Goal: Task Accomplishment & Management: Use online tool/utility

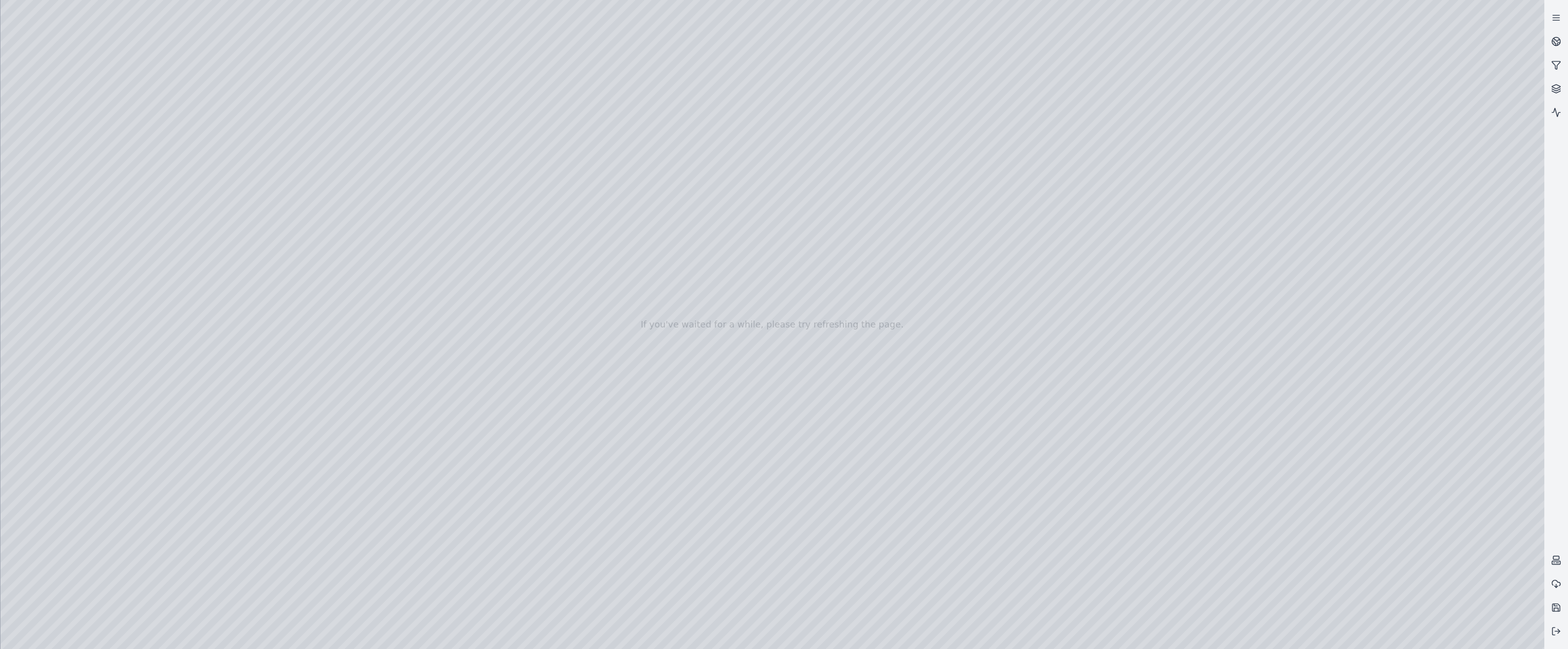
click at [290, 403] on div at bounding box center [772, 324] width 1544 height 649
click at [290, 374] on div at bounding box center [772, 324] width 1544 height 649
click at [1551, 633] on button at bounding box center [1556, 631] width 24 height 24
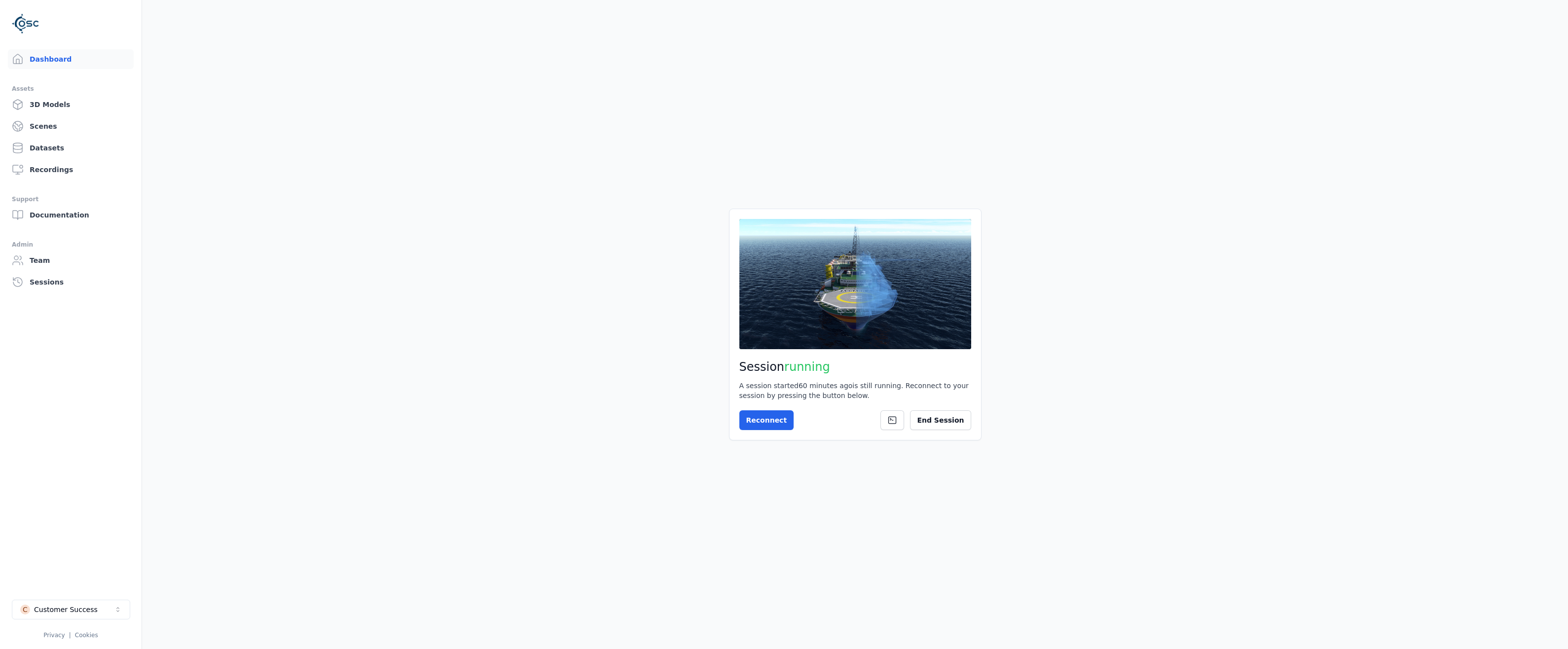
drag, startPoint x: 949, startPoint y: 424, endPoint x: 296, endPoint y: 311, distance: 662.7
click at [346, 359] on main "Session running A session started 60 minutes ago is still running. Reconnect to…" at bounding box center [855, 324] width 1426 height 649
click at [43, 144] on link "Datasets" at bounding box center [71, 148] width 126 height 19
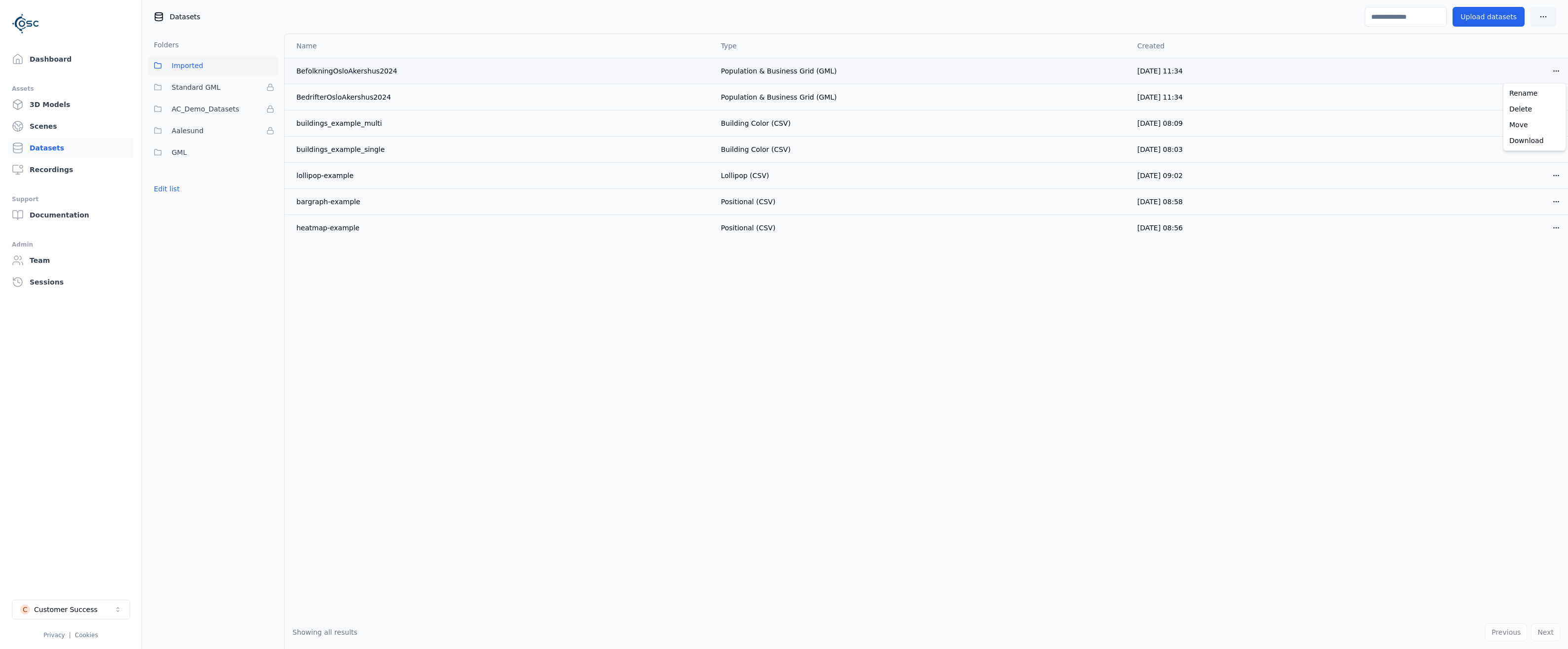
click at [1560, 70] on html "Dashboard Assets 3D Models Scenes Datasets Recordings Support Documentation Adm…" at bounding box center [784, 324] width 1568 height 649
click at [1524, 111] on div "Delete" at bounding box center [1535, 109] width 58 height 16
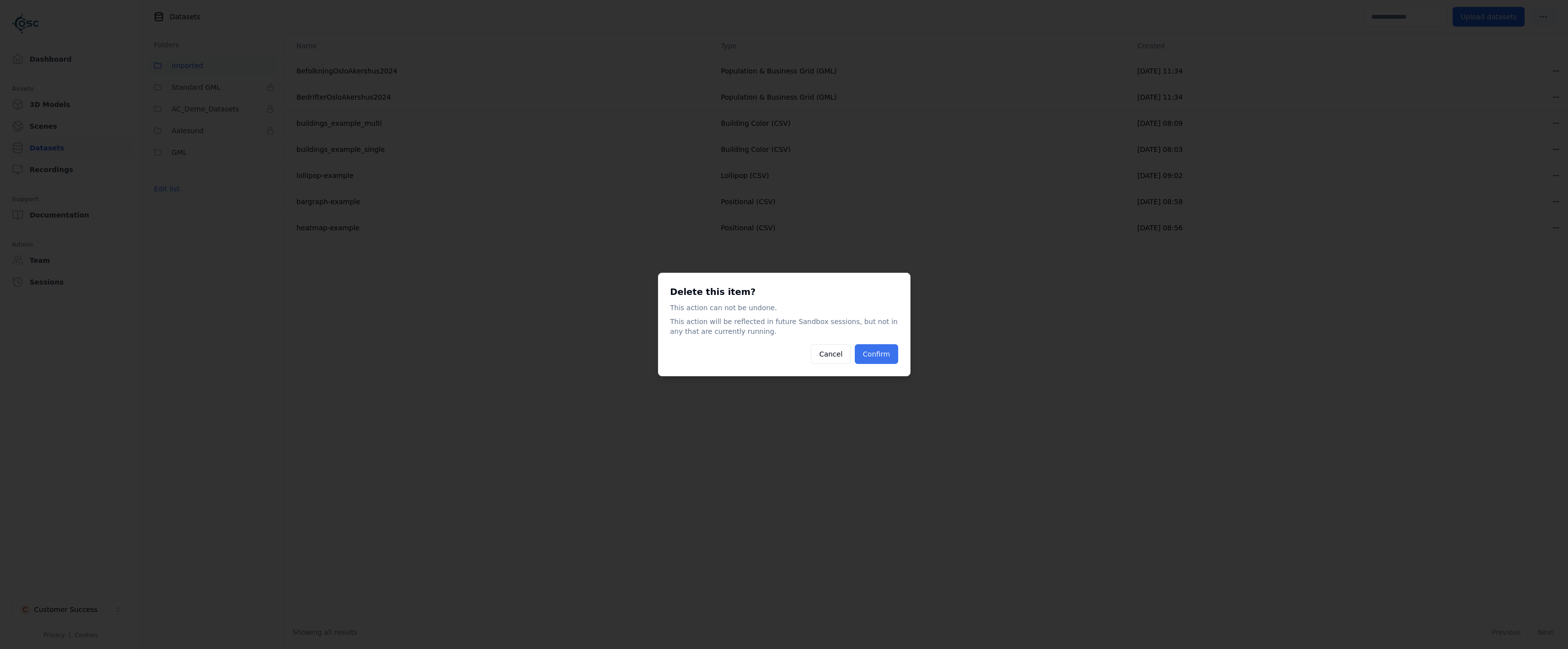
click at [878, 355] on button "Confirm" at bounding box center [876, 354] width 43 height 19
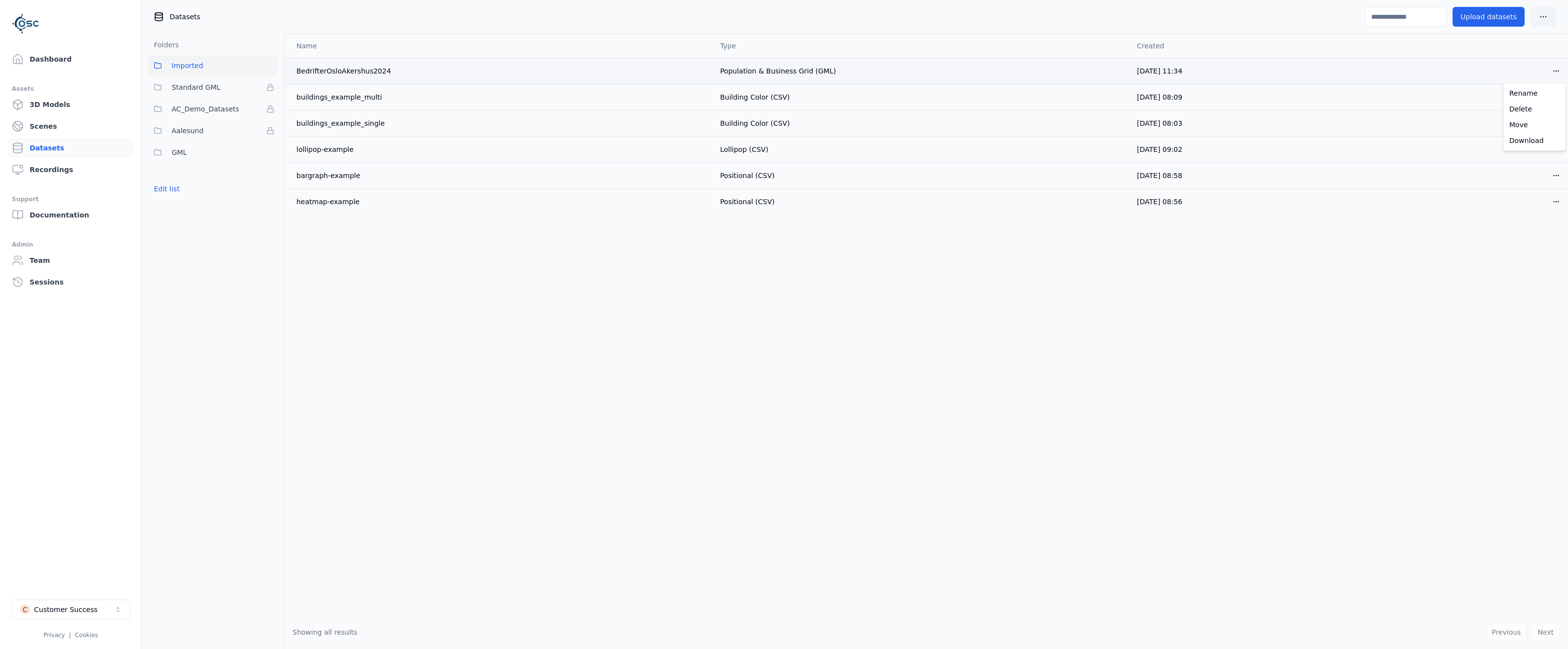
click at [1555, 72] on html "Dashboard Assets 3D Models Scenes Datasets Recordings Support Documentation Adm…" at bounding box center [784, 324] width 1568 height 649
click at [1522, 111] on div "Delete" at bounding box center [1535, 109] width 58 height 16
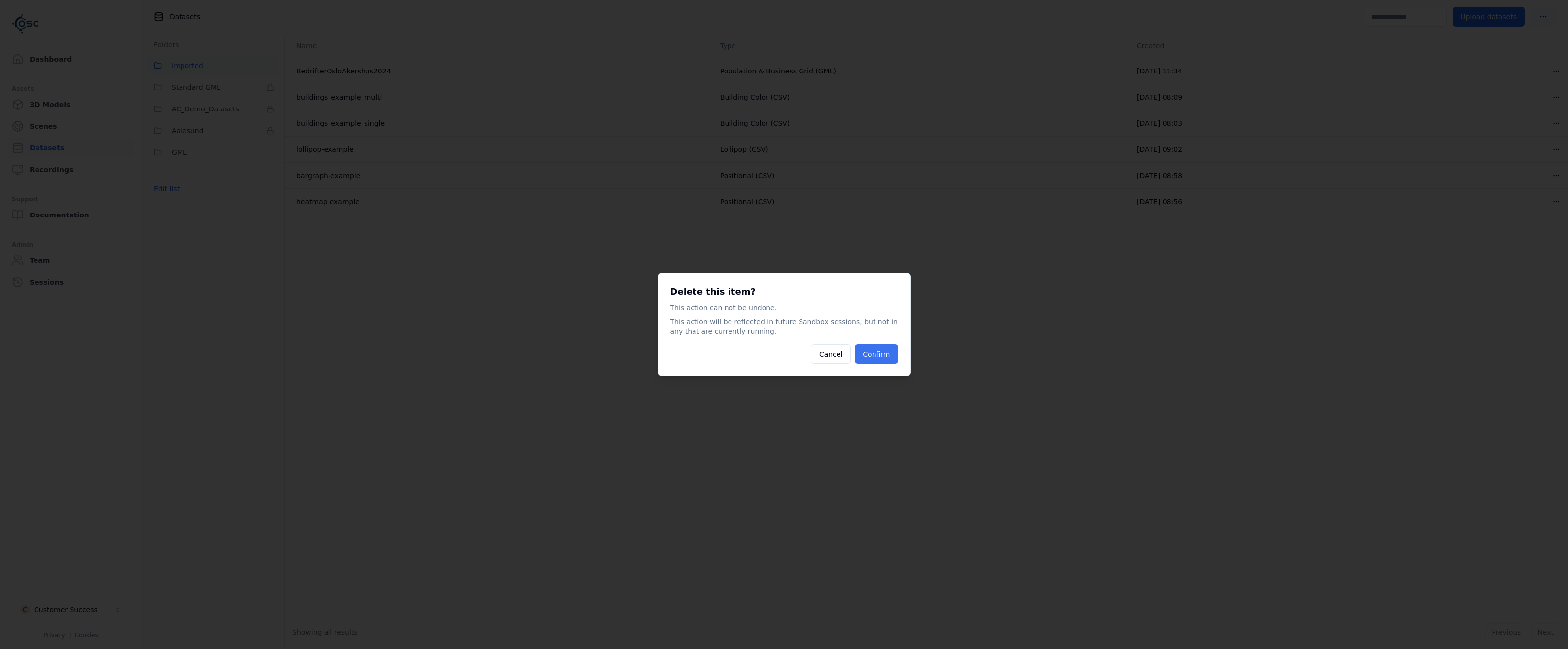
click at [878, 356] on button "Confirm" at bounding box center [876, 354] width 43 height 19
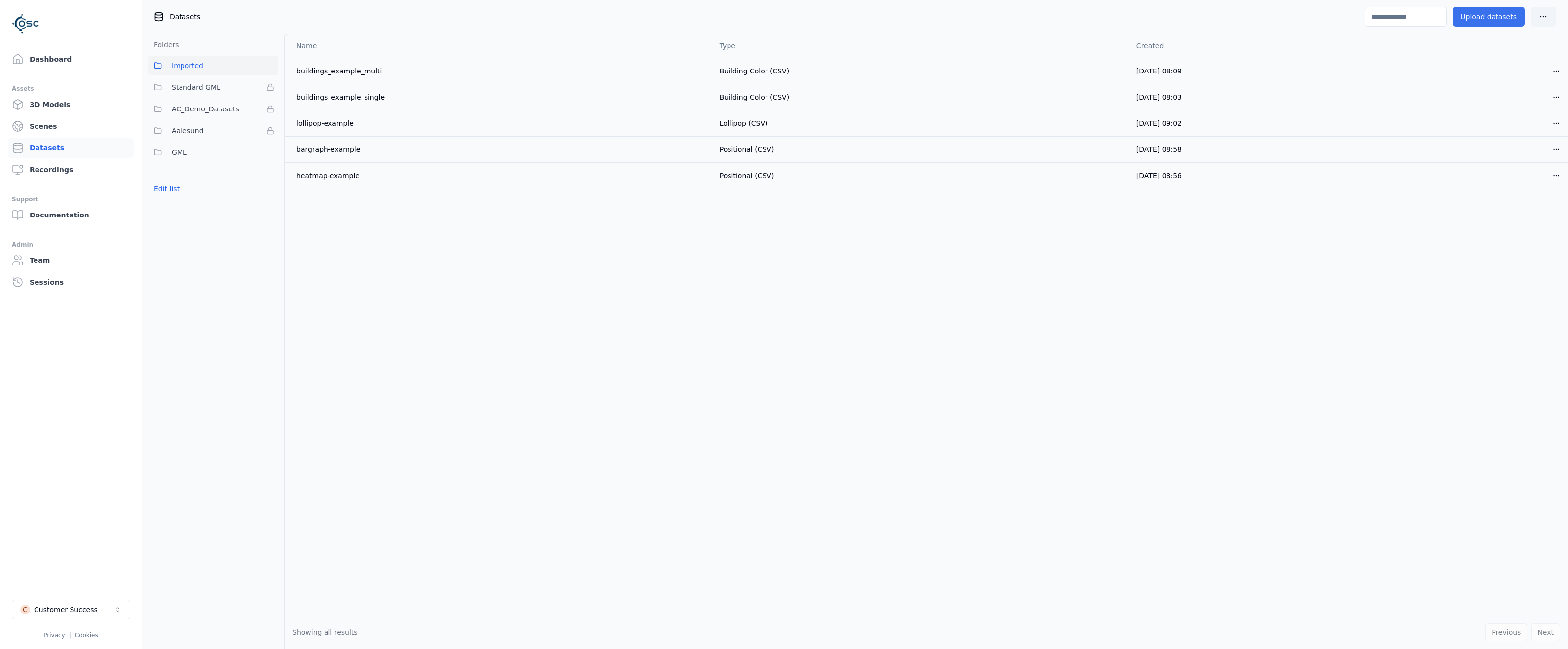
click at [1481, 13] on button "Upload datasets" at bounding box center [1488, 16] width 72 height 19
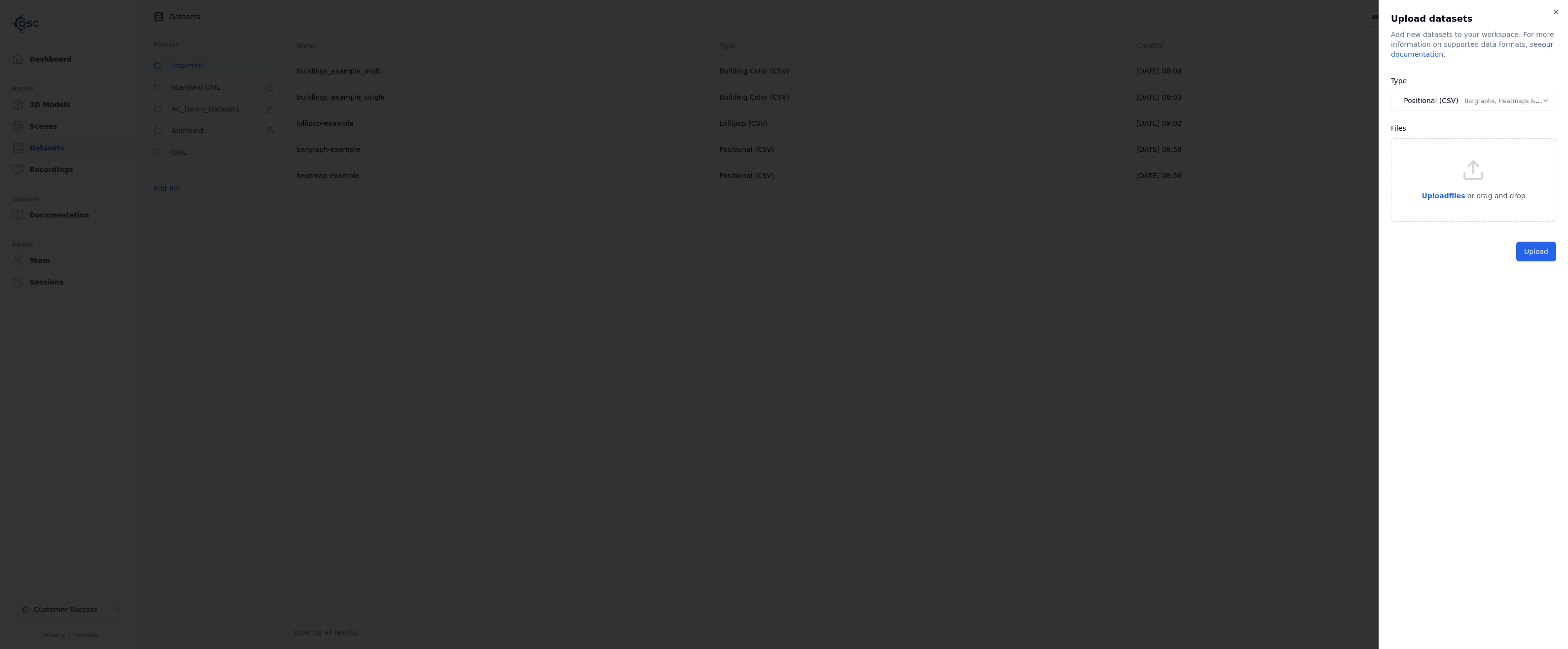
click at [1408, 308] on div "**********" at bounding box center [1473, 324] width 189 height 649
click at [1452, 193] on span "Upload files" at bounding box center [1443, 195] width 43 height 8
click at [1533, 287] on button "Upload" at bounding box center [1536, 292] width 40 height 19
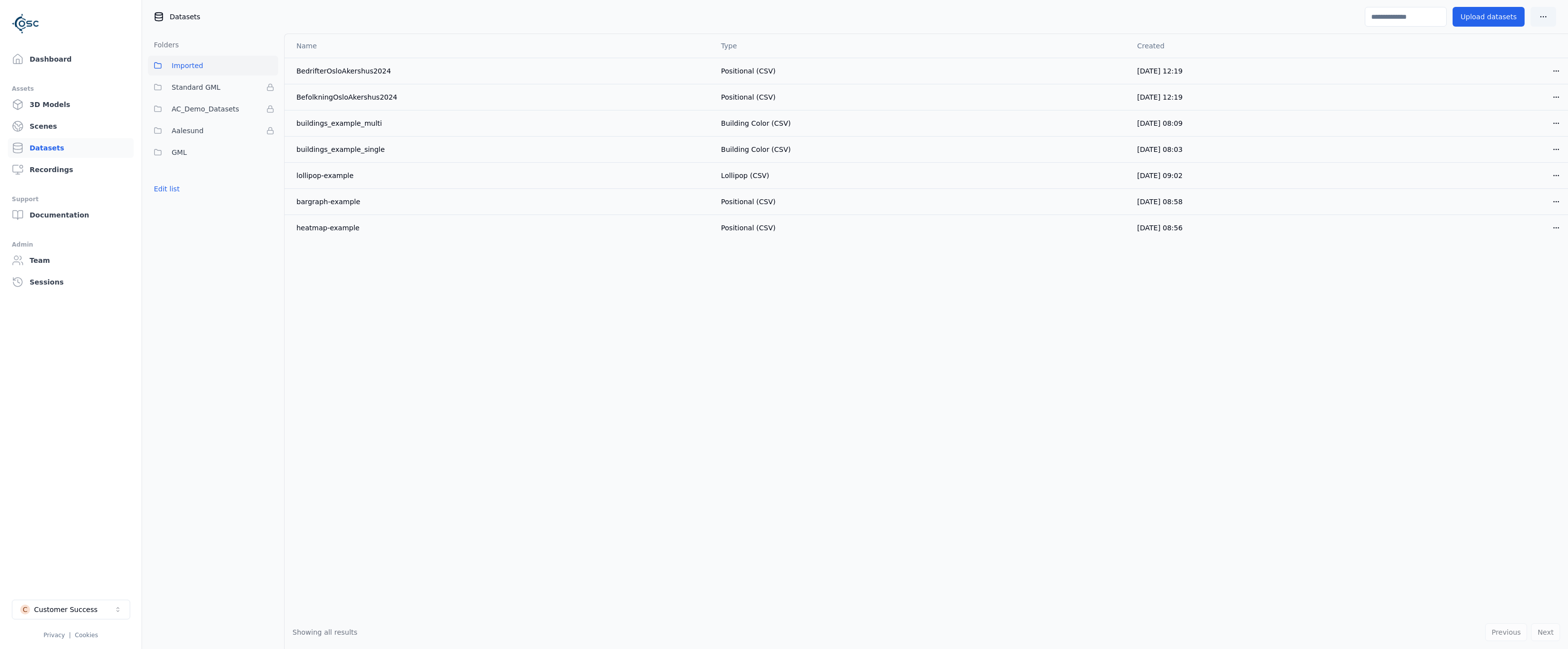
click at [449, 304] on div "Name Type Created BedrifterOsloAkershus2024 Positional (CSV) [DATE] 12:19 Open …" at bounding box center [926, 324] width 1283 height 581
click at [1554, 72] on html "Dashboard Assets 3D Models Scenes Datasets Recordings Support Documentation Adm…" at bounding box center [784, 324] width 1568 height 649
click at [1525, 121] on div "Move" at bounding box center [1535, 125] width 58 height 16
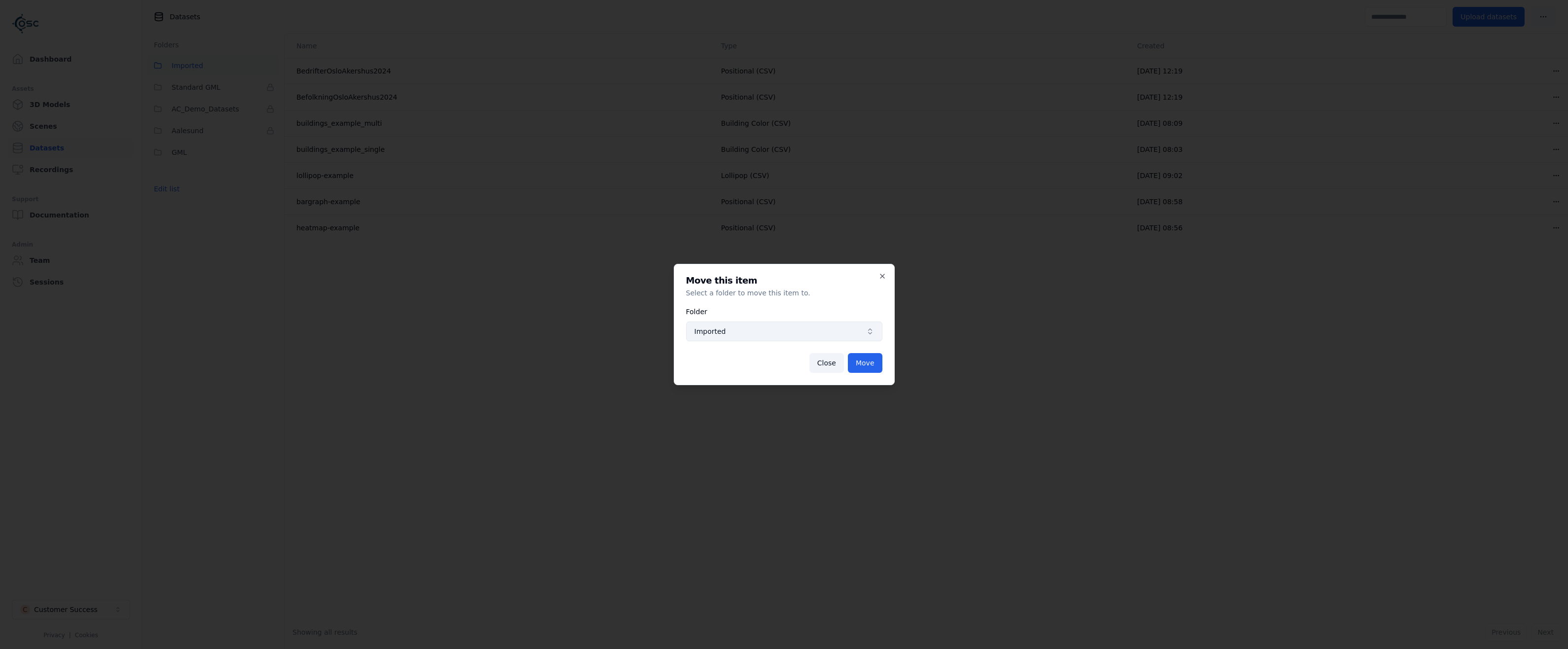
click at [787, 334] on span "Imported" at bounding box center [779, 331] width 168 height 10
click at [721, 385] on div "Imported GML" at bounding box center [784, 384] width 192 height 32
click at [719, 386] on div "GML" at bounding box center [784, 391] width 192 height 16
click at [862, 365] on button "Move" at bounding box center [865, 363] width 35 height 19
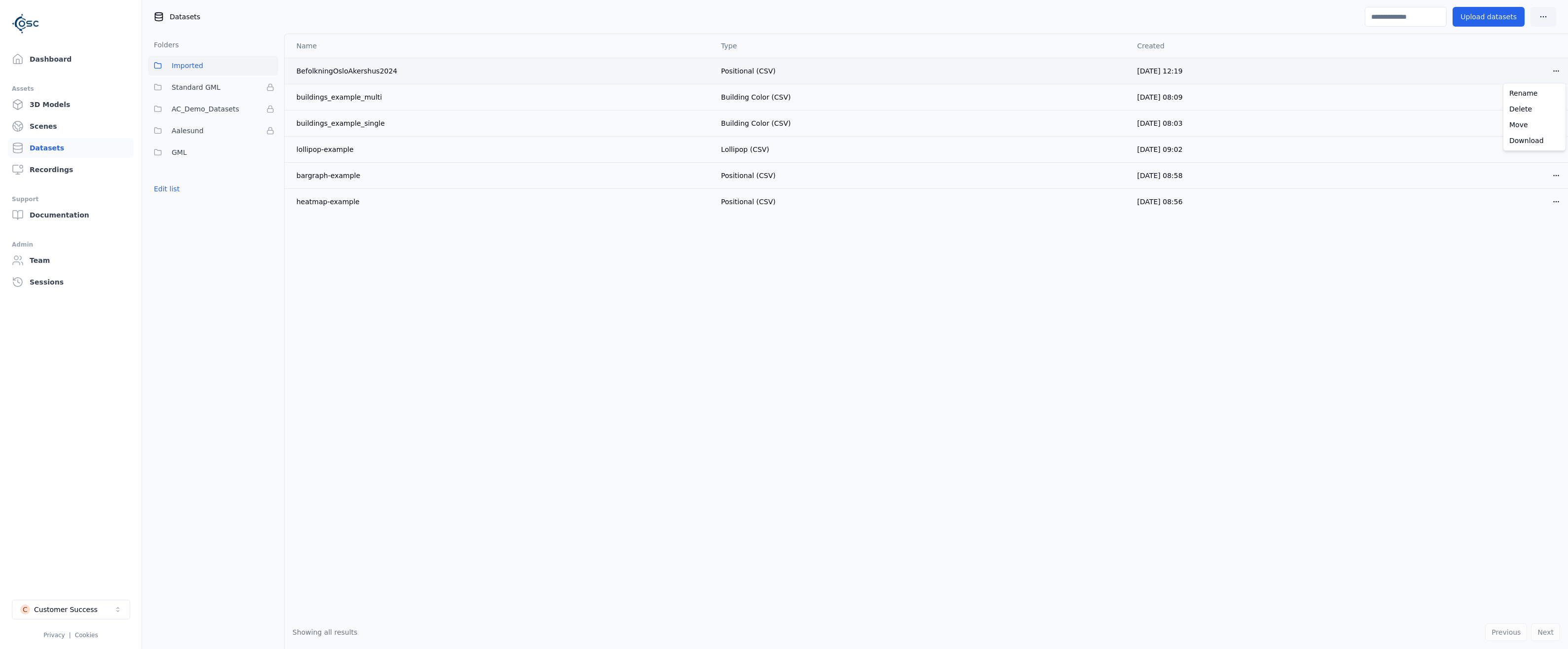
click at [1558, 71] on html "Dashboard Assets 3D Models Scenes Datasets Recordings Support Documentation Adm…" at bounding box center [784, 324] width 1568 height 649
click at [1528, 121] on div "Move" at bounding box center [1535, 125] width 58 height 16
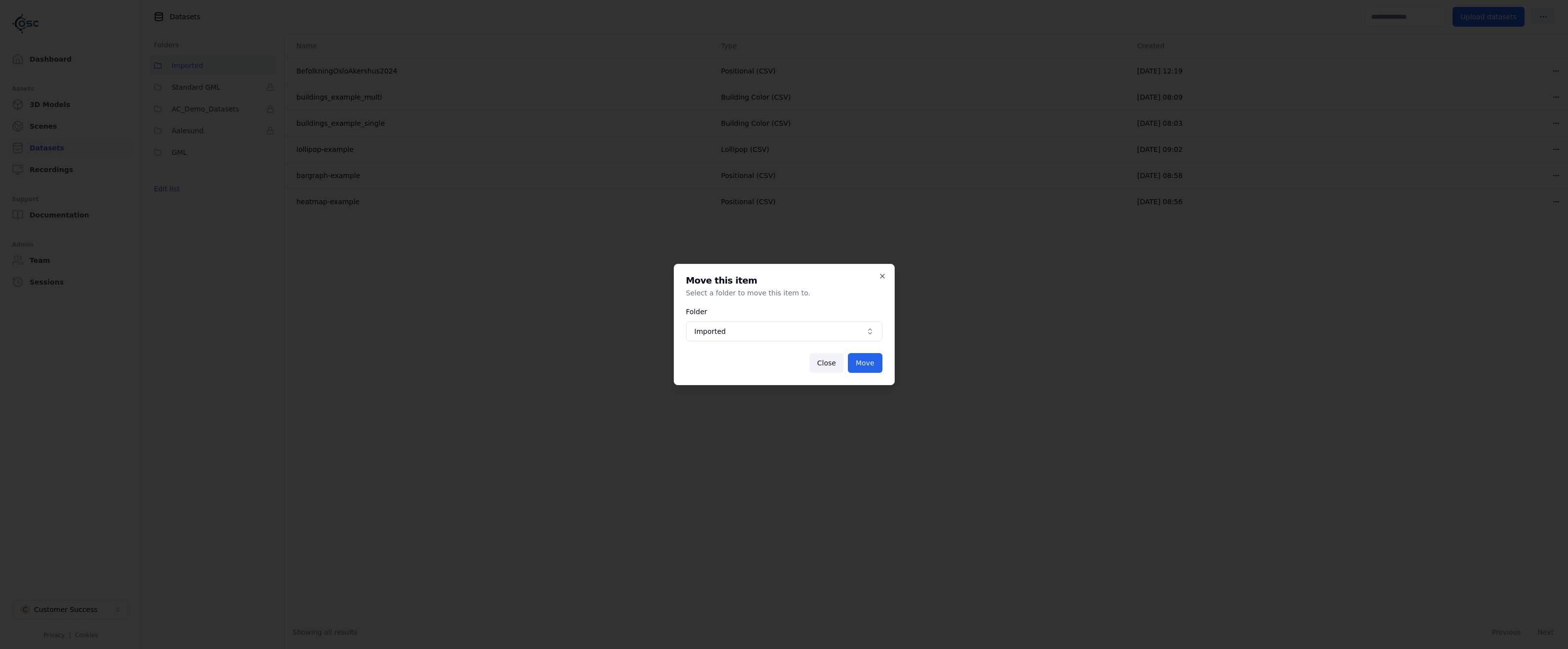
click at [710, 337] on button "Imported" at bounding box center [784, 331] width 197 height 19
click at [709, 391] on span "GML" at bounding box center [790, 391] width 173 height 10
click at [871, 358] on button "Move" at bounding box center [865, 363] width 35 height 19
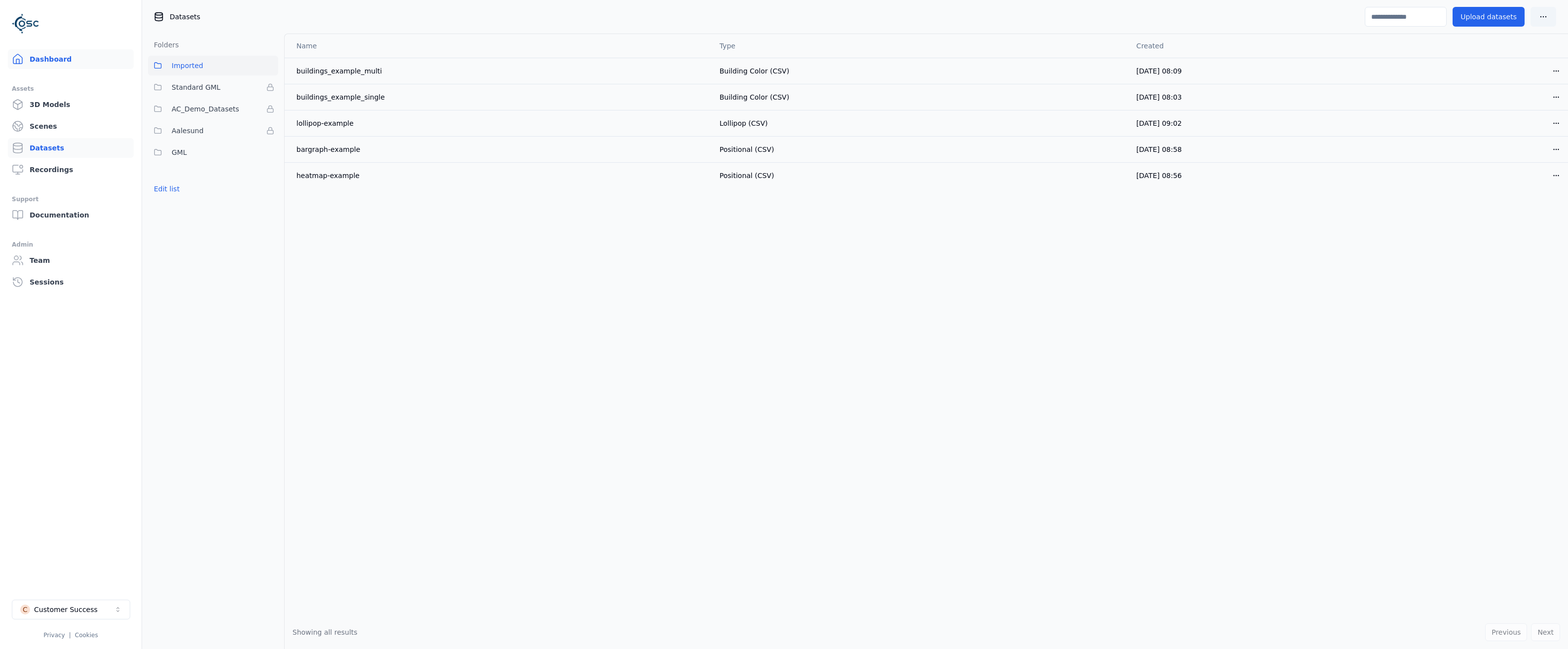
click at [52, 58] on link "Dashboard" at bounding box center [71, 59] width 126 height 19
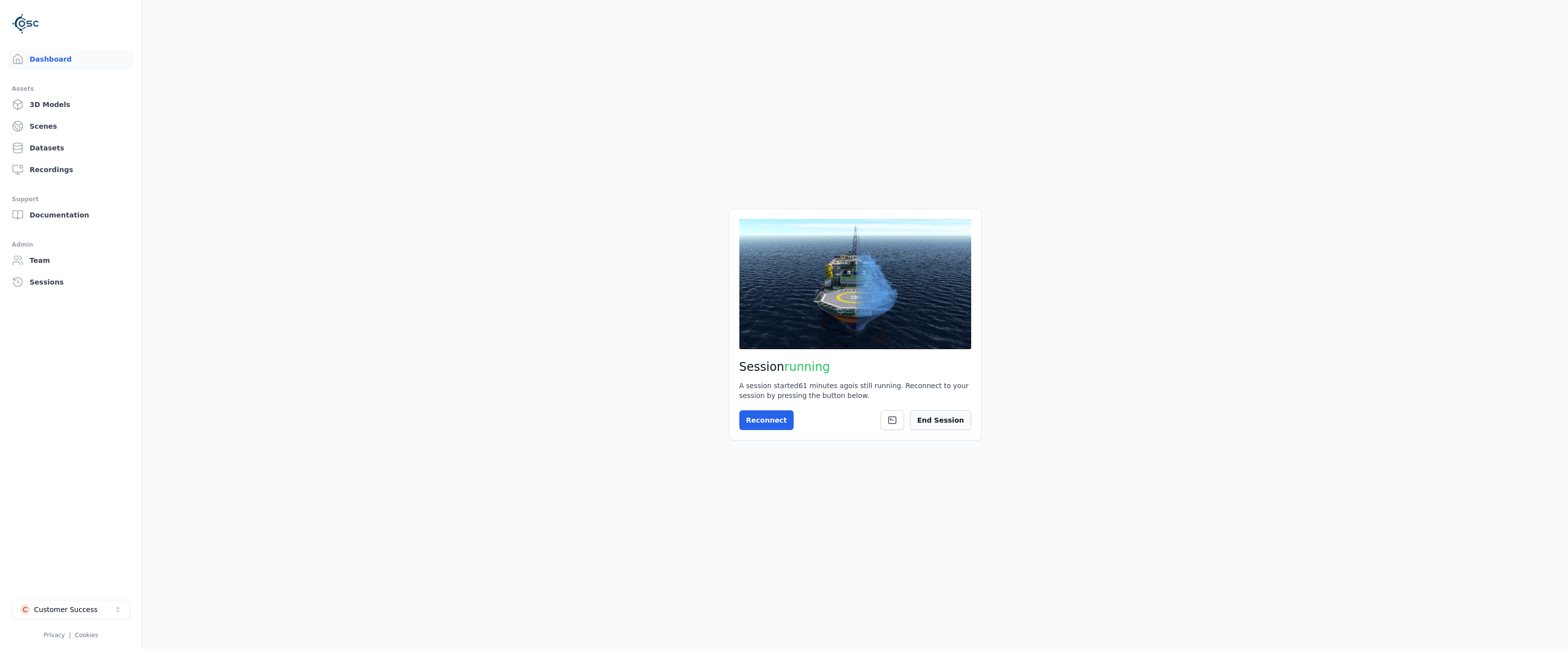
click at [948, 419] on button "End Session" at bounding box center [940, 420] width 61 height 19
click at [757, 414] on button "Start Session" at bounding box center [779, 420] width 79 height 19
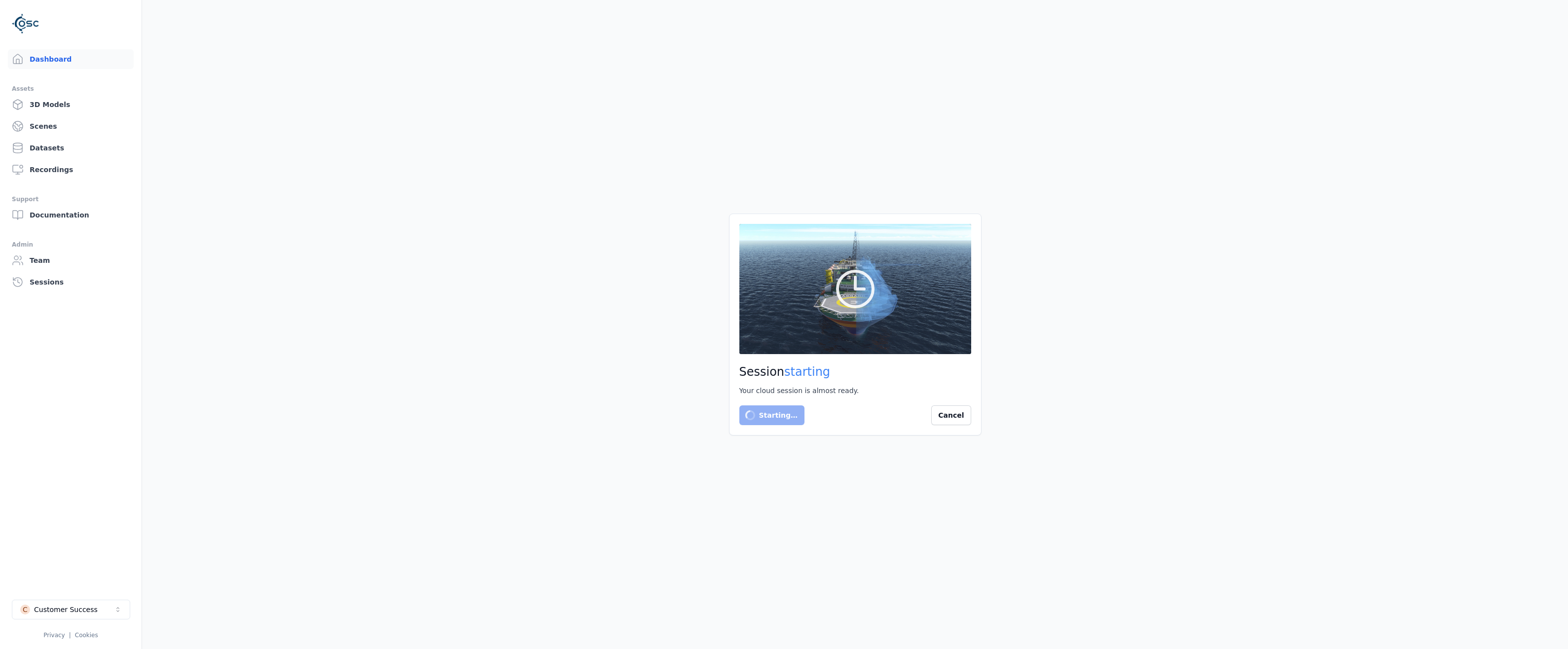
click at [349, 254] on main "Session starting Your cloud session is almost ready. Starting… Cancel" at bounding box center [855, 324] width 1426 height 649
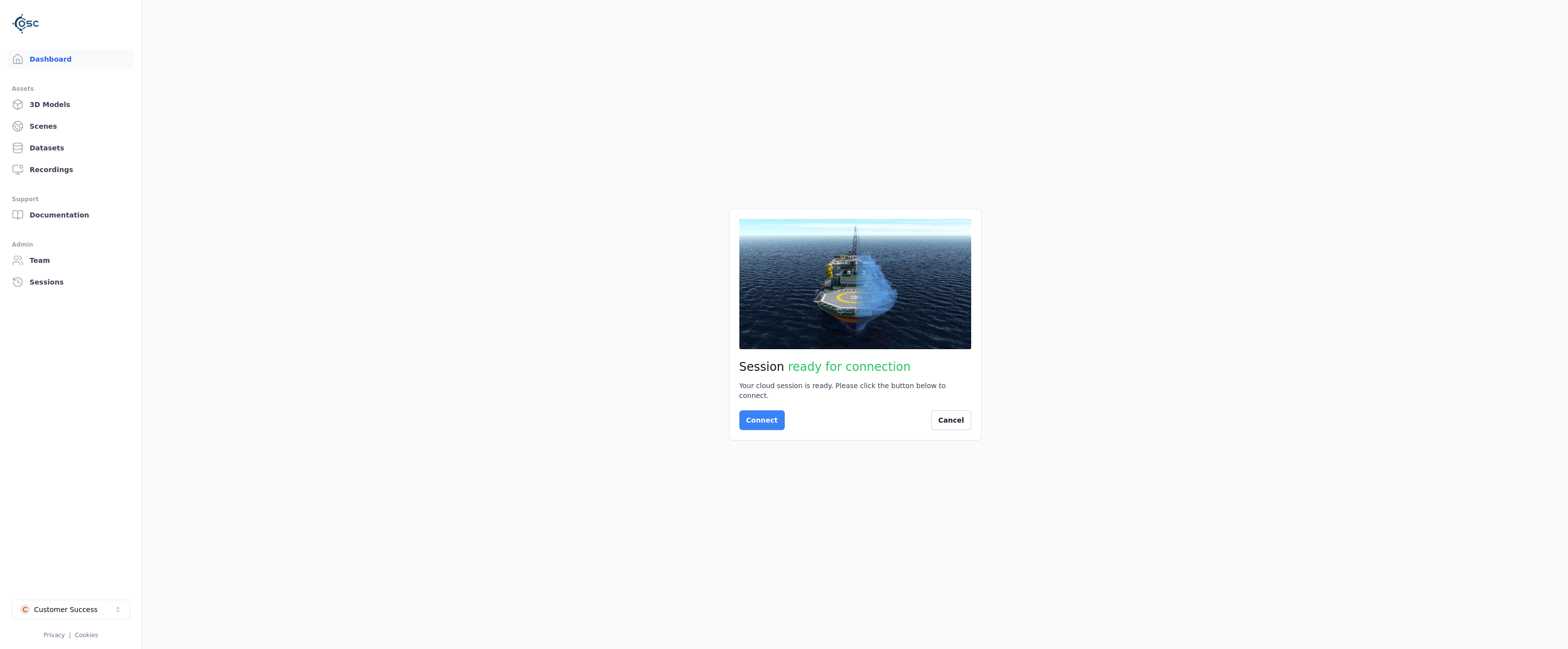
click at [750, 423] on button "Connect" at bounding box center [762, 420] width 46 height 19
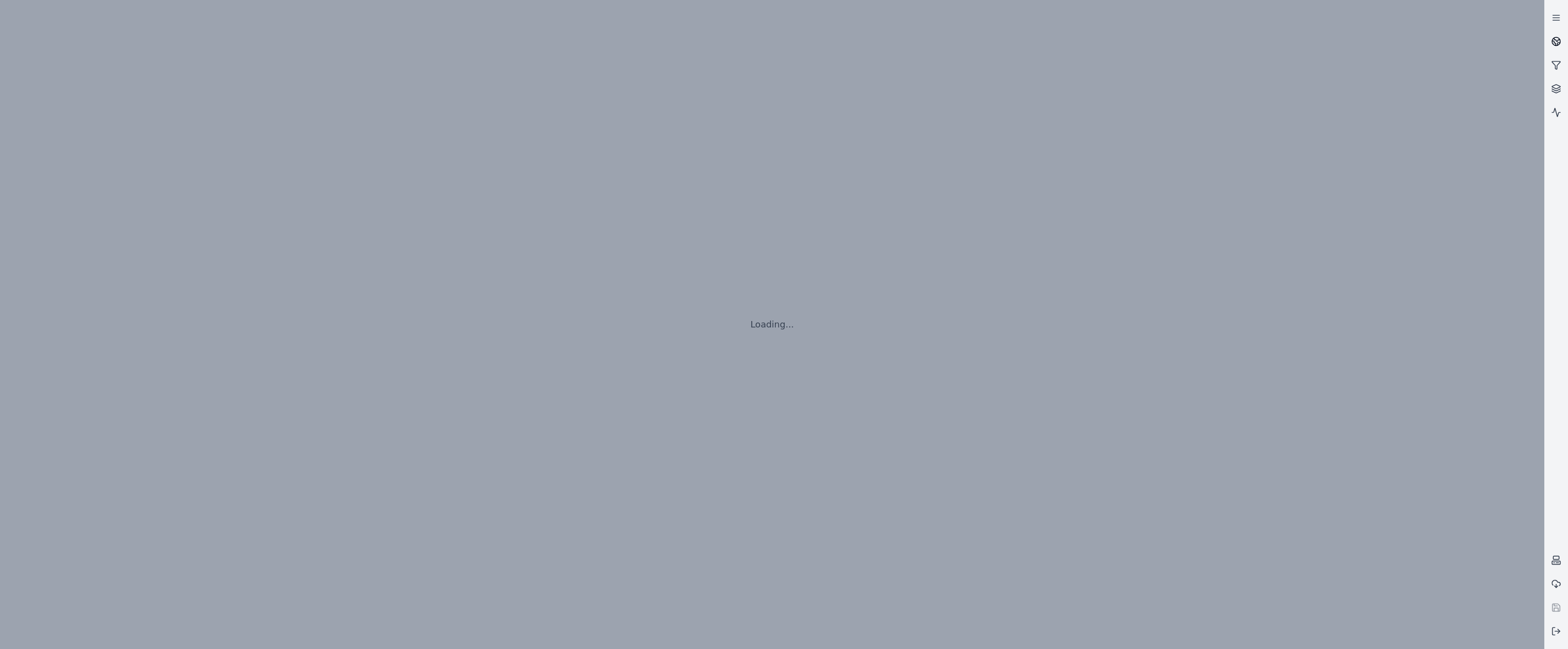
click at [1559, 37] on icon at bounding box center [1556, 41] width 10 height 10
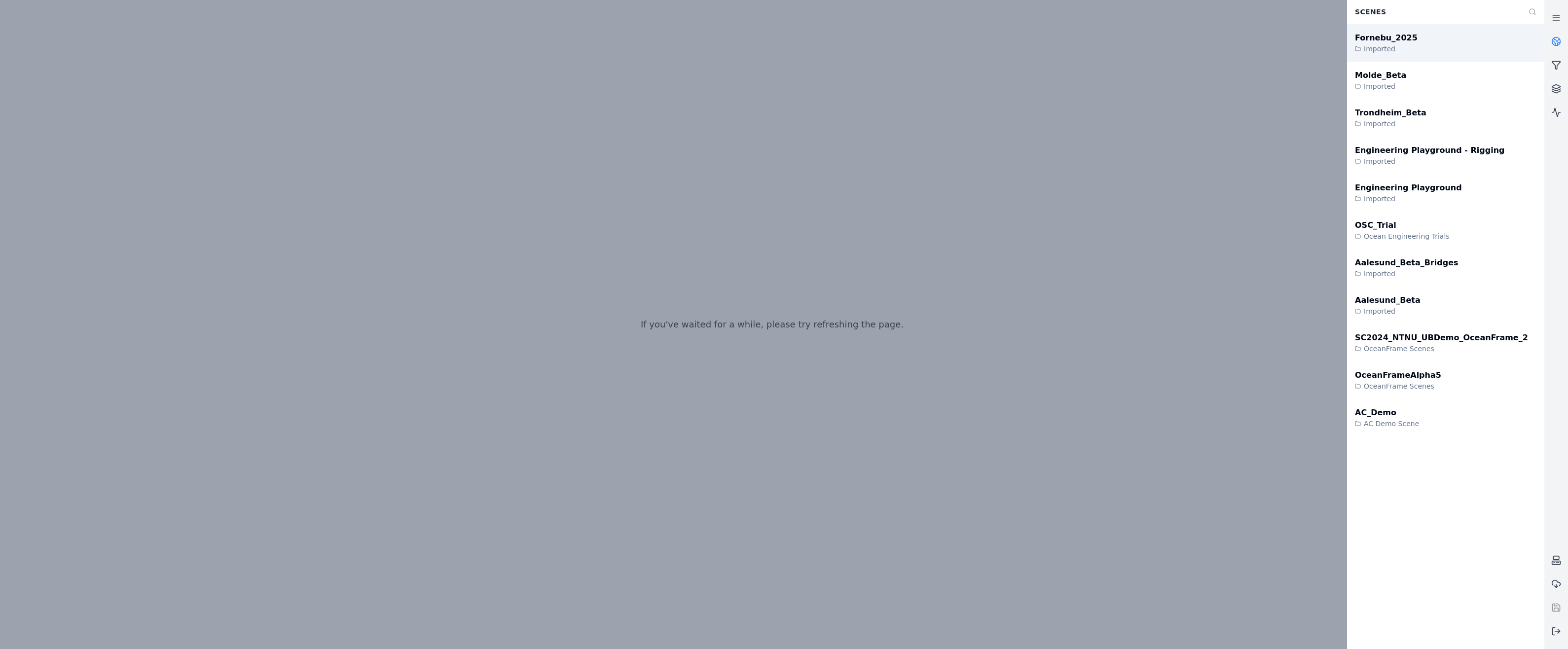
click at [1390, 43] on div "Fornebu_2025" at bounding box center [1386, 38] width 63 height 12
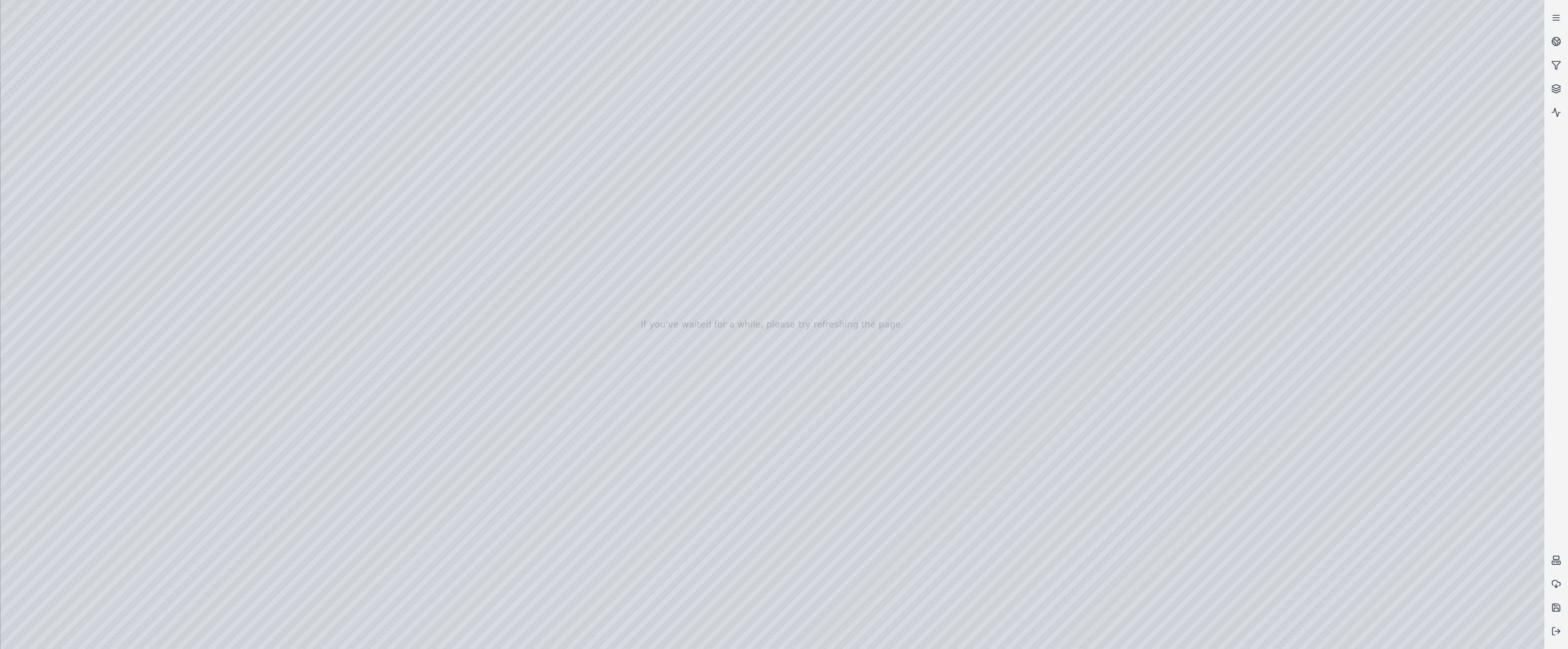
click at [675, 401] on div at bounding box center [772, 324] width 1544 height 649
drag, startPoint x: 537, startPoint y: 447, endPoint x: 513, endPoint y: 454, distance: 25.0
click at [49, 142] on div at bounding box center [772, 324] width 1544 height 649
click at [72, 187] on div at bounding box center [772, 324] width 1544 height 649
click at [289, 398] on div at bounding box center [772, 324] width 1544 height 649
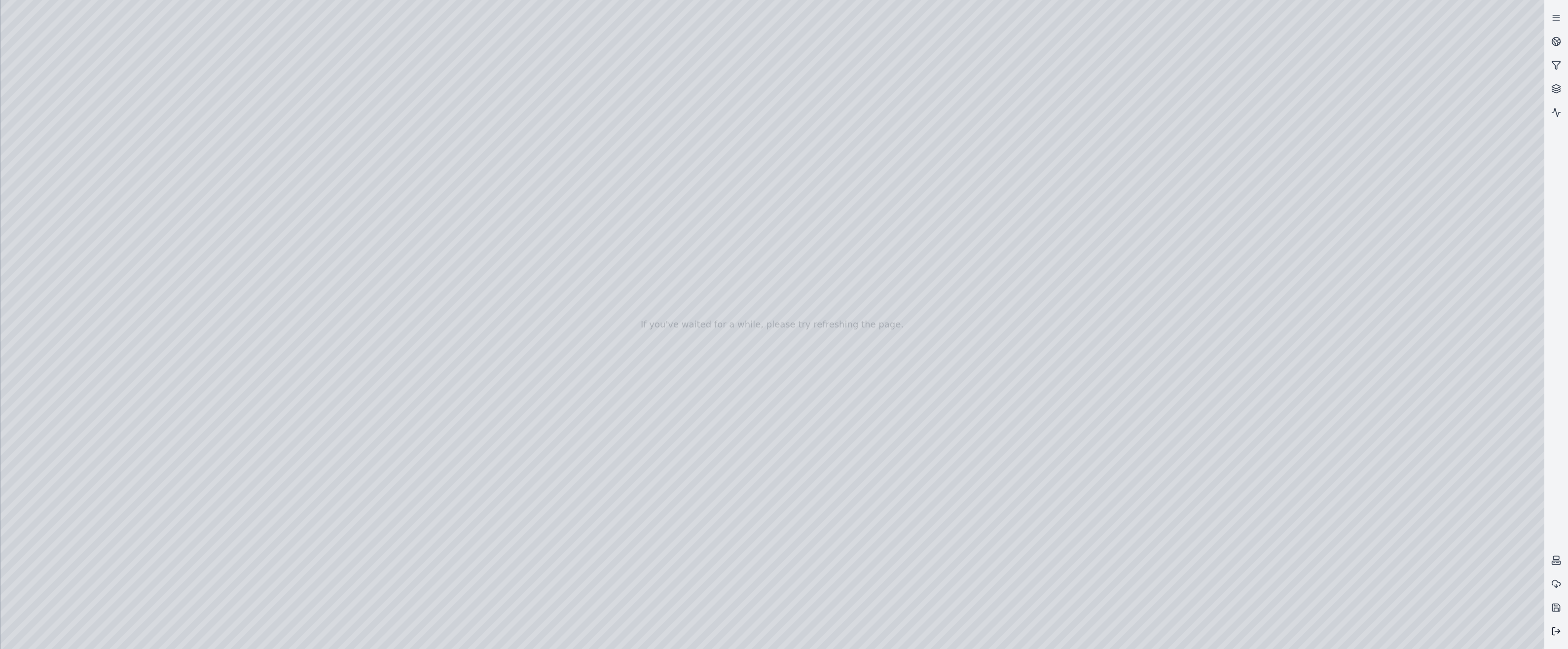
click at [1555, 626] on icon at bounding box center [1556, 631] width 10 height 10
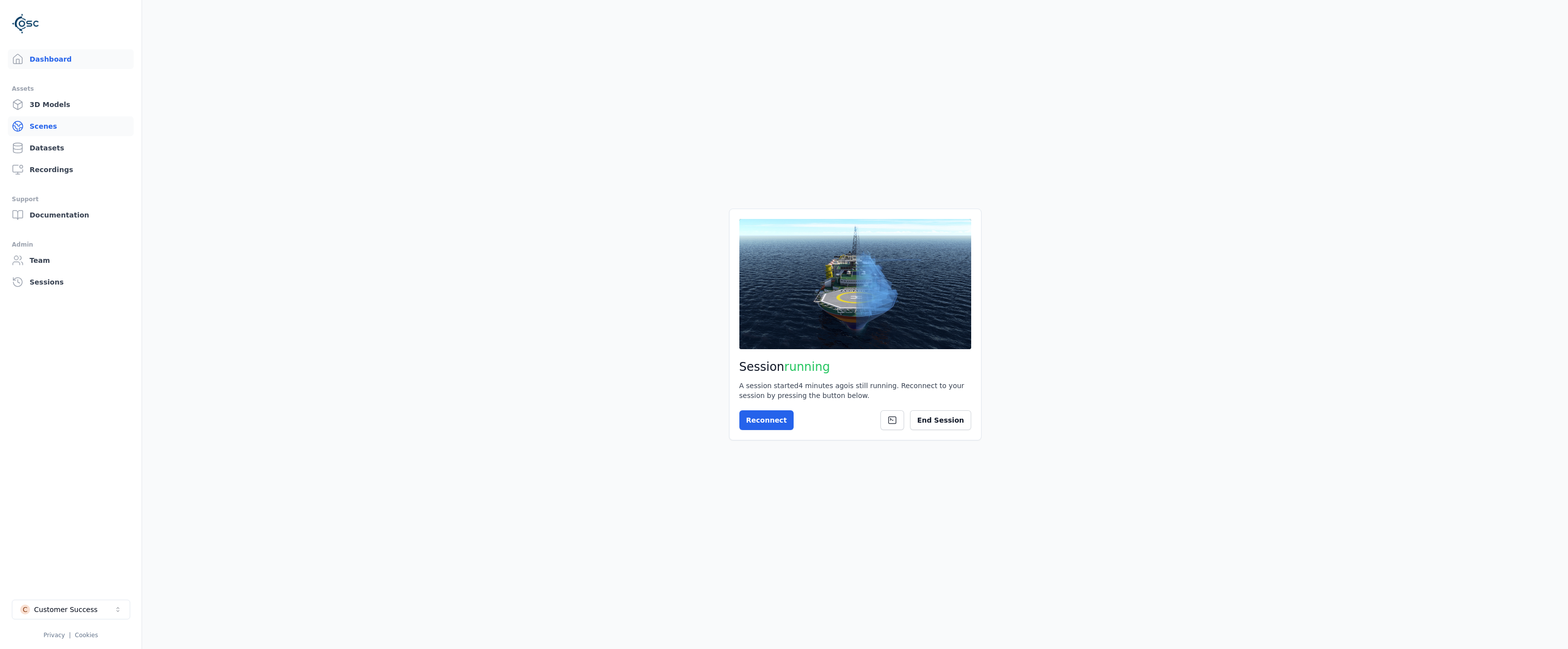
click at [43, 124] on link "Scenes" at bounding box center [71, 126] width 126 height 19
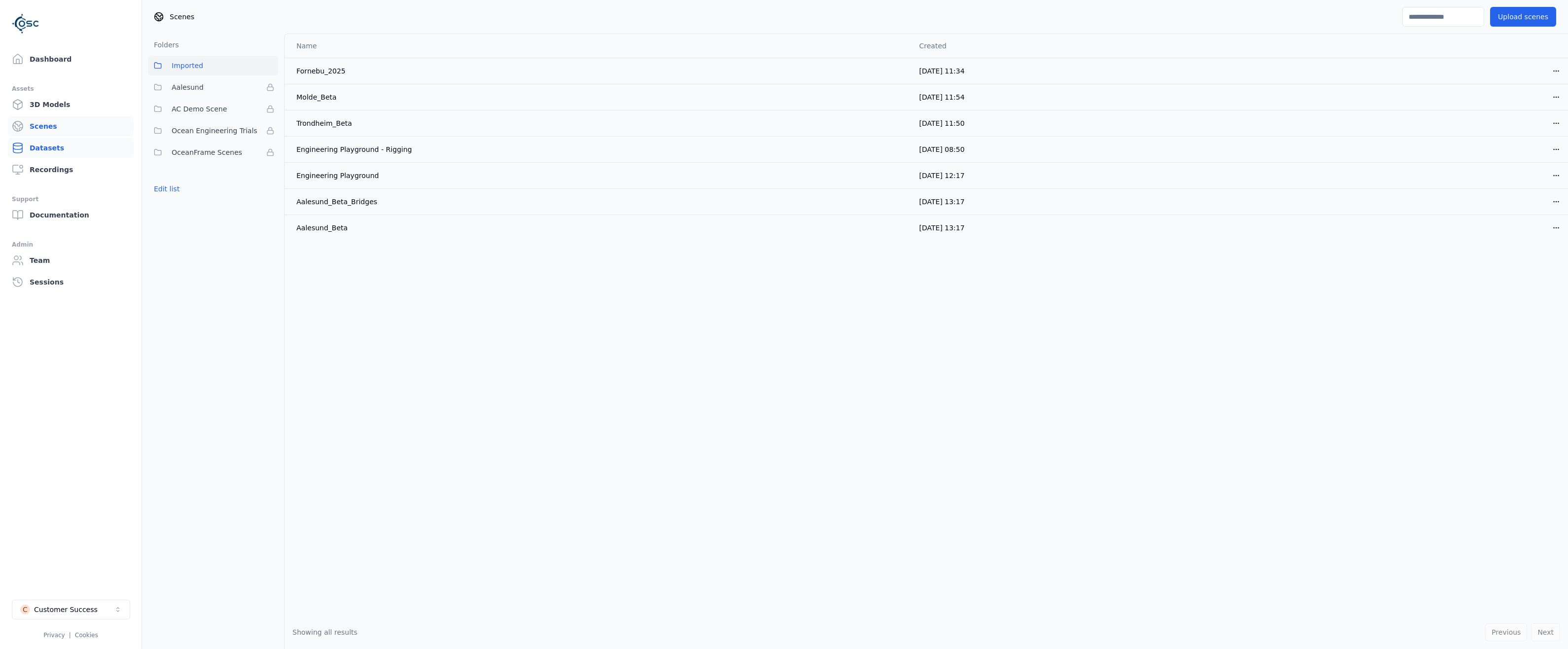
click at [46, 148] on link "Datasets" at bounding box center [71, 148] width 126 height 19
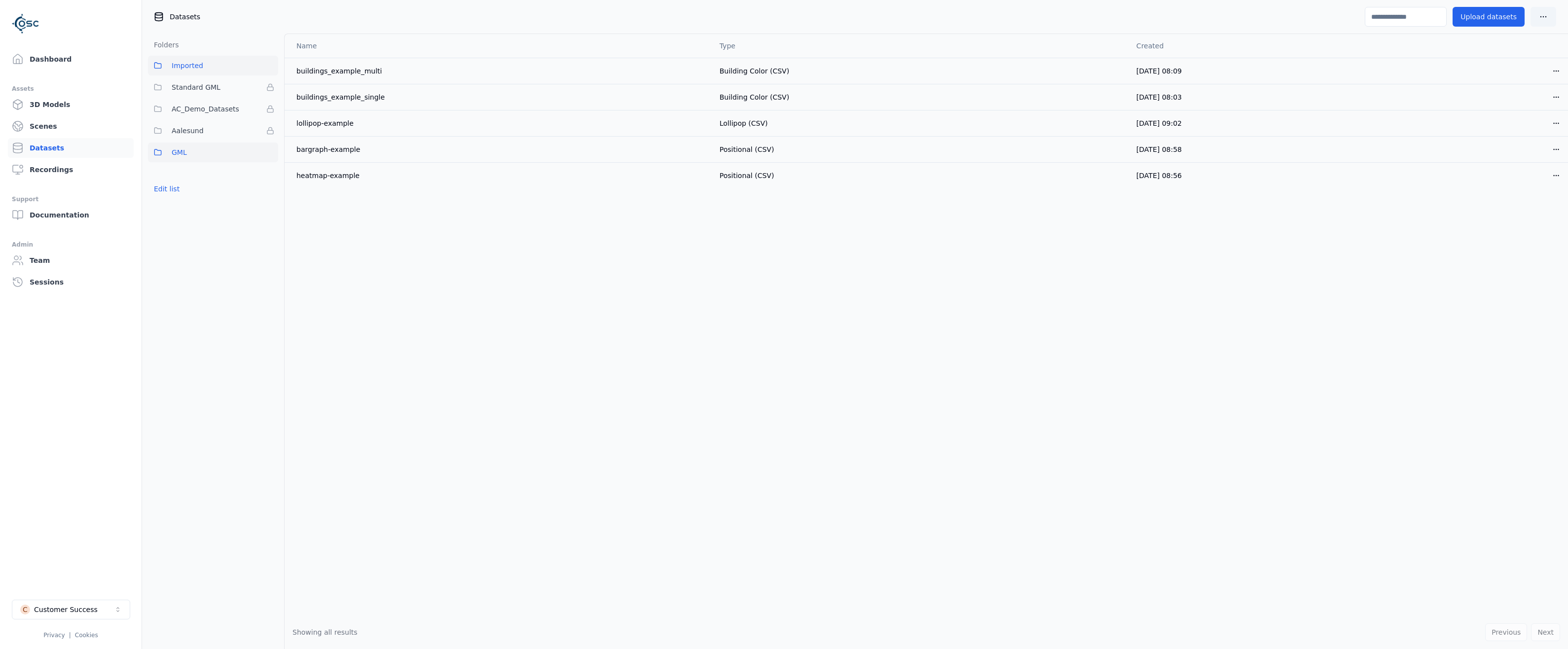
click at [172, 149] on span "GML" at bounding box center [179, 152] width 15 height 12
click at [1556, 69] on html "Dashboard Assets 3D Models Scenes Datasets Recordings Support Documentation Adm…" at bounding box center [784, 324] width 1568 height 649
click at [1530, 107] on div "Delete" at bounding box center [1535, 109] width 58 height 16
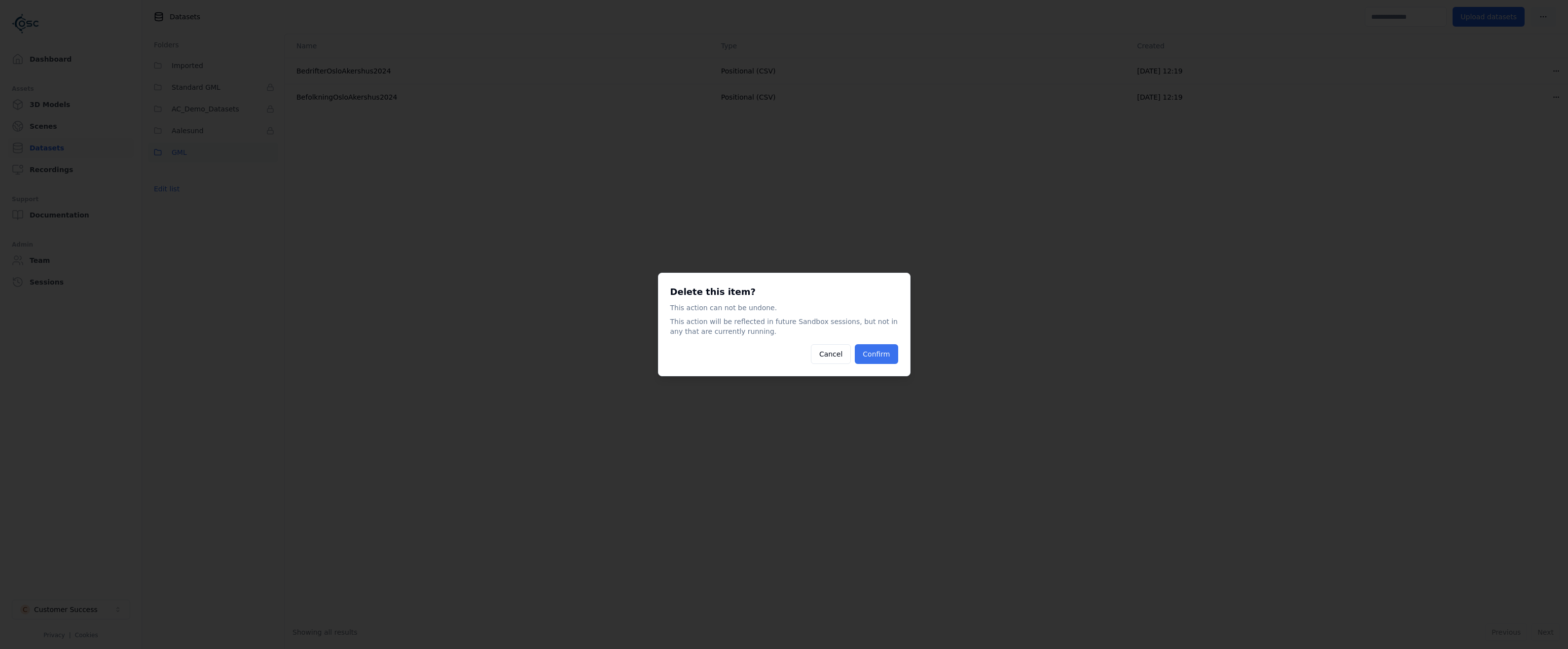
click at [869, 355] on button "Confirm" at bounding box center [876, 354] width 43 height 19
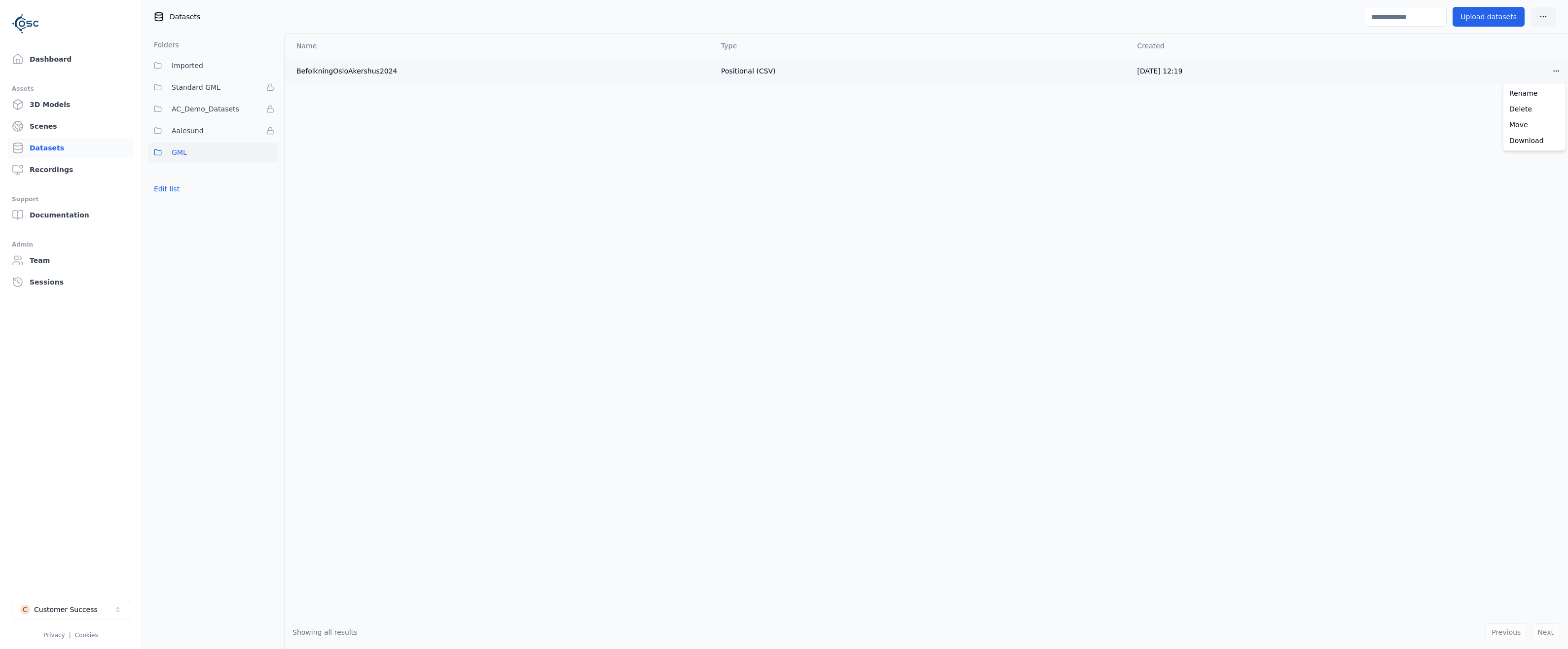
click at [1559, 74] on html "Dashboard Assets 3D Models Scenes Datasets Recordings Support Documentation Adm…" at bounding box center [784, 324] width 1568 height 649
click at [1526, 111] on div "Delete" at bounding box center [1535, 109] width 58 height 16
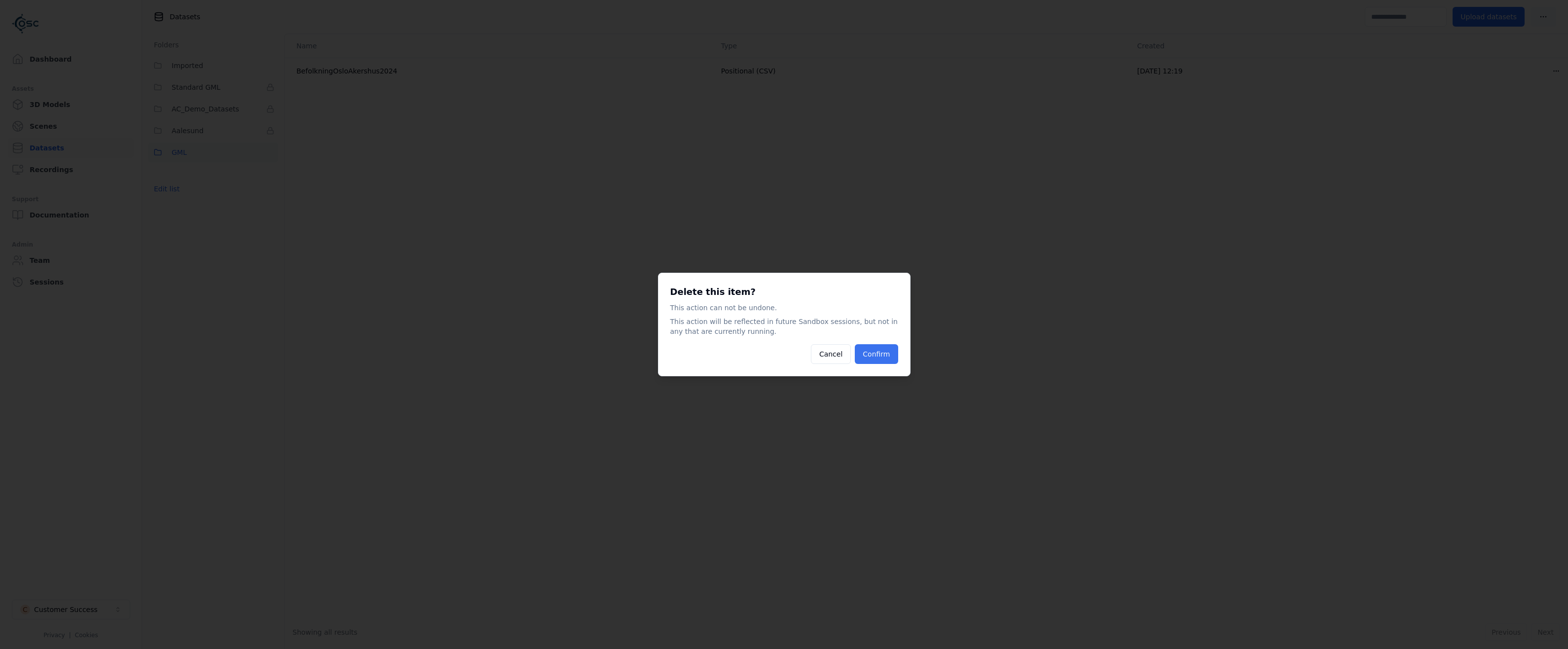
click at [872, 361] on button "Confirm" at bounding box center [876, 354] width 43 height 19
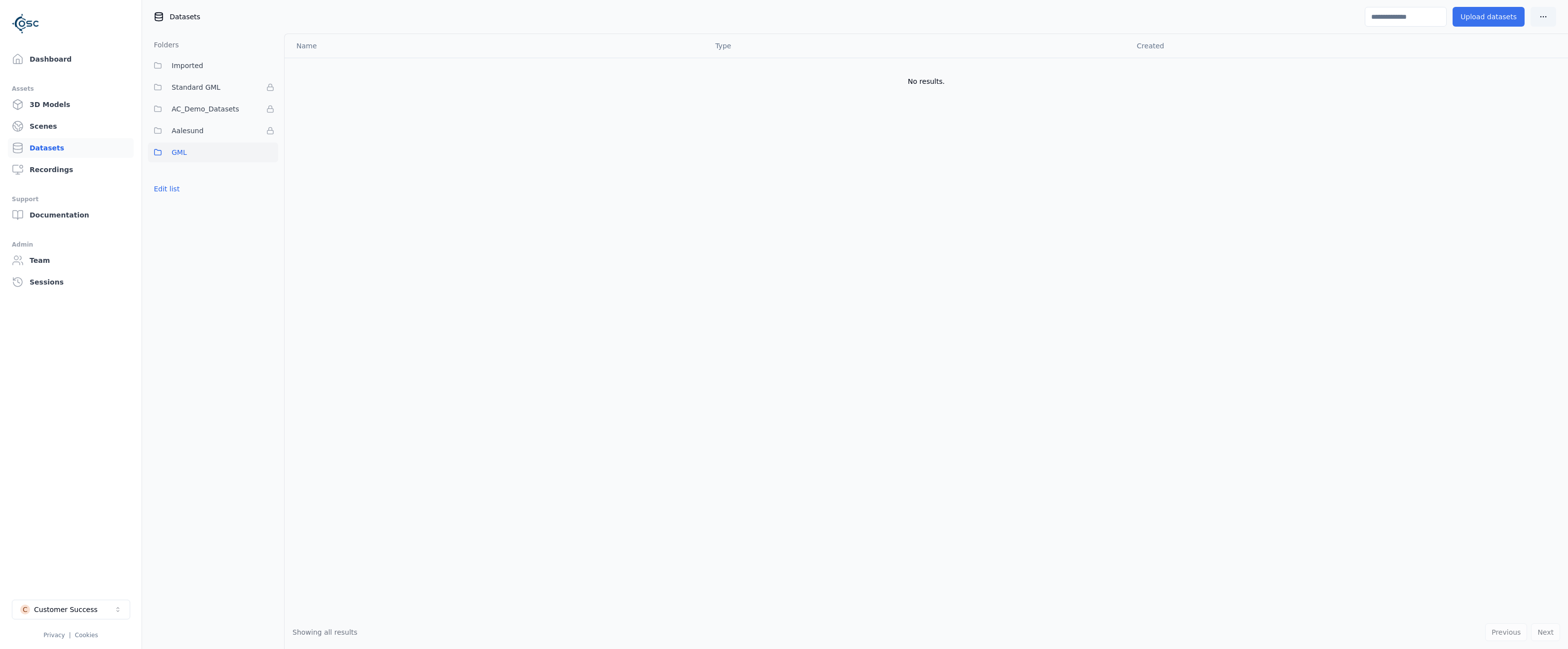
click at [1482, 10] on button "Upload datasets" at bounding box center [1488, 16] width 72 height 19
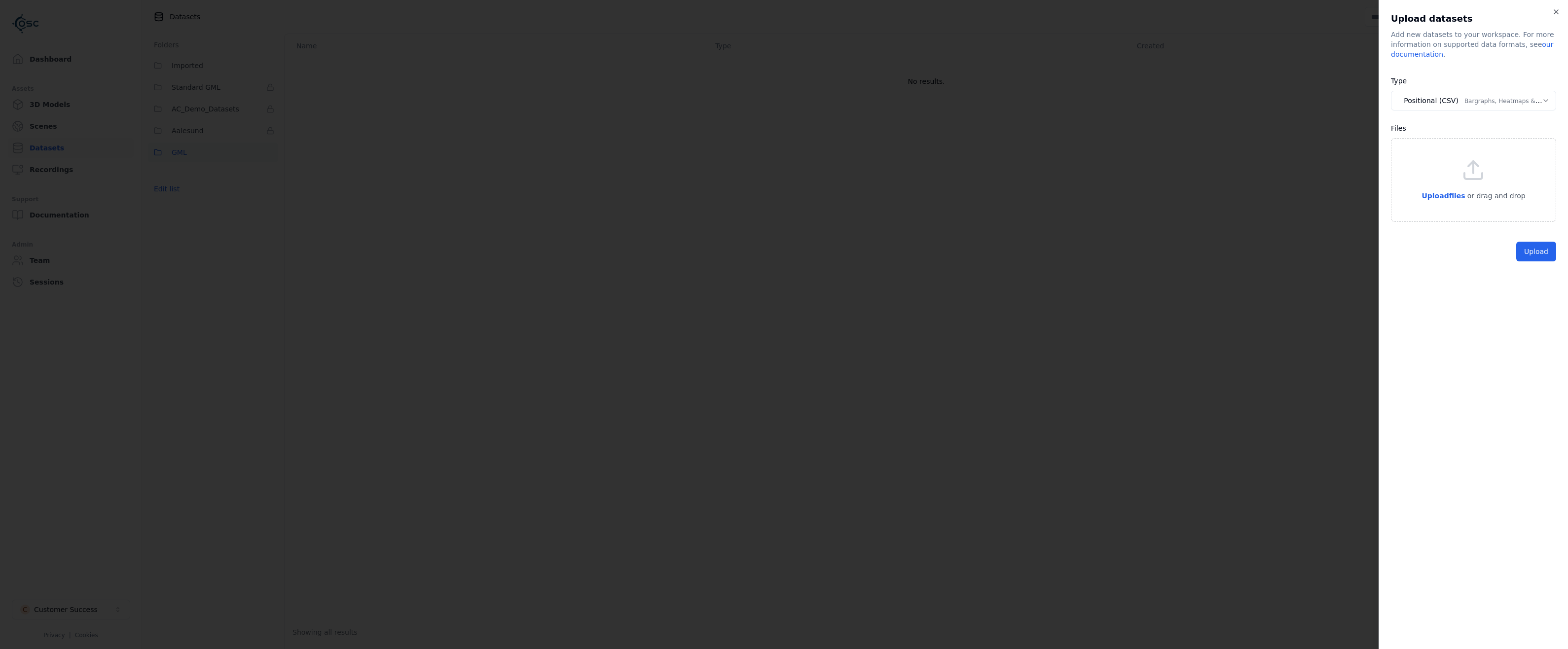
click at [1468, 103] on body "**********" at bounding box center [784, 324] width 1568 height 649
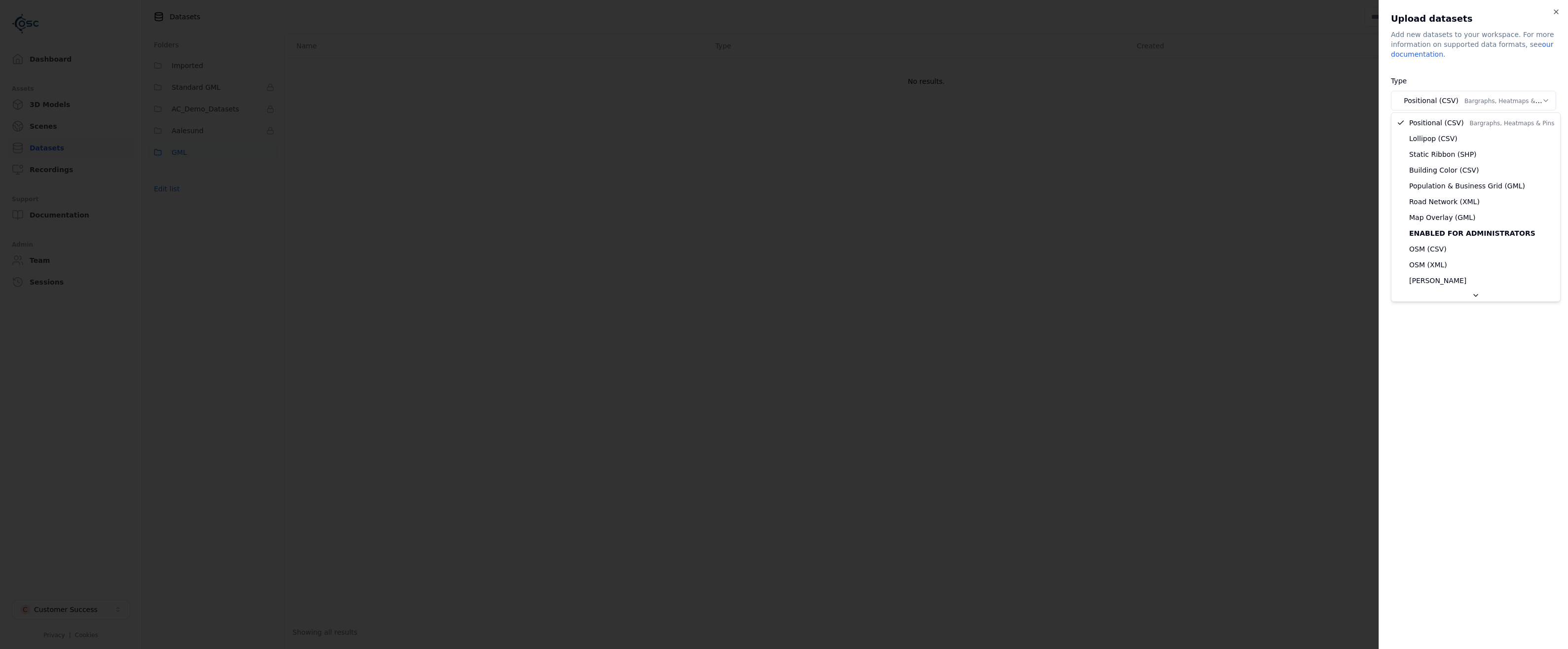
select select "***"
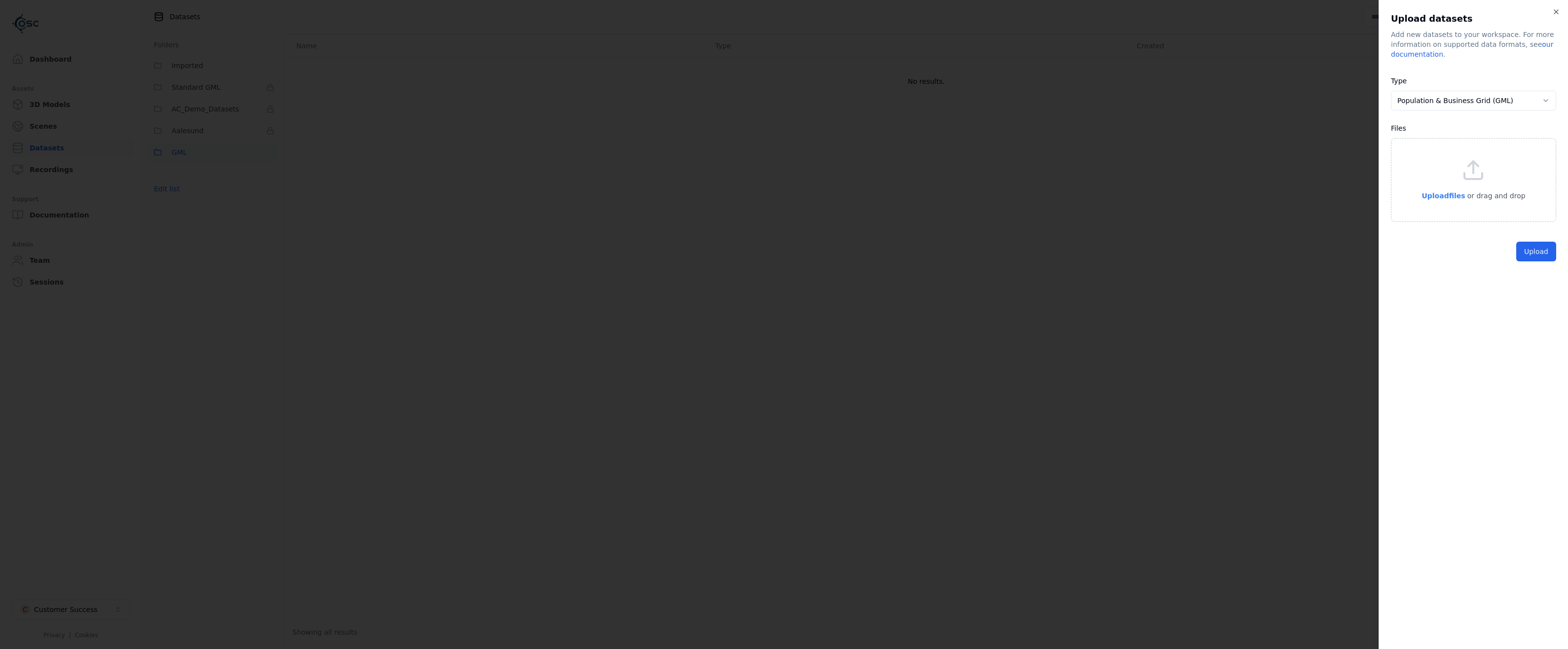
click at [1440, 194] on span "Upload files" at bounding box center [1443, 195] width 43 height 8
click at [1546, 290] on button "Upload" at bounding box center [1536, 292] width 40 height 19
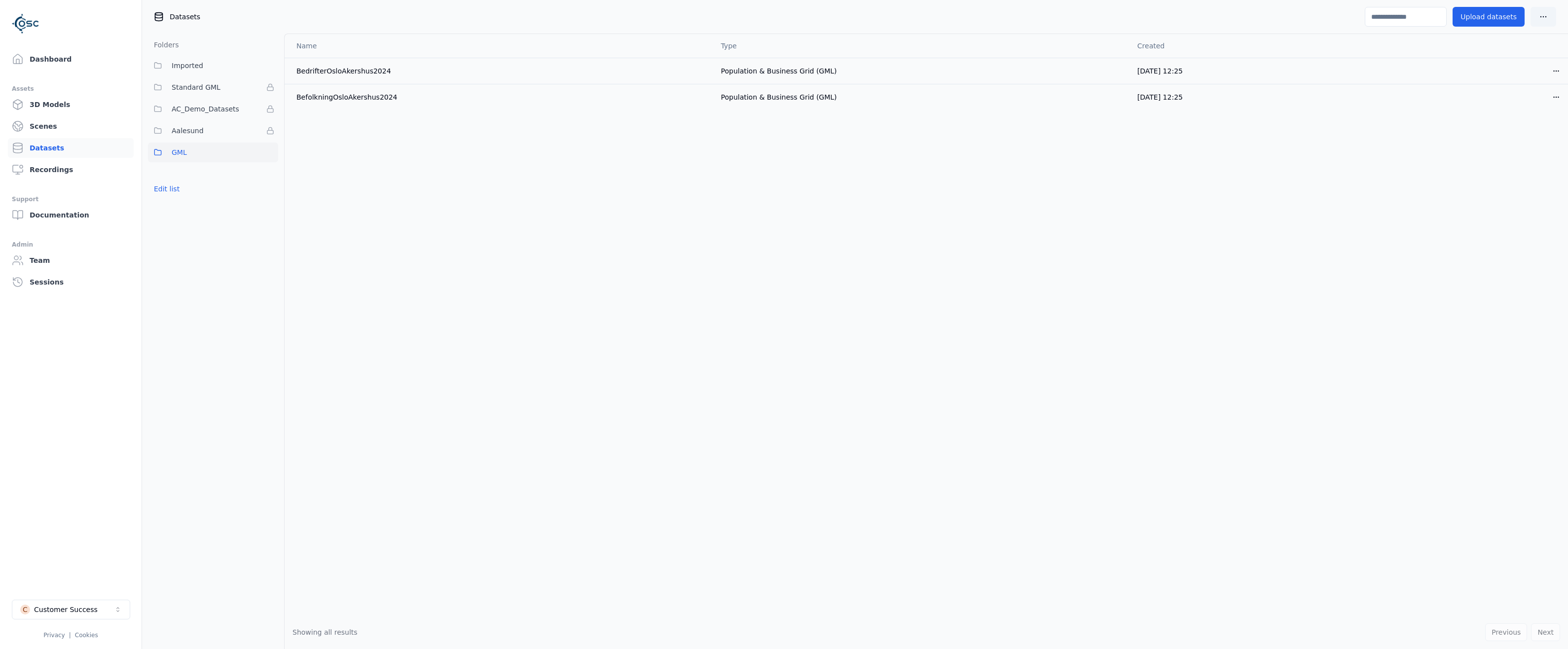
click at [472, 346] on div "Name Type Created BedrifterOsloAkershus2024 Population & Business Grid (GML) [D…" at bounding box center [926, 324] width 1283 height 581
click at [760, 353] on div "Name Type Created BedrifterOsloAkershus2024 Population & Business Grid (GML) [D…" at bounding box center [926, 324] width 1283 height 581
click at [30, 60] on link "Dashboard" at bounding box center [71, 59] width 126 height 19
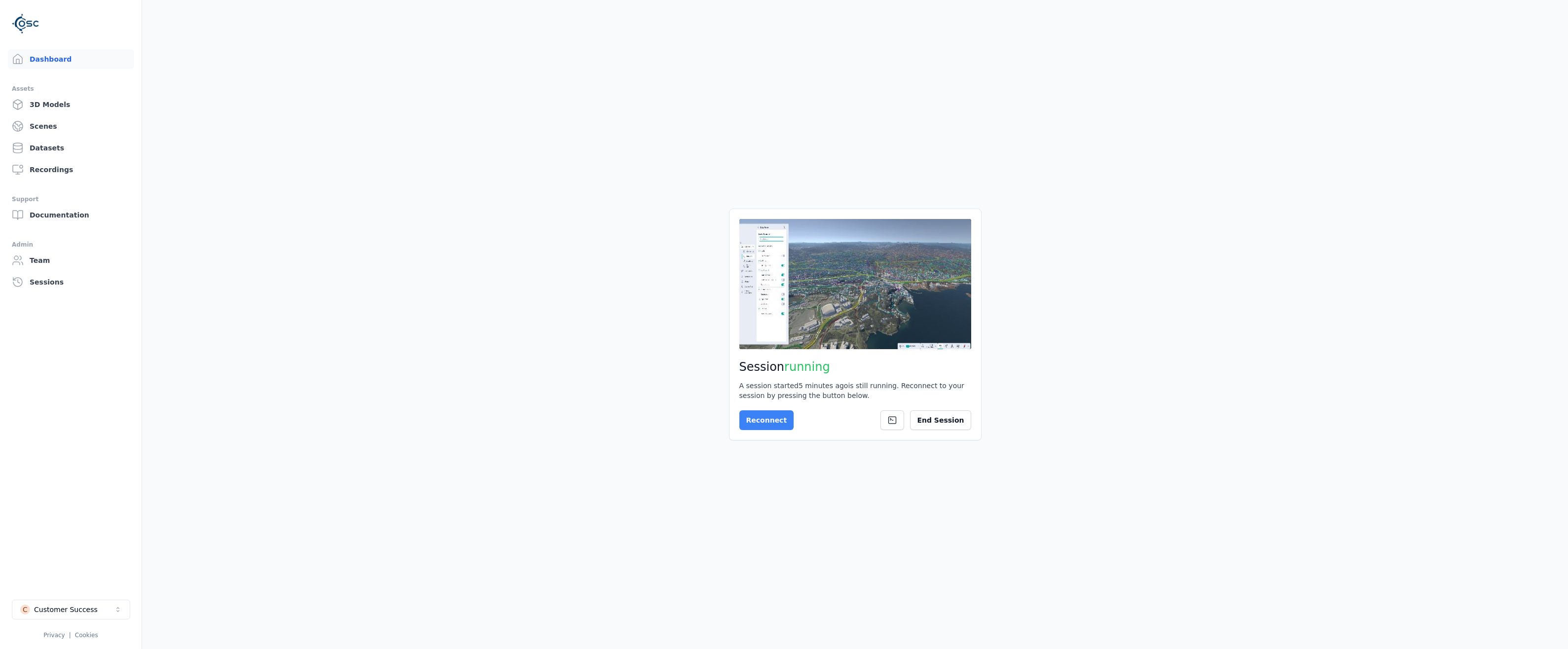
click at [757, 420] on button "Reconnect" at bounding box center [767, 420] width 55 height 19
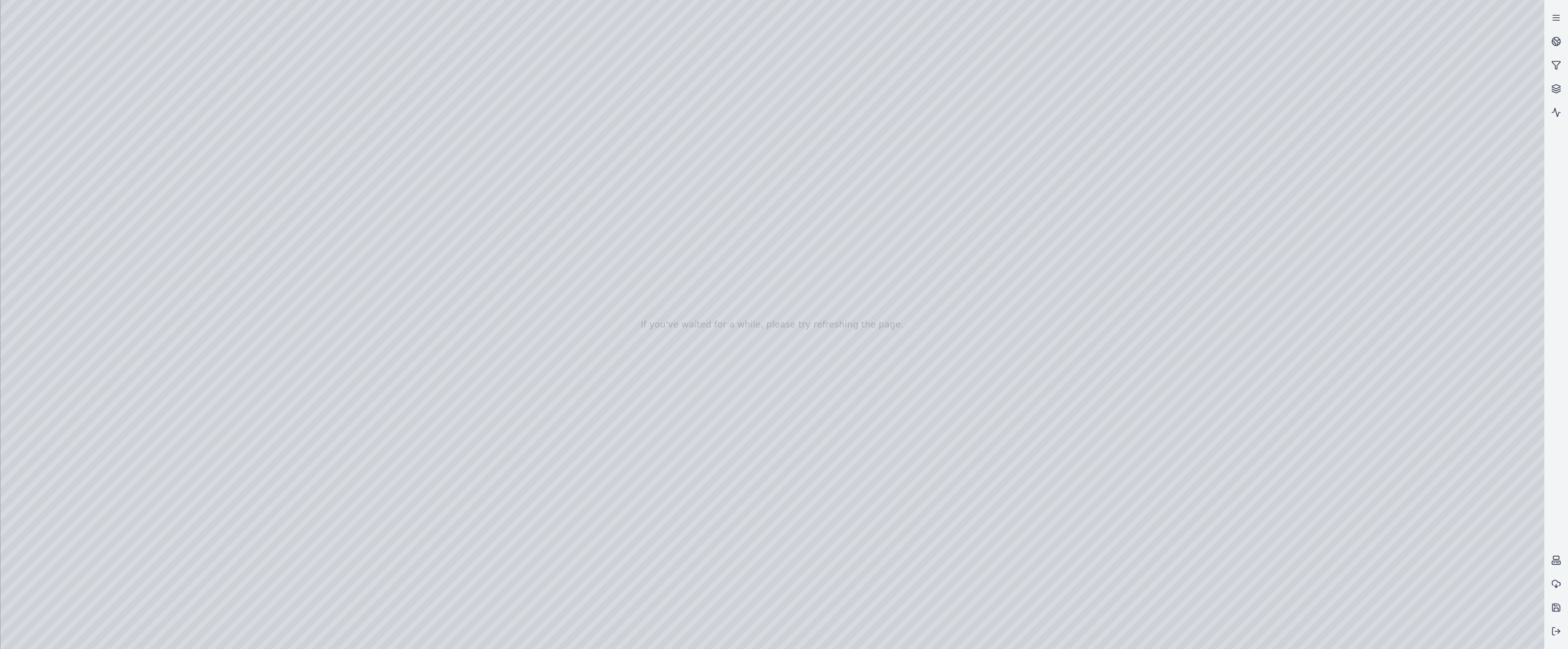
click at [297, 399] on div at bounding box center [772, 324] width 1544 height 649
click at [288, 377] on div at bounding box center [772, 324] width 1544 height 649
drag, startPoint x: 783, startPoint y: 318, endPoint x: 751, endPoint y: 334, distance: 35.8
drag, startPoint x: 645, startPoint y: 436, endPoint x: 802, endPoint y: 254, distance: 240.4
drag, startPoint x: 1032, startPoint y: 379, endPoint x: 1041, endPoint y: 374, distance: 10.3
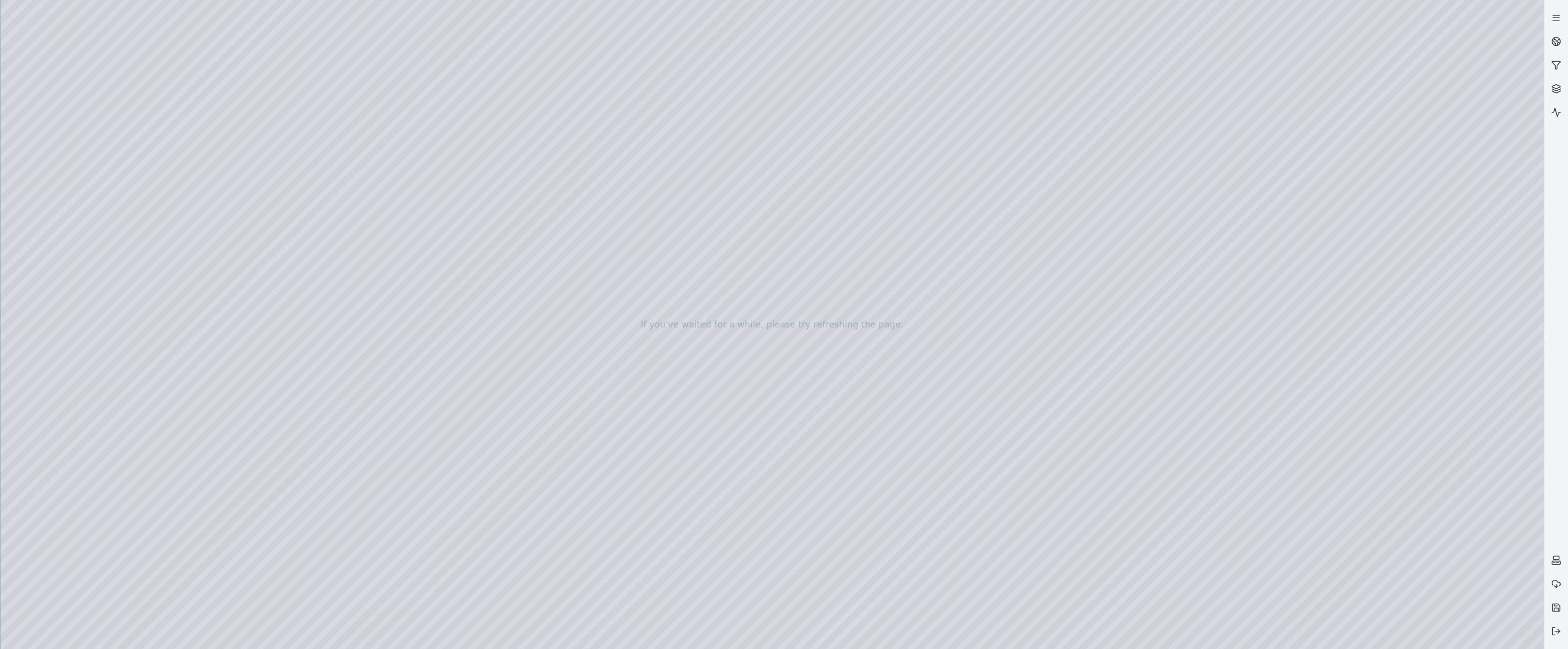
click at [295, 398] on div at bounding box center [772, 324] width 1544 height 649
click at [289, 376] on div at bounding box center [772, 324] width 1544 height 649
click at [293, 399] on div at bounding box center [772, 324] width 1544 height 649
click at [1557, 37] on icon at bounding box center [1556, 41] width 10 height 10
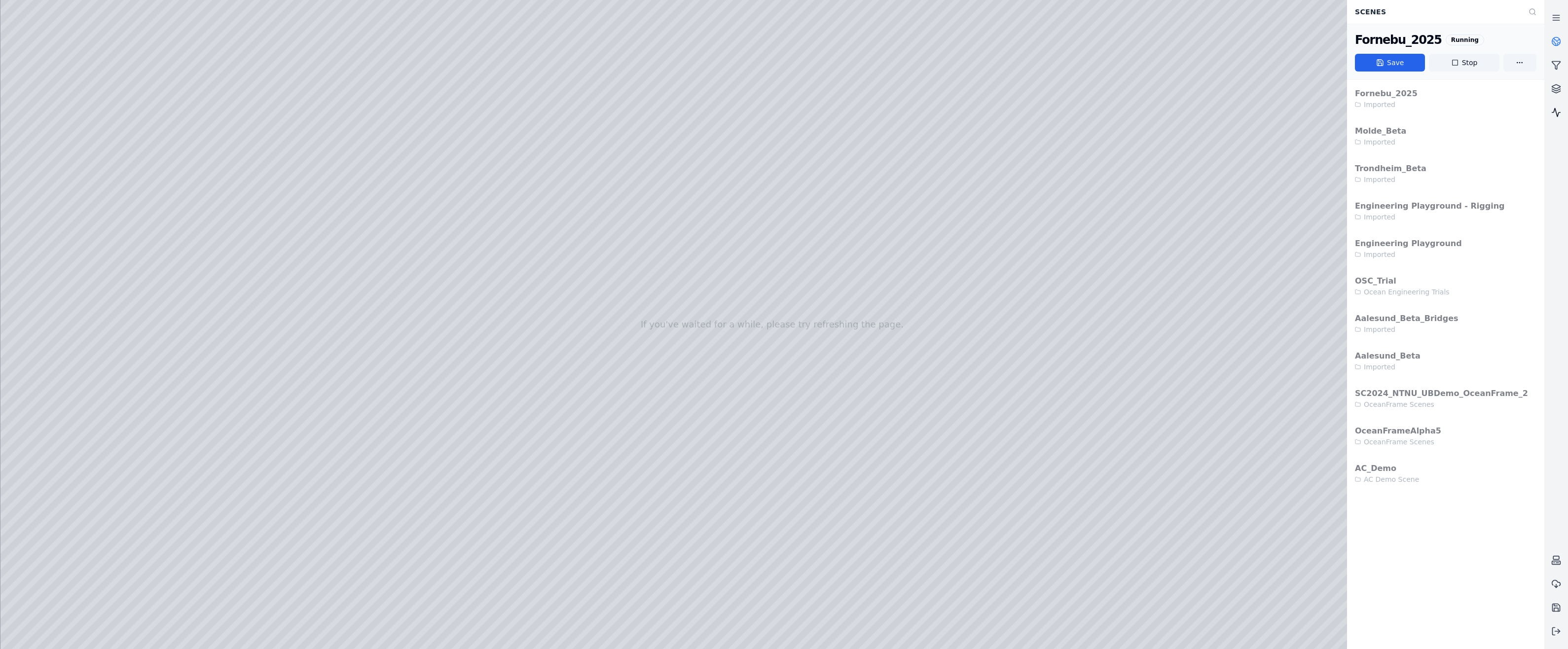
click at [1555, 113] on icon at bounding box center [1556, 113] width 10 height 10
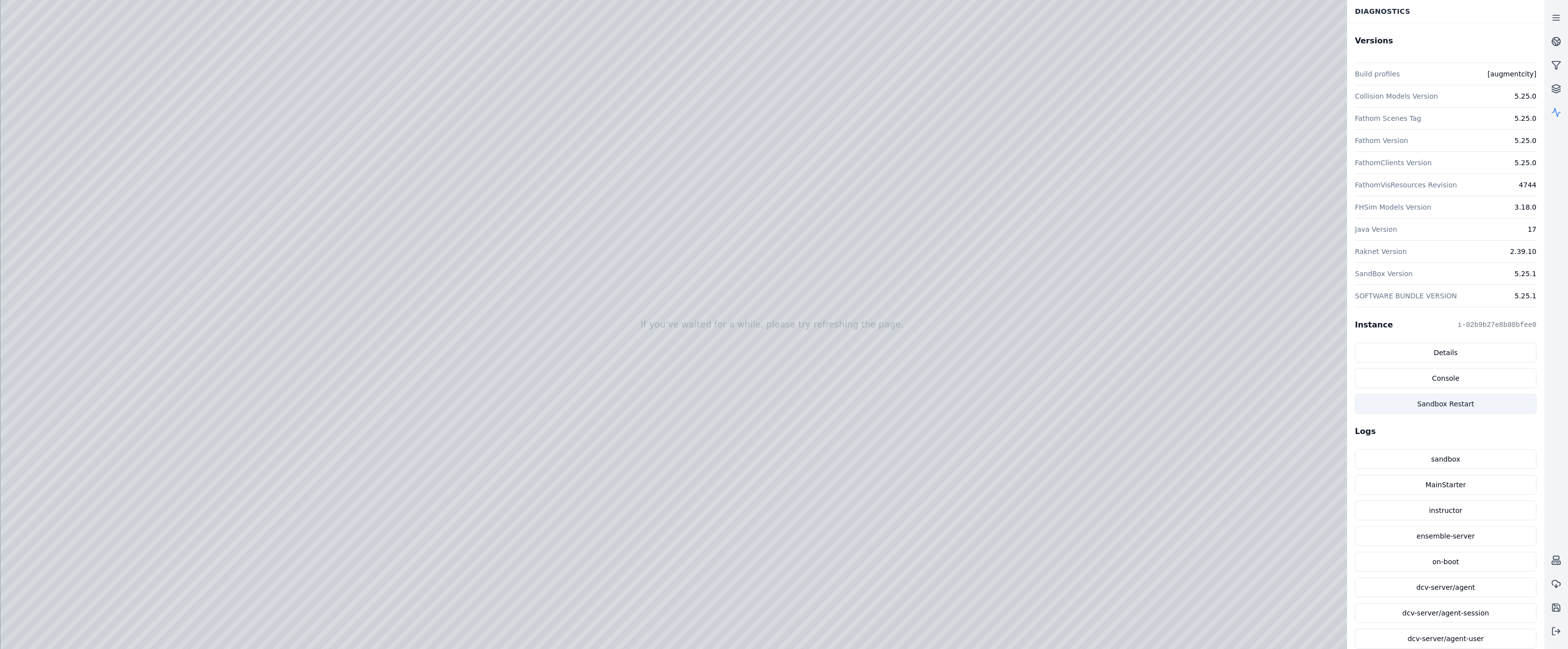
click at [1463, 402] on button "Sandbox Restart" at bounding box center [1446, 404] width 181 height 19
drag, startPoint x: 648, startPoint y: 339, endPoint x: 613, endPoint y: 649, distance: 312.0
drag, startPoint x: 617, startPoint y: 353, endPoint x: 570, endPoint y: 585, distance: 236.7
drag, startPoint x: 547, startPoint y: 377, endPoint x: 539, endPoint y: 495, distance: 118.3
click at [64, 136] on div at bounding box center [772, 324] width 1544 height 649
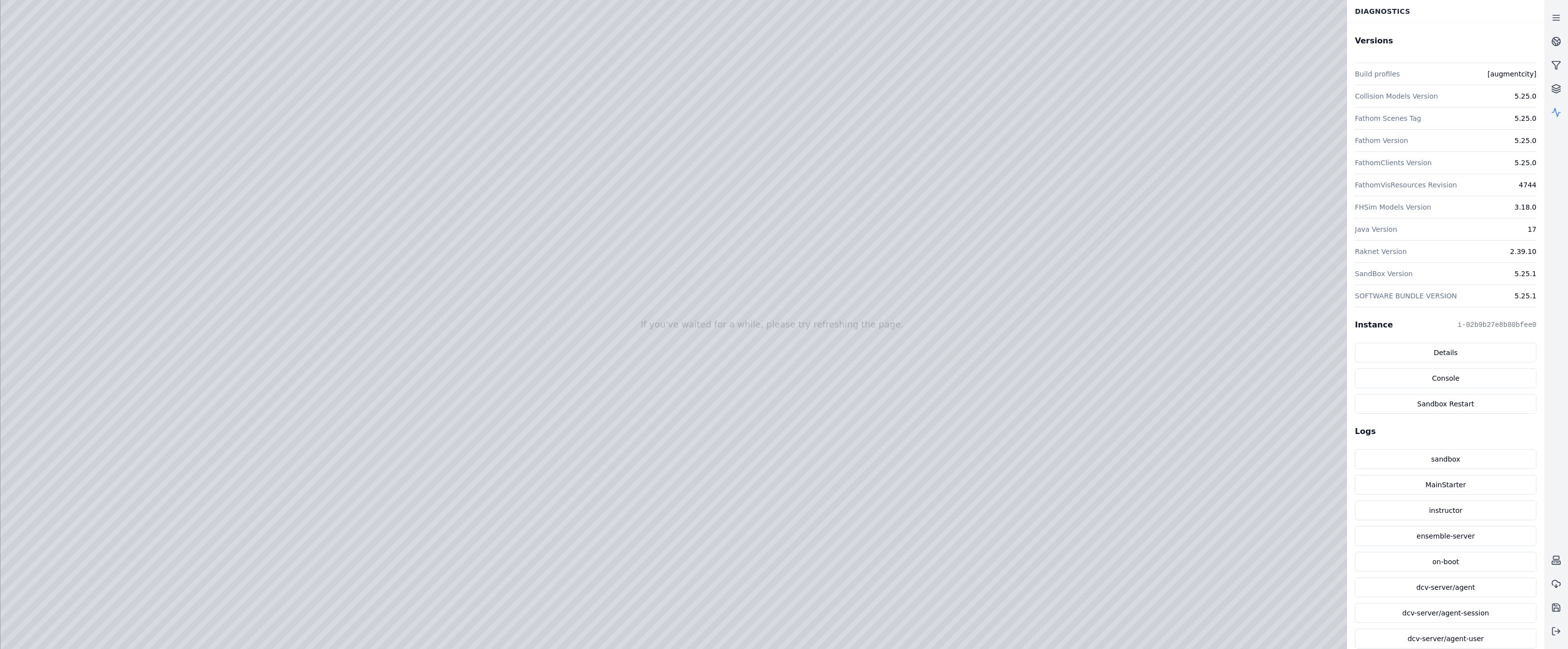
click at [65, 186] on div at bounding box center [772, 324] width 1544 height 649
click at [132, 353] on div at bounding box center [772, 324] width 1544 height 649
click at [93, 459] on div at bounding box center [772, 324] width 1544 height 649
click at [65, 212] on div at bounding box center [772, 324] width 1544 height 649
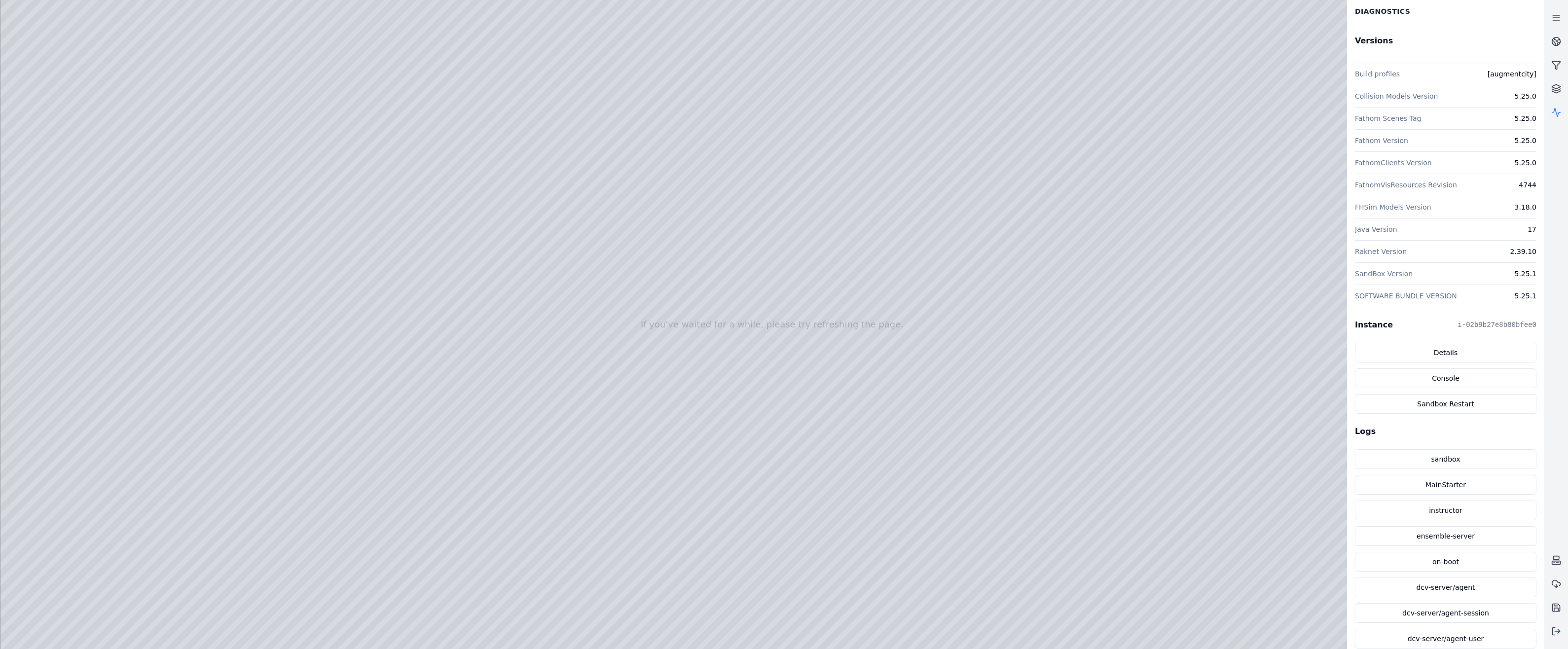
click at [69, 189] on div at bounding box center [772, 324] width 1544 height 649
click at [71, 165] on div at bounding box center [772, 324] width 1544 height 649
click at [71, 181] on div at bounding box center [772, 324] width 1544 height 649
click at [288, 303] on div at bounding box center [772, 324] width 1544 height 649
click at [1561, 633] on icon at bounding box center [1556, 631] width 10 height 10
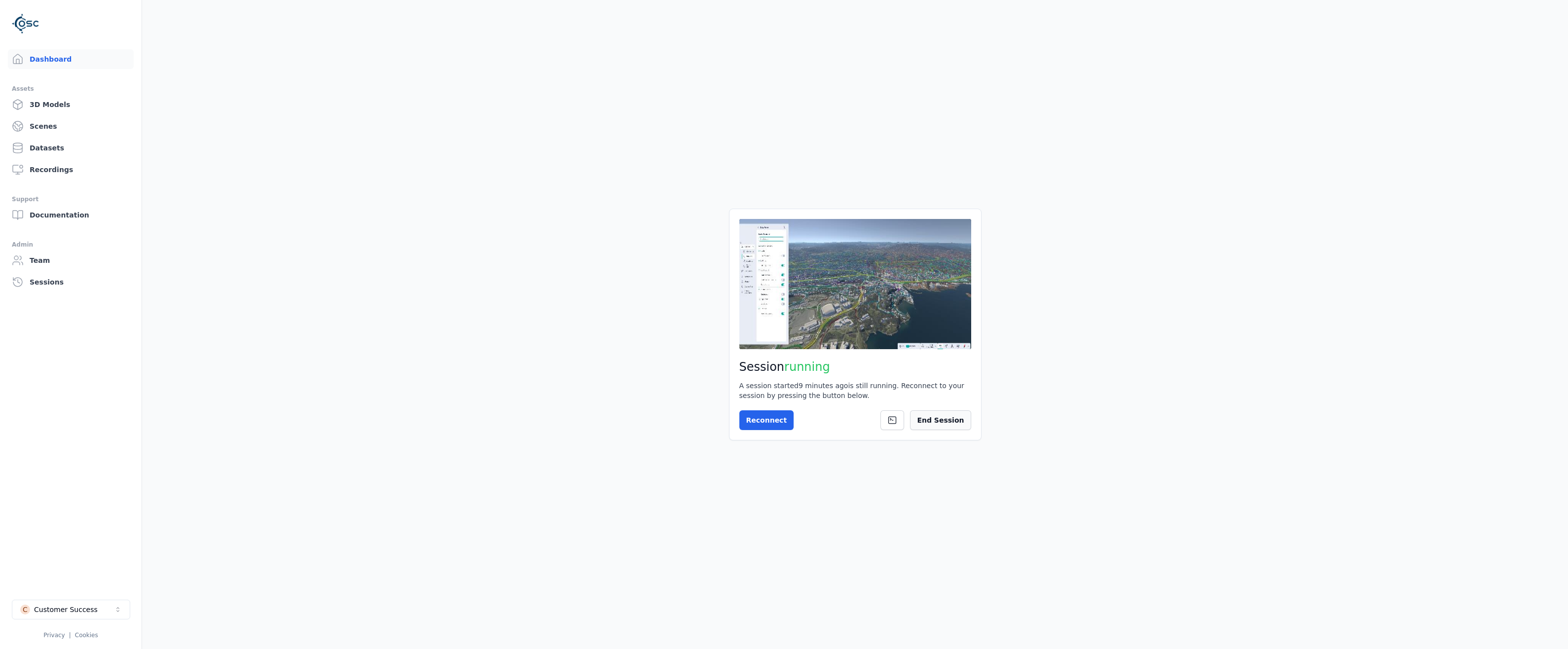
click at [951, 419] on button "End Session" at bounding box center [940, 420] width 61 height 19
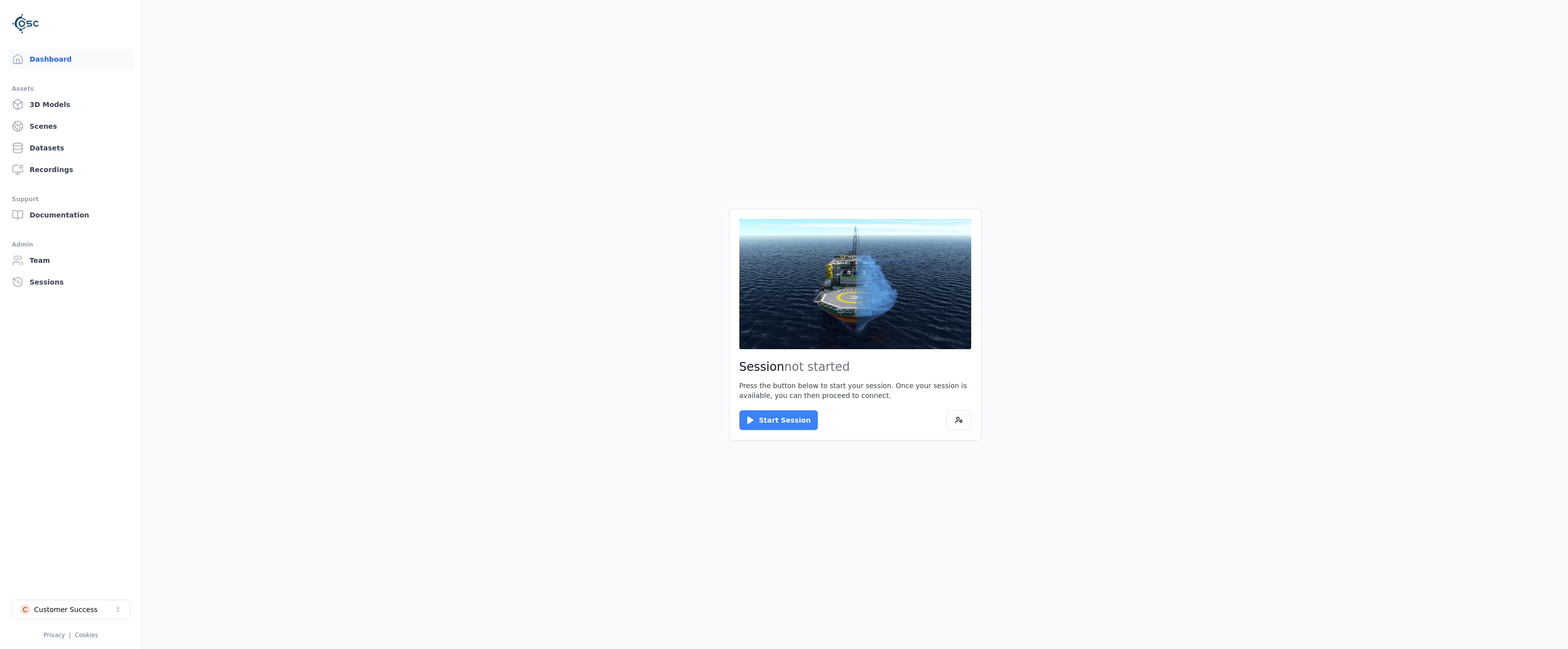
click at [762, 418] on button "Start Session" at bounding box center [779, 420] width 79 height 19
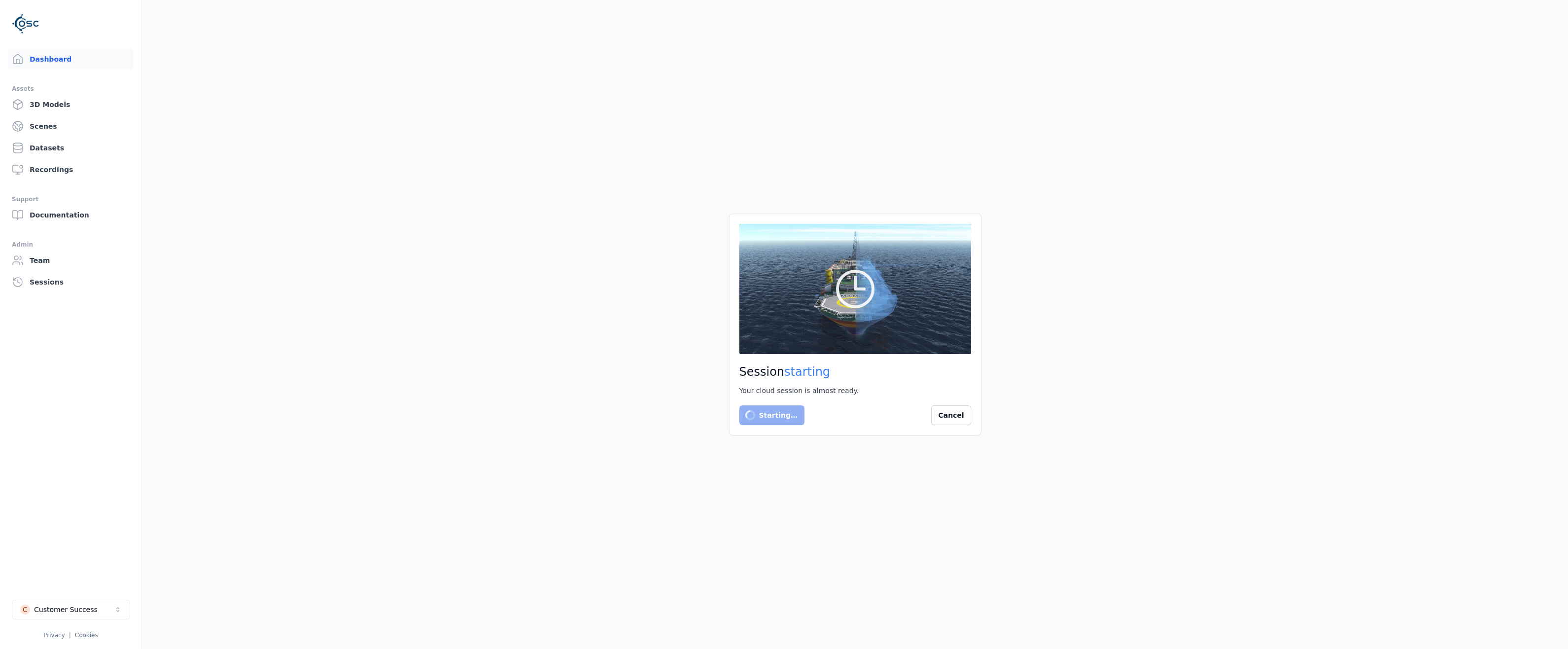
click at [423, 381] on main "Session starting Your cloud session is almost ready. Starting… Cancel" at bounding box center [855, 324] width 1426 height 649
click at [407, 544] on main "Session starting Your cloud session is almost ready. Starting… Cancel" at bounding box center [855, 324] width 1426 height 649
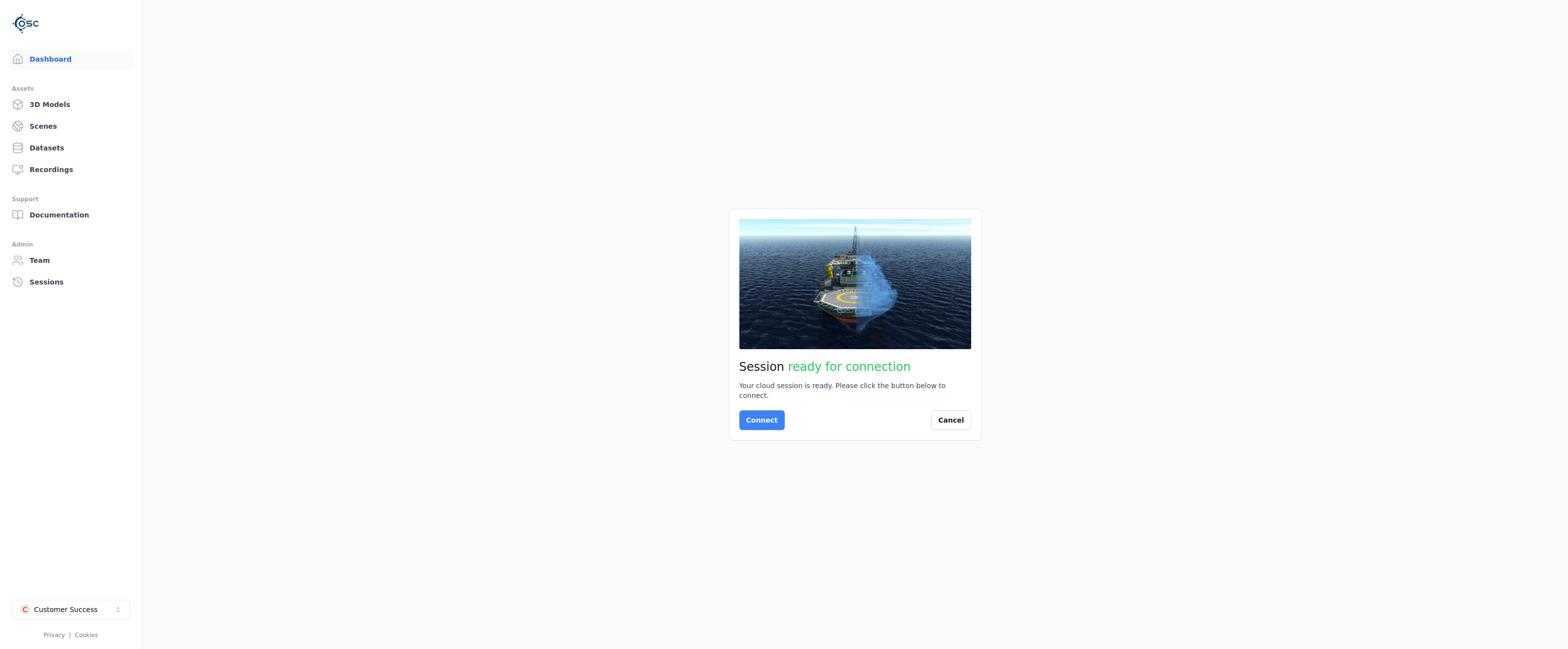
click at [768, 423] on button "Connect" at bounding box center [762, 420] width 46 height 19
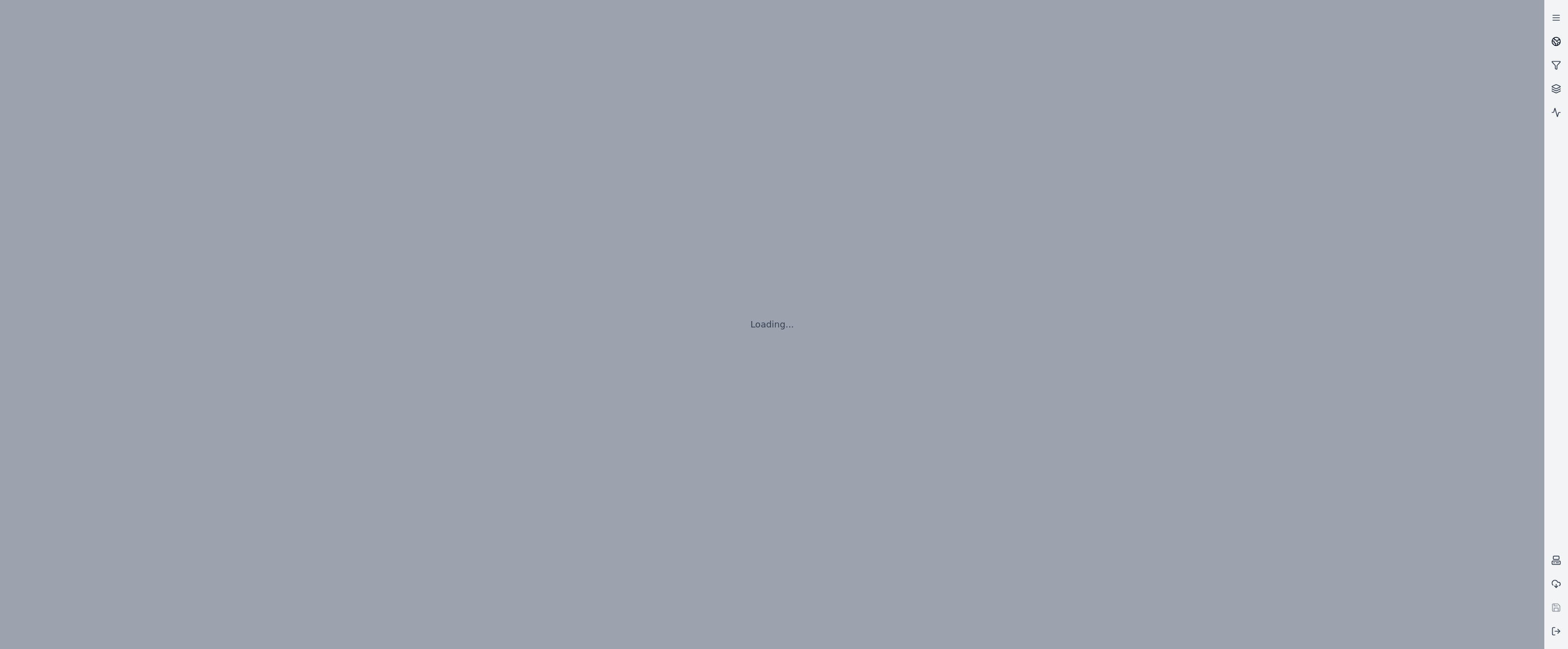
click at [1557, 41] on icon at bounding box center [1556, 41] width 10 height 10
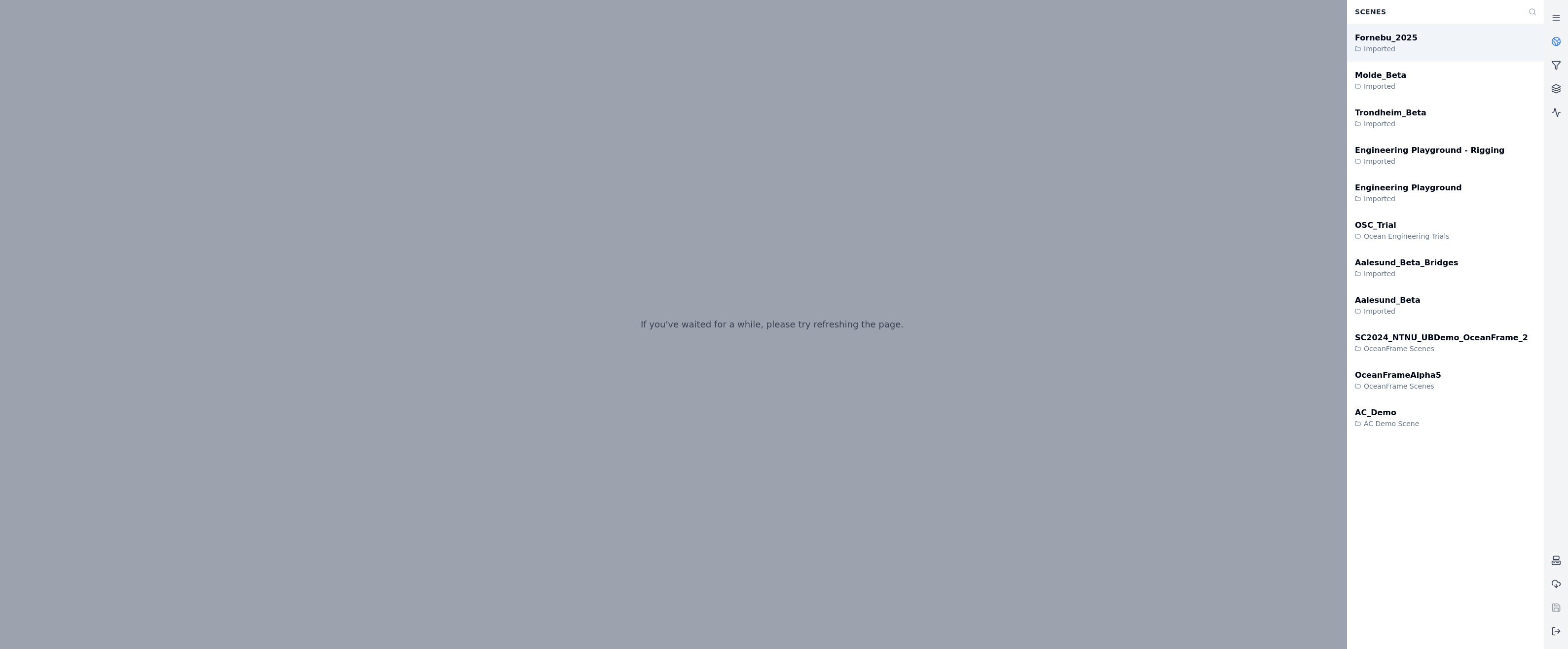
click at [1379, 41] on div "Fornebu_2025" at bounding box center [1386, 38] width 63 height 12
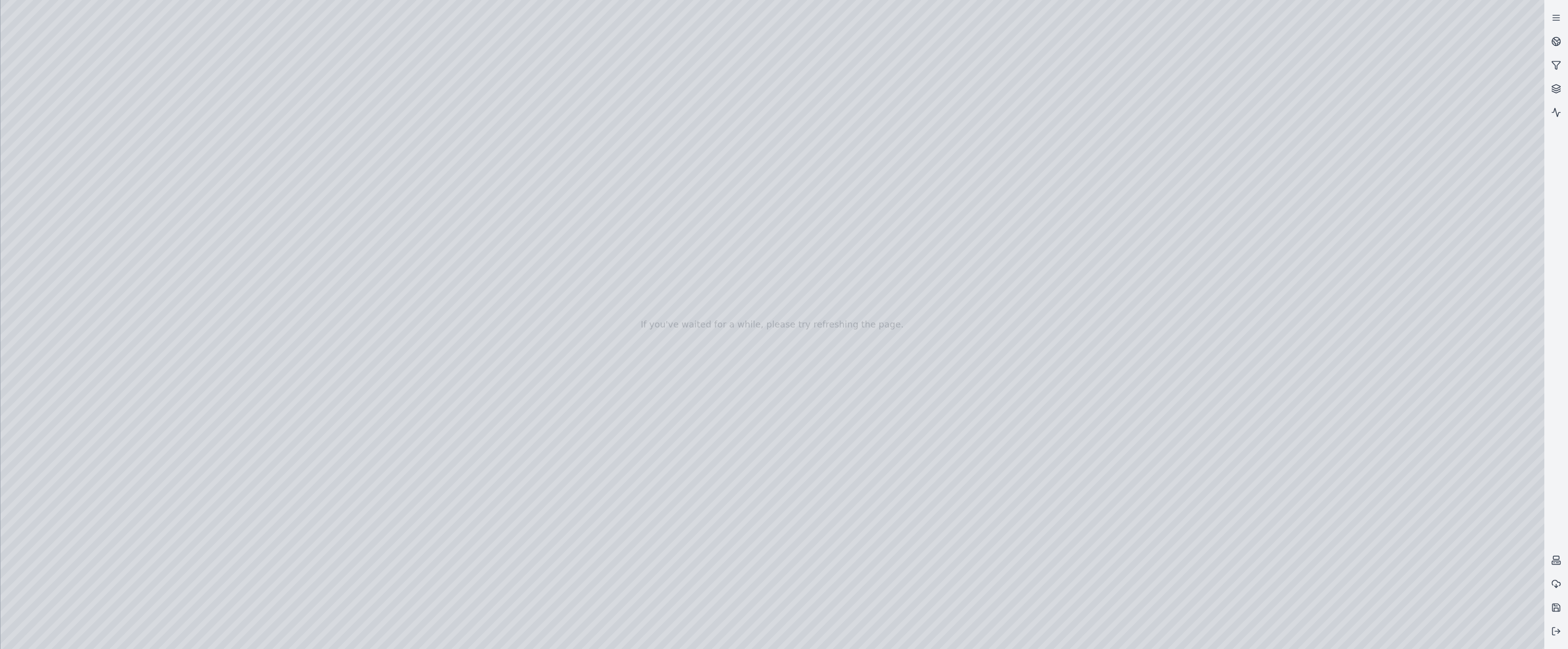
drag, startPoint x: 579, startPoint y: 309, endPoint x: 565, endPoint y: 608, distance: 299.3
drag, startPoint x: 634, startPoint y: 385, endPoint x: 628, endPoint y: 551, distance: 166.1
drag, startPoint x: 642, startPoint y: 441, endPoint x: 517, endPoint y: 491, distance: 134.6
click at [40, 138] on div at bounding box center [772, 324] width 1544 height 649
click at [71, 187] on div at bounding box center [772, 324] width 1544 height 649
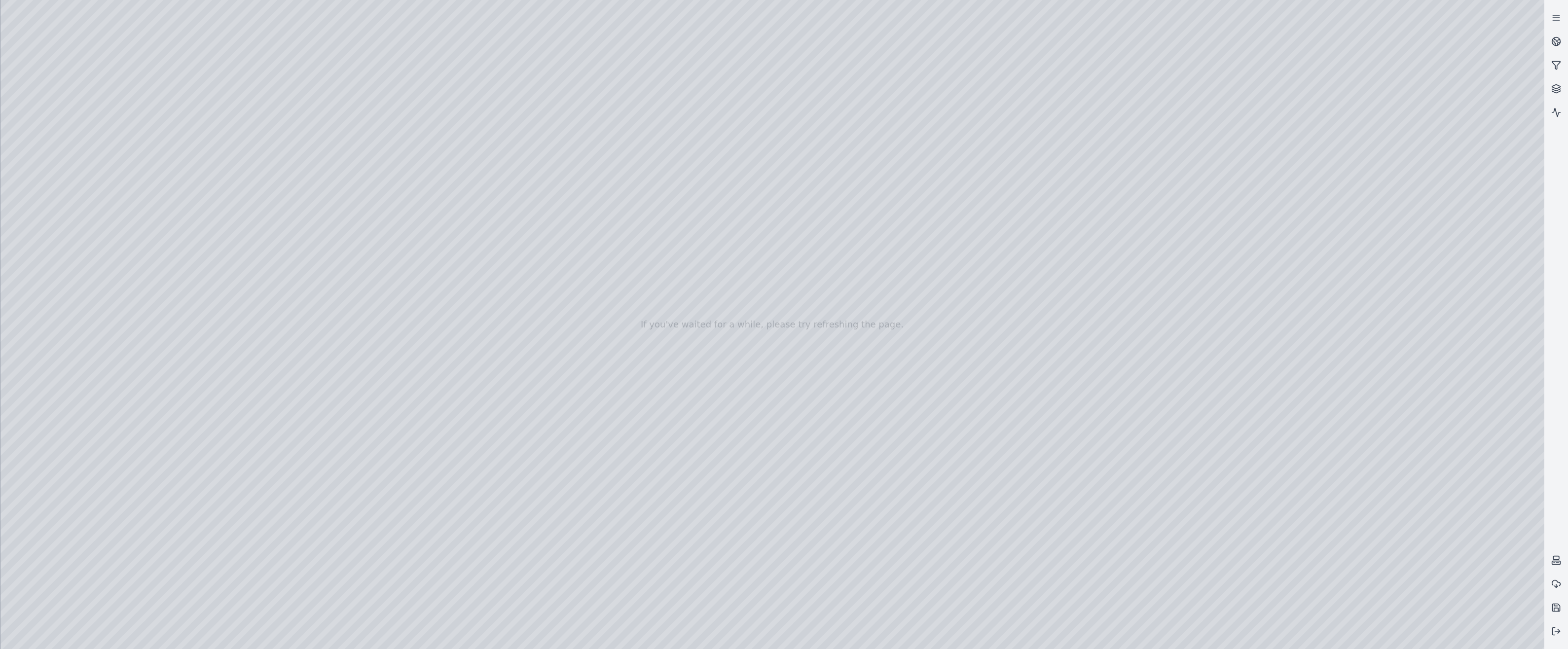
click at [289, 399] on div at bounding box center [772, 324] width 1544 height 649
click at [602, 99] on div at bounding box center [772, 324] width 1544 height 649
click at [135, 66] on div at bounding box center [772, 324] width 1544 height 649
click at [509, 188] on div at bounding box center [772, 324] width 1544 height 649
click at [218, 537] on div at bounding box center [772, 324] width 1544 height 649
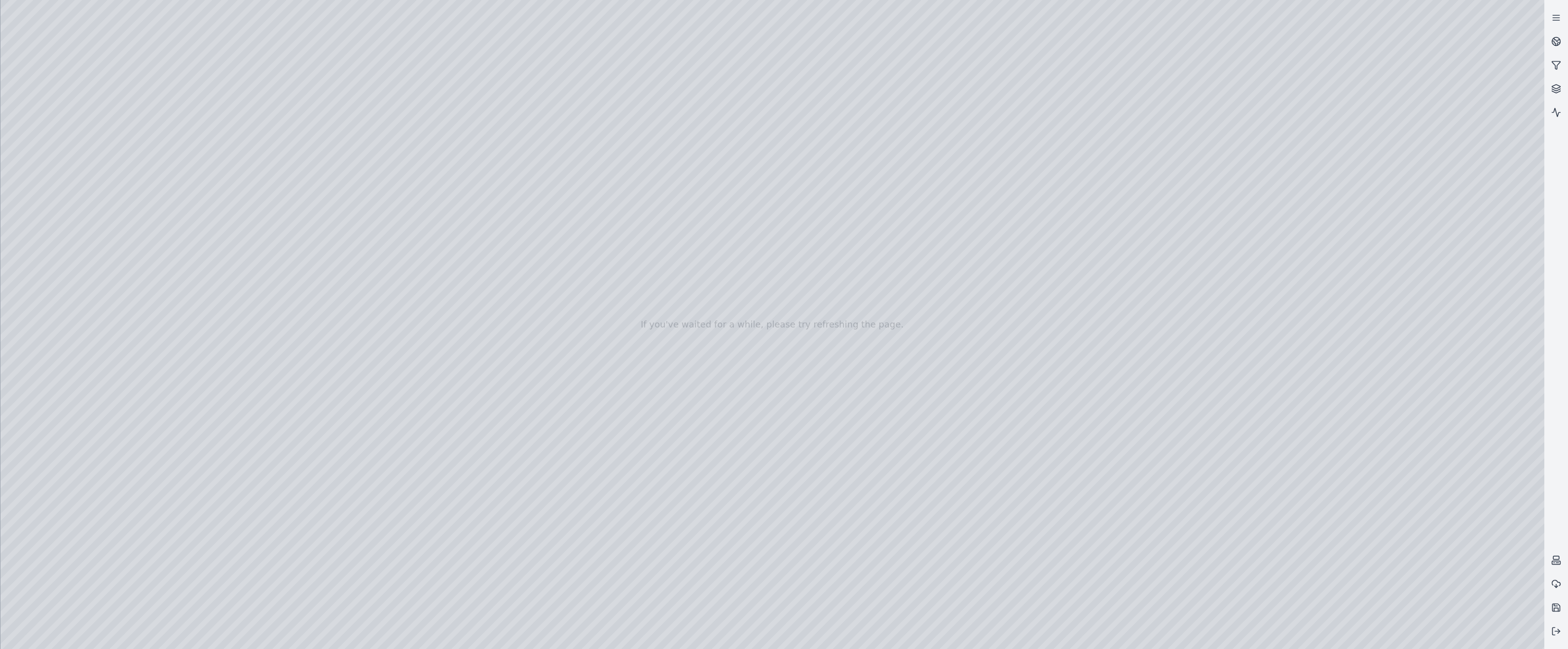
click at [9, 22] on div at bounding box center [772, 324] width 1544 height 649
click at [539, 383] on div at bounding box center [772, 324] width 1544 height 649
click at [7, 20] on div at bounding box center [772, 324] width 1544 height 649
click at [276, 588] on div at bounding box center [772, 324] width 1544 height 649
click at [301, 396] on div at bounding box center [772, 324] width 1544 height 649
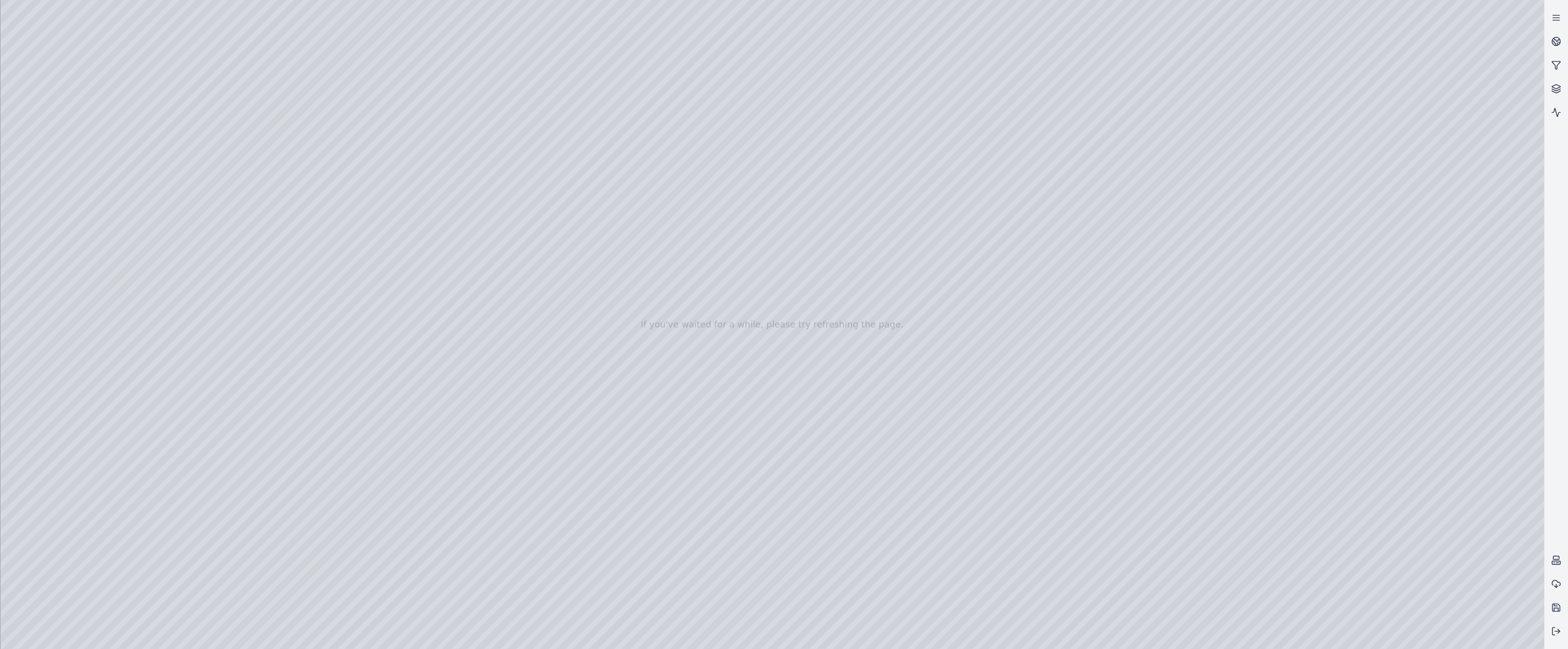
click at [290, 372] on div at bounding box center [772, 324] width 1544 height 649
click at [205, 591] on div at bounding box center [772, 324] width 1544 height 649
click at [173, 542] on div at bounding box center [772, 324] width 1544 height 649
click at [190, 515] on div at bounding box center [772, 324] width 1544 height 649
click at [267, 378] on div at bounding box center [772, 324] width 1544 height 649
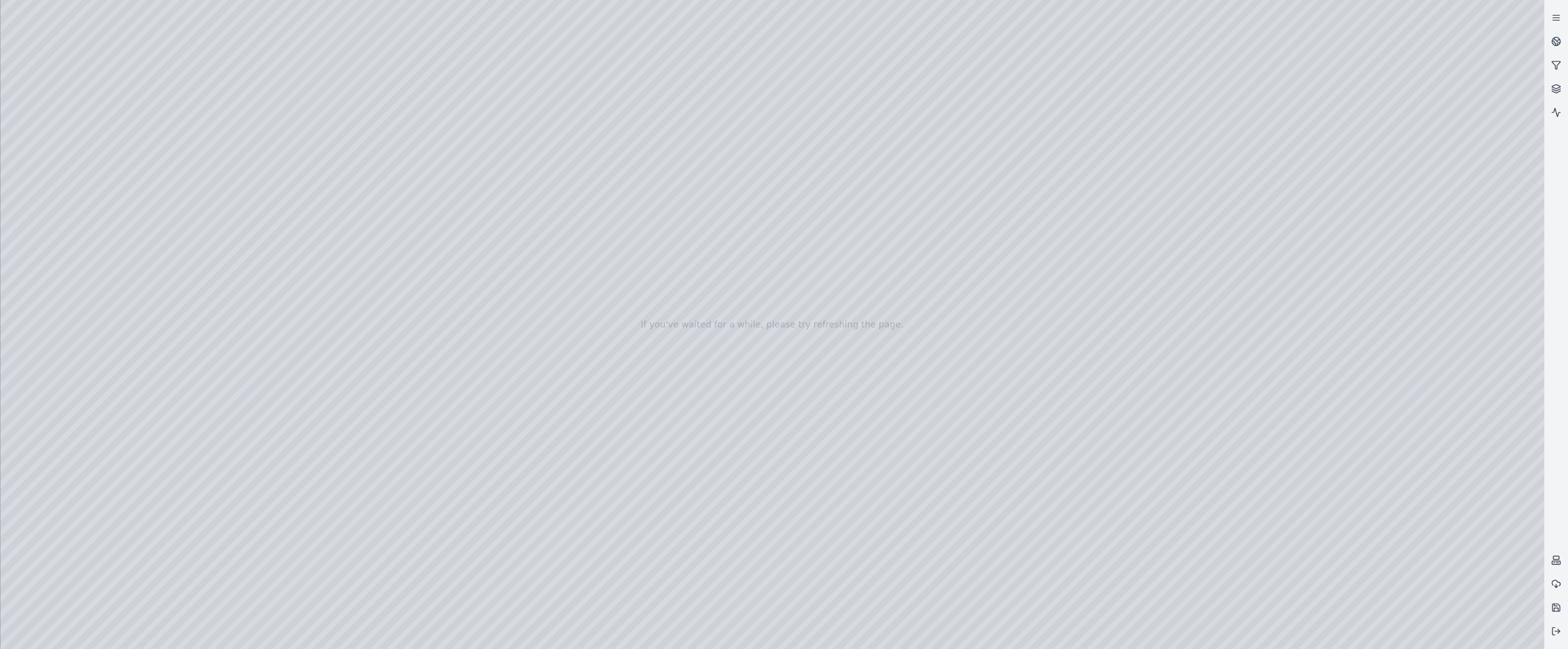
click at [222, 396] on div at bounding box center [772, 324] width 1544 height 649
click at [240, 597] on div at bounding box center [772, 324] width 1544 height 649
click at [7, 19] on div at bounding box center [772, 324] width 1544 height 649
drag, startPoint x: 539, startPoint y: 331, endPoint x: 497, endPoint y: 315, distance: 44.9
click at [294, 375] on div at bounding box center [772, 324] width 1544 height 649
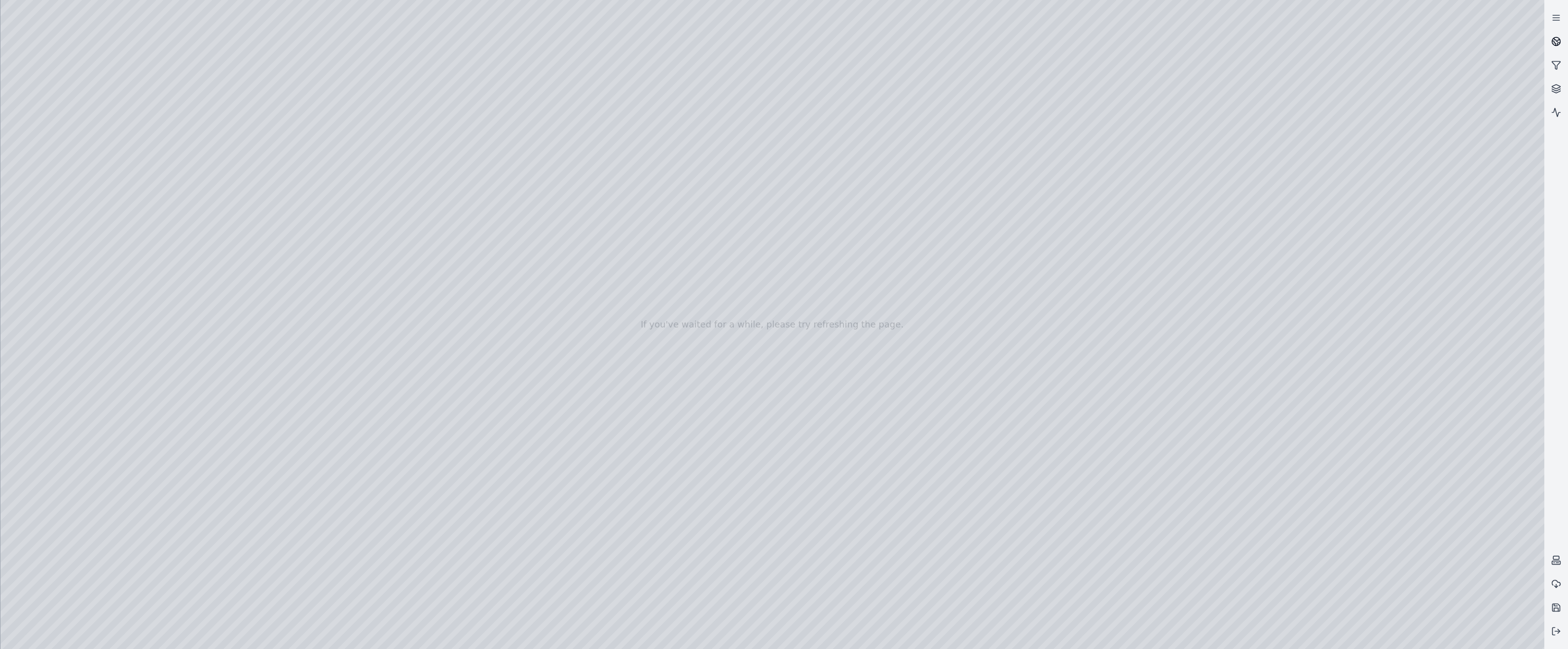
click at [1553, 41] on icon at bounding box center [1554, 43] width 4 height 4
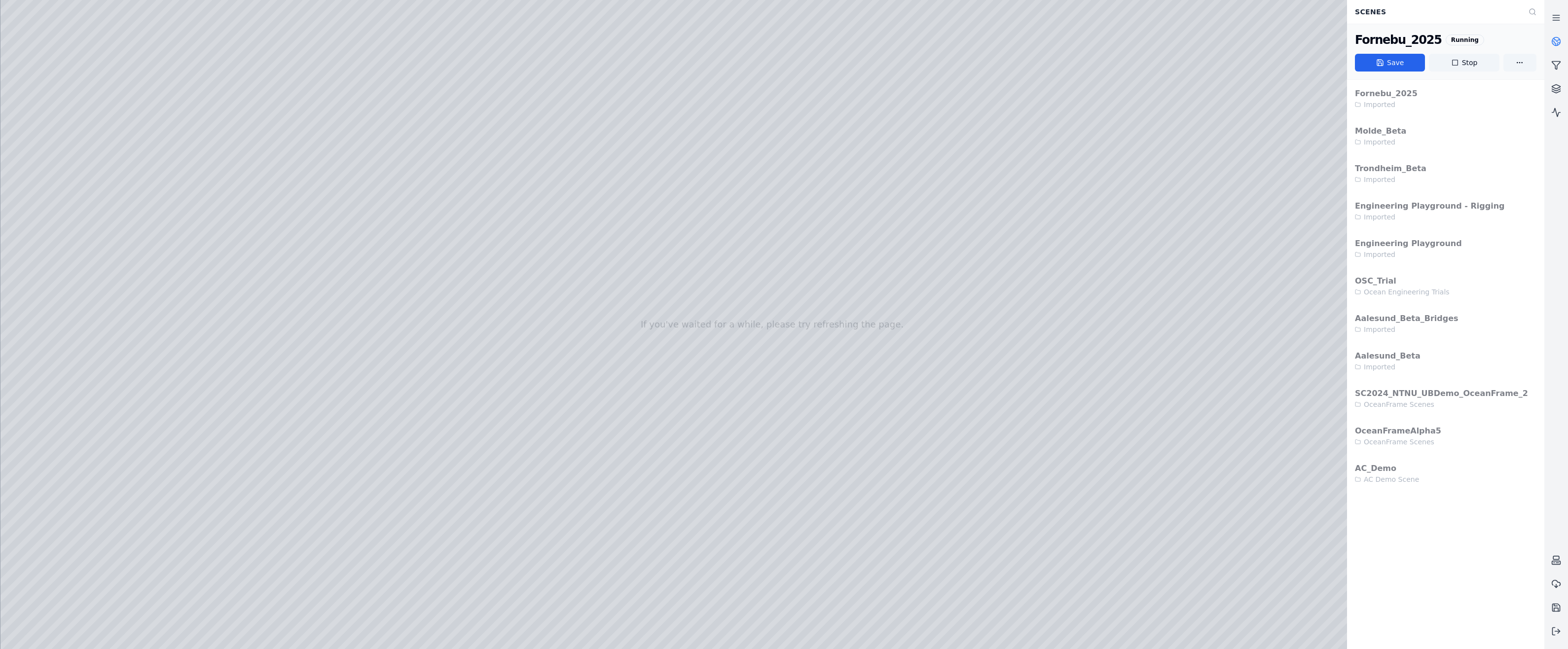
drag, startPoint x: 1449, startPoint y: 58, endPoint x: 839, endPoint y: 54, distance: 610.0
click at [1449, 58] on button "Stop" at bounding box center [1463, 62] width 70 height 18
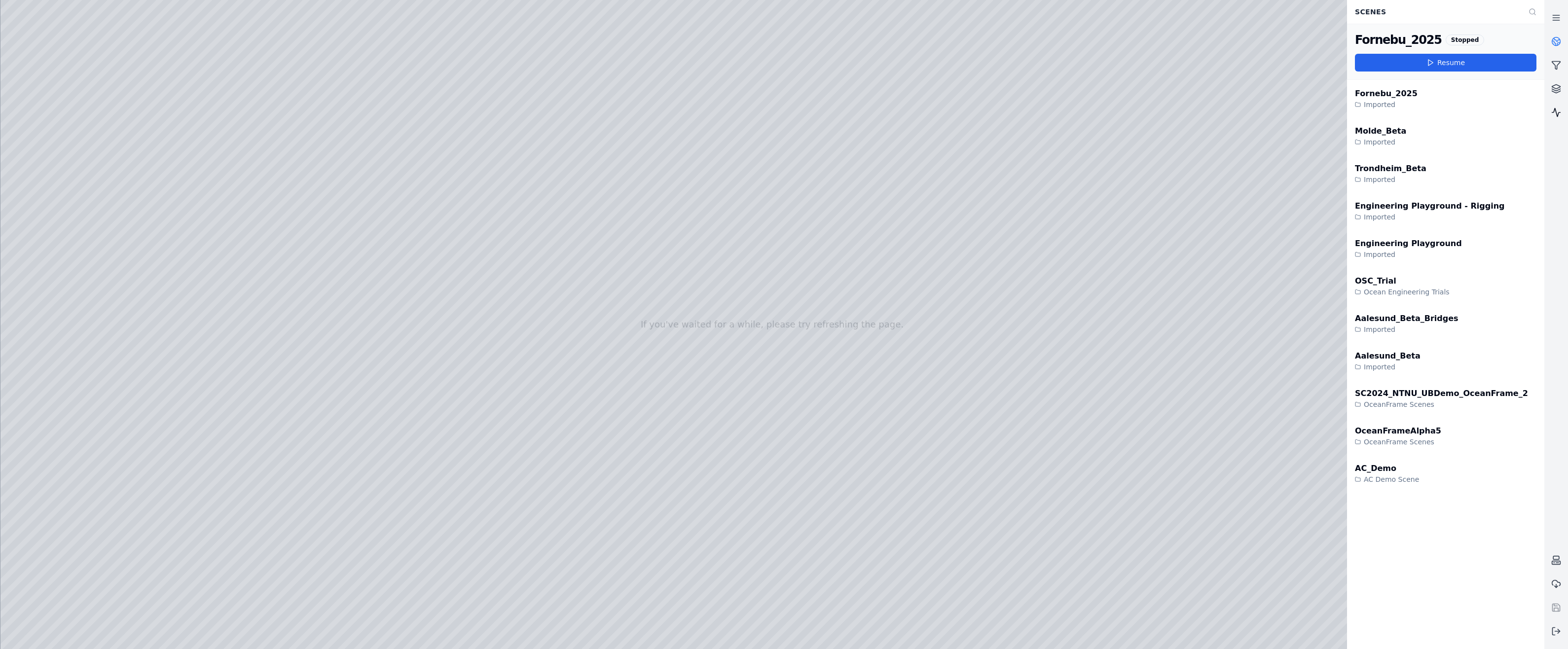
click at [1561, 113] on icon at bounding box center [1556, 113] width 9 height 9
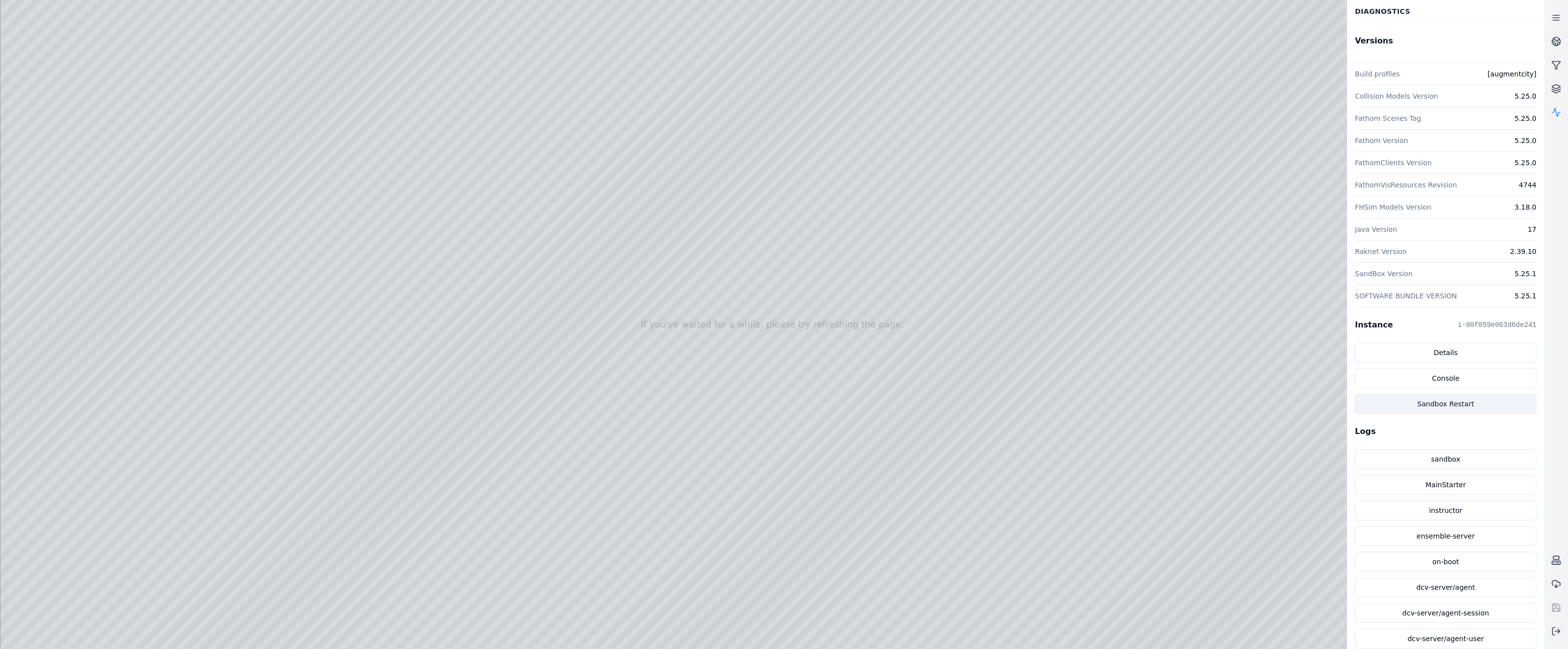
click at [1438, 404] on button "Sandbox Restart" at bounding box center [1446, 404] width 181 height 19
drag, startPoint x: 275, startPoint y: 165, endPoint x: 175, endPoint y: 96, distance: 121.5
click at [275, 165] on div at bounding box center [772, 324] width 1544 height 649
click at [10, 20] on div at bounding box center [772, 324] width 1544 height 649
click at [1557, 35] on link at bounding box center [1556, 41] width 24 height 24
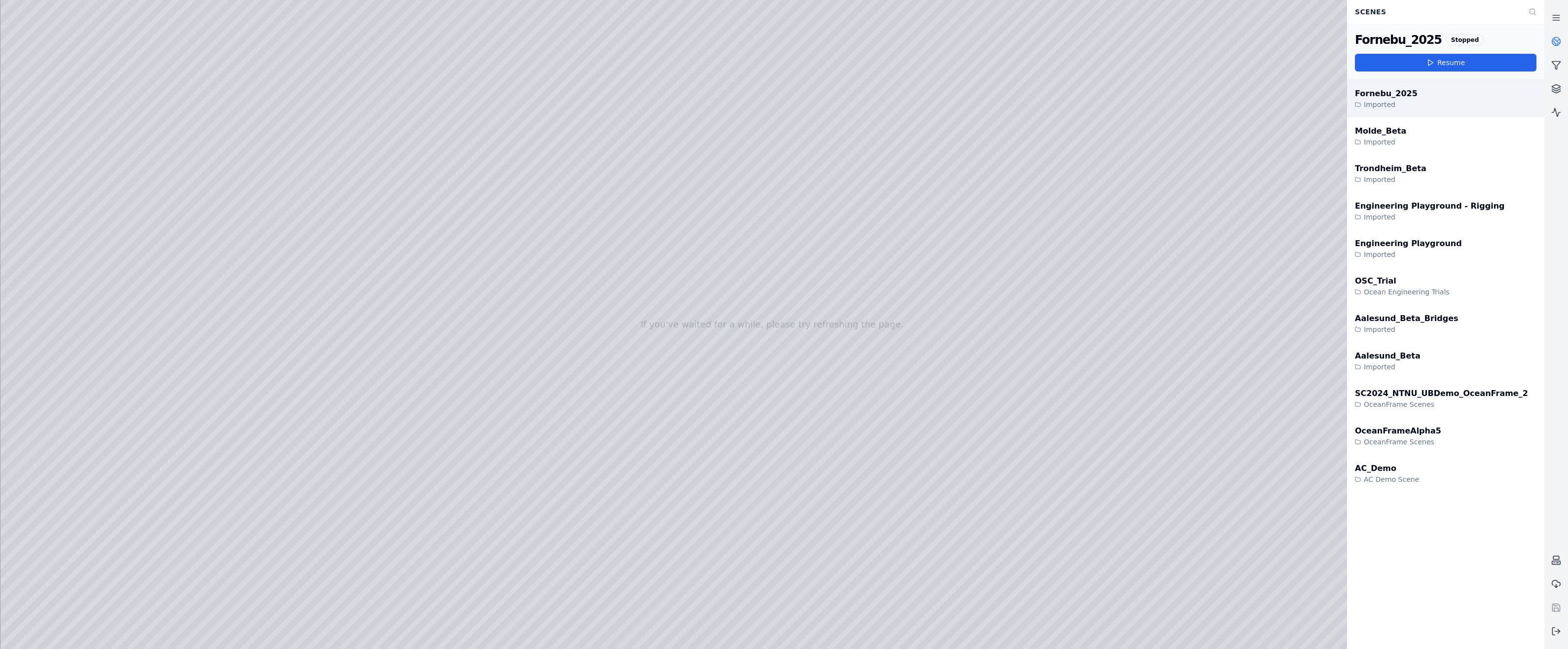
click at [1393, 93] on div "Fornebu_2025" at bounding box center [1386, 93] width 63 height 12
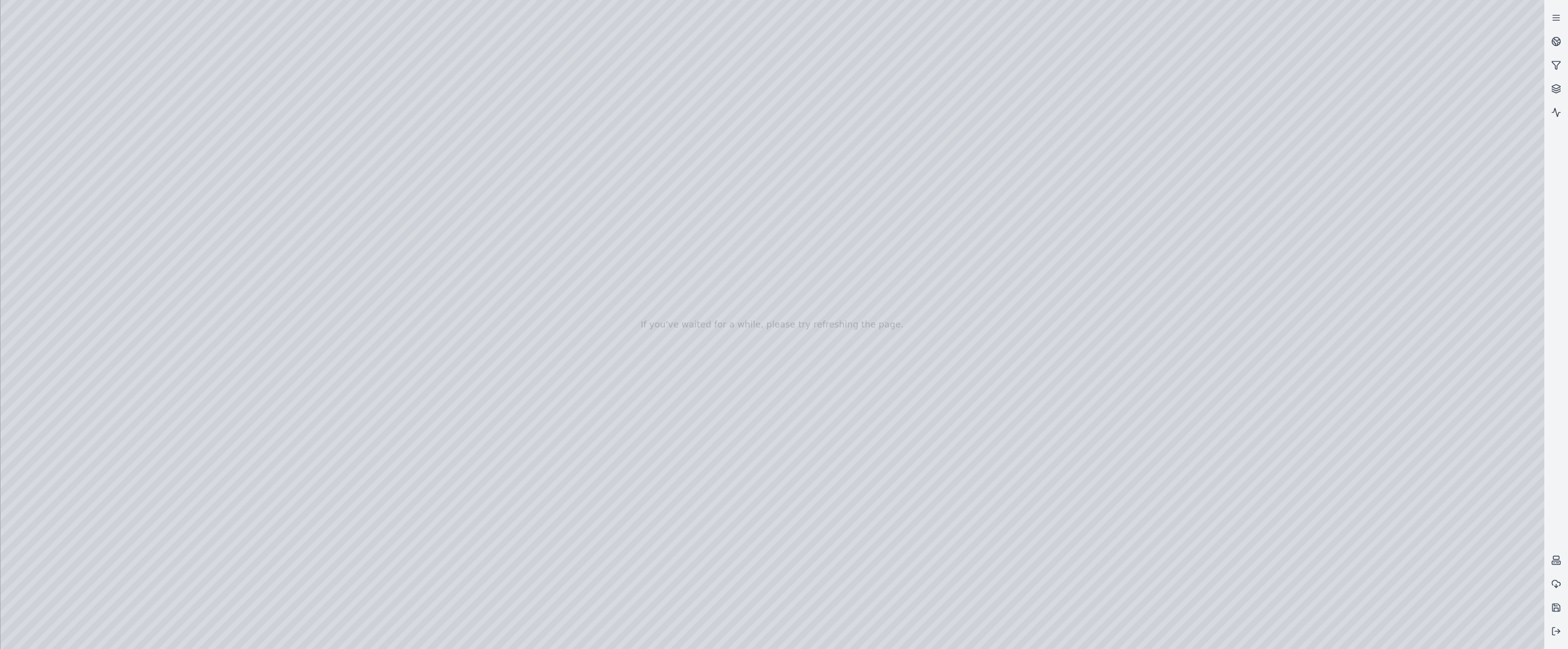
drag, startPoint x: 649, startPoint y: 391, endPoint x: 596, endPoint y: 458, distance: 85.4
drag, startPoint x: 1224, startPoint y: 376, endPoint x: 917, endPoint y: 237, distance: 337.0
drag, startPoint x: 812, startPoint y: 388, endPoint x: 940, endPoint y: 162, distance: 259.7
drag, startPoint x: 898, startPoint y: 220, endPoint x: 371, endPoint y: 217, distance: 527.0
drag, startPoint x: 575, startPoint y: 210, endPoint x: 833, endPoint y: 428, distance: 337.8
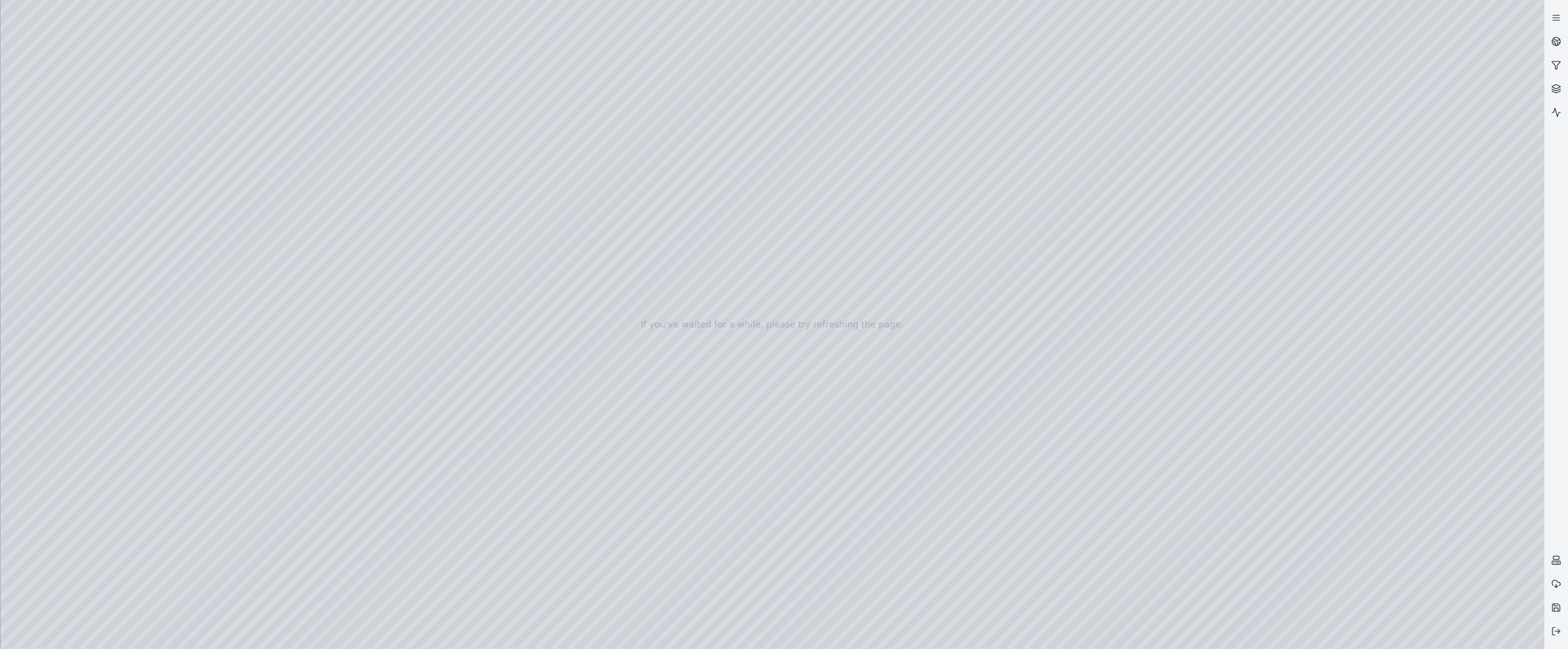
drag, startPoint x: 540, startPoint y: 307, endPoint x: 761, endPoint y: 494, distance: 289.5
drag, startPoint x: 501, startPoint y: 376, endPoint x: 735, endPoint y: 311, distance: 242.9
drag, startPoint x: 651, startPoint y: 370, endPoint x: 699, endPoint y: 374, distance: 48.2
drag, startPoint x: 659, startPoint y: 347, endPoint x: 883, endPoint y: 306, distance: 227.7
drag, startPoint x: 615, startPoint y: 293, endPoint x: 929, endPoint y: 218, distance: 322.8
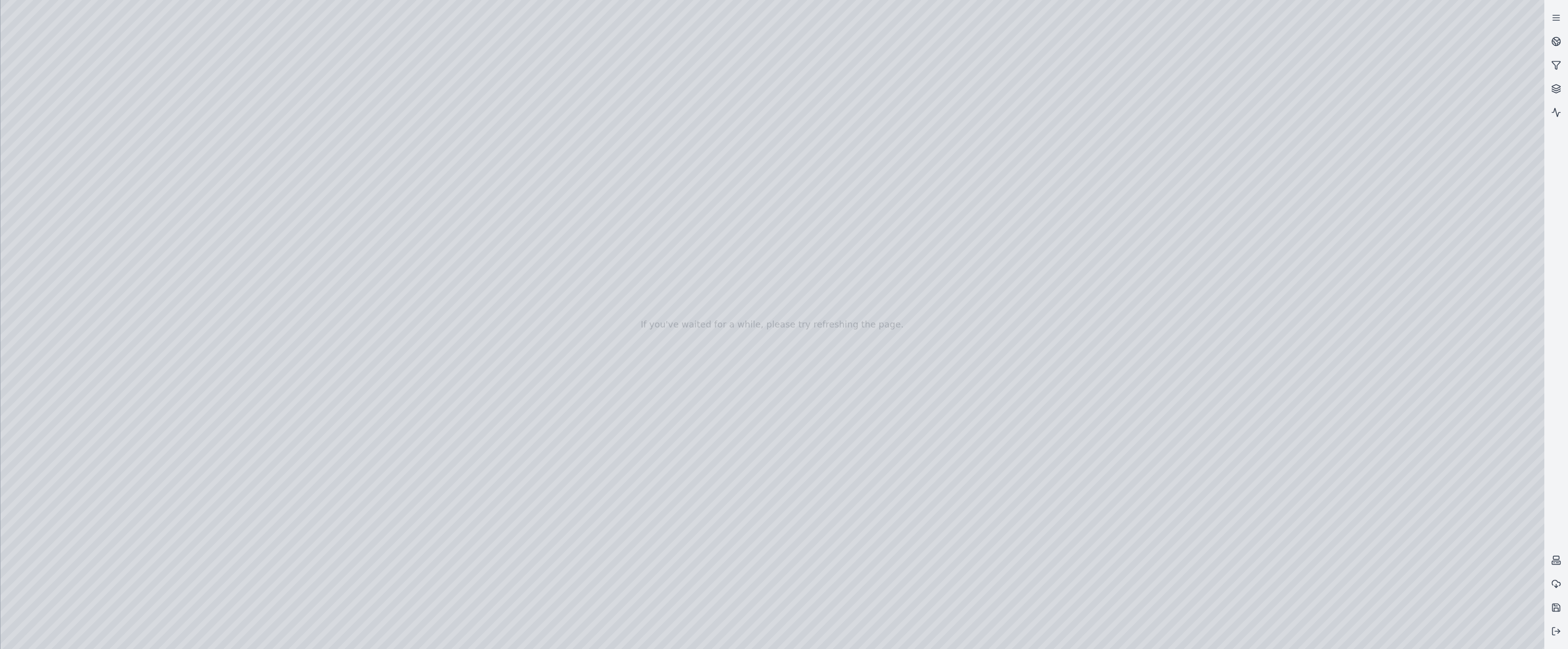
drag, startPoint x: 864, startPoint y: 259, endPoint x: 842, endPoint y: 217, distance: 47.4
drag, startPoint x: 698, startPoint y: 379, endPoint x: 952, endPoint y: 139, distance: 349.5
click at [953, 139] on div at bounding box center [772, 324] width 1544 height 649
drag, startPoint x: 737, startPoint y: 354, endPoint x: 1175, endPoint y: 144, distance: 485.7
drag, startPoint x: 783, startPoint y: 369, endPoint x: 785, endPoint y: 374, distance: 5.4
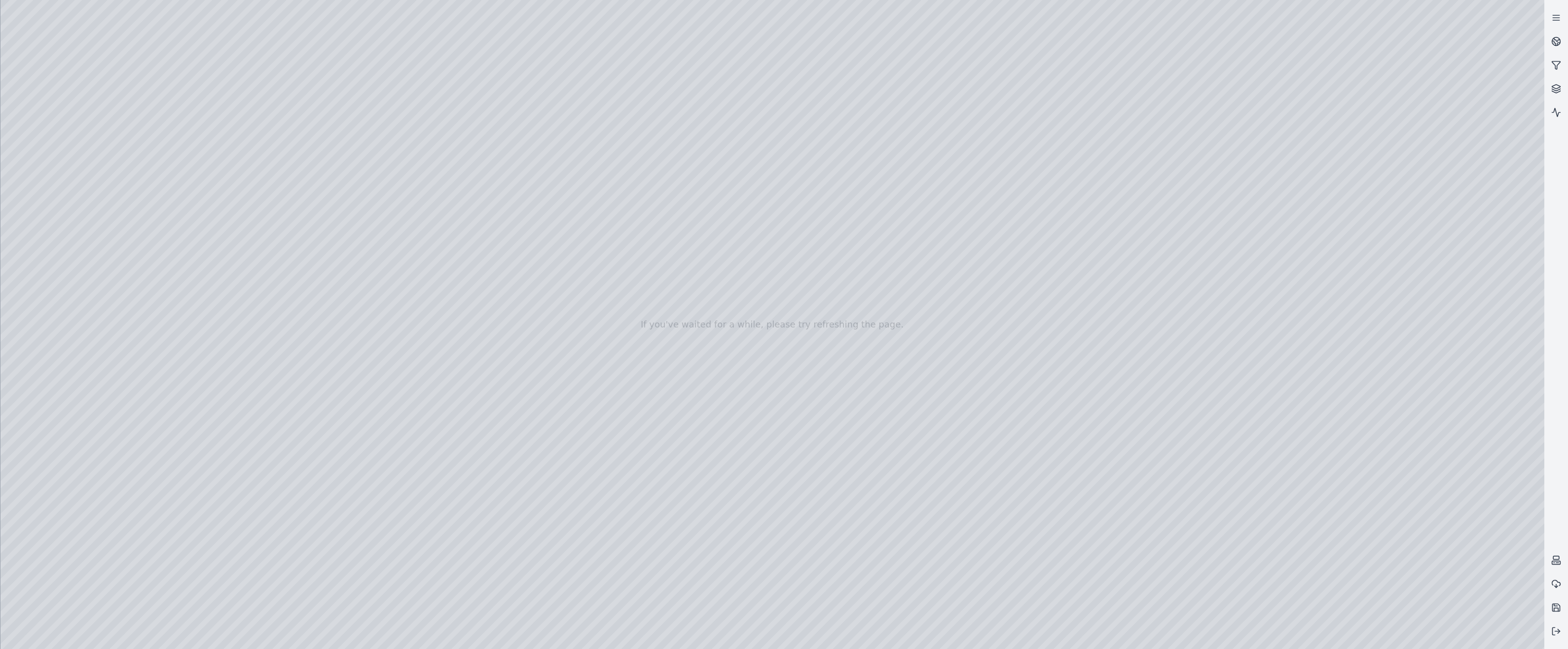
drag, startPoint x: 785, startPoint y: 374, endPoint x: 962, endPoint y: 353, distance: 178.2
click at [64, 129] on div at bounding box center [772, 324] width 1544 height 649
click at [56, 184] on div at bounding box center [772, 324] width 1544 height 649
click at [290, 402] on div at bounding box center [772, 324] width 1544 height 649
click at [293, 402] on div at bounding box center [772, 324] width 1544 height 649
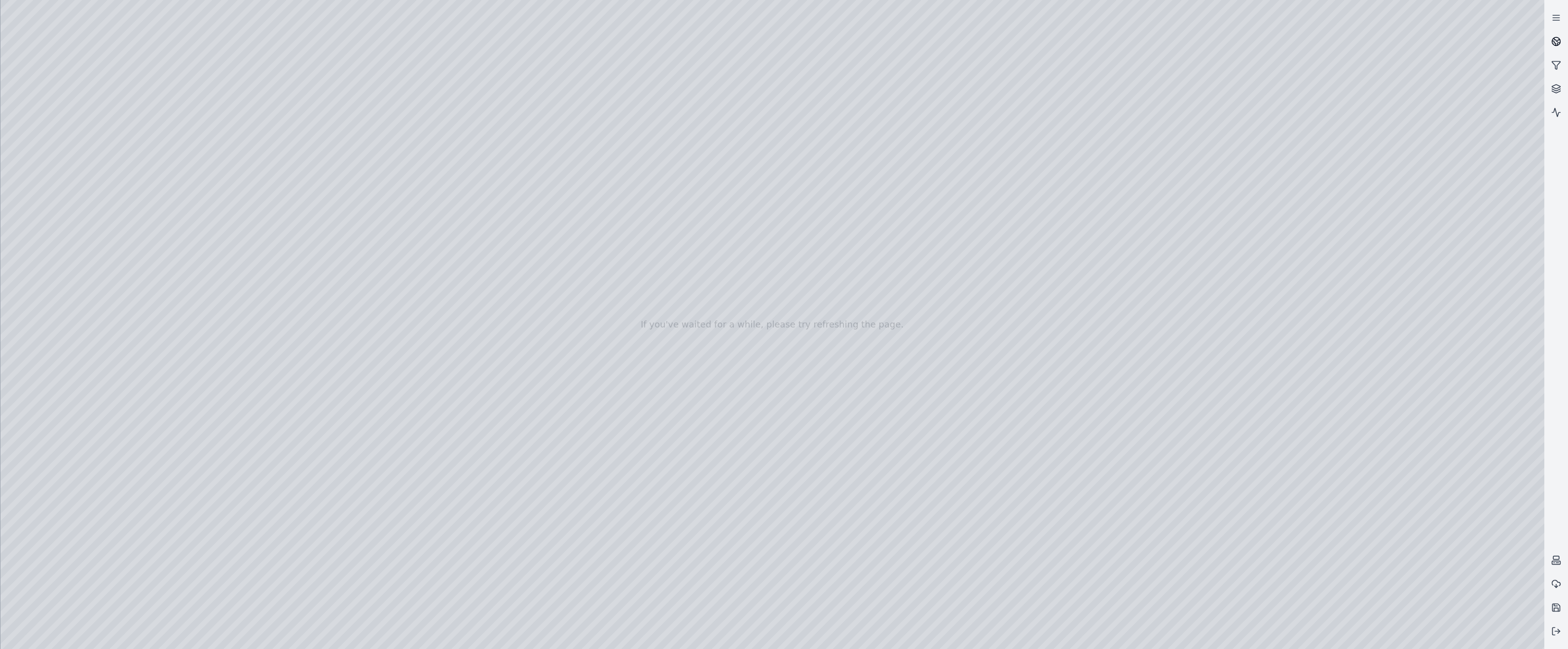
click at [1556, 37] on icon at bounding box center [1556, 41] width 10 height 10
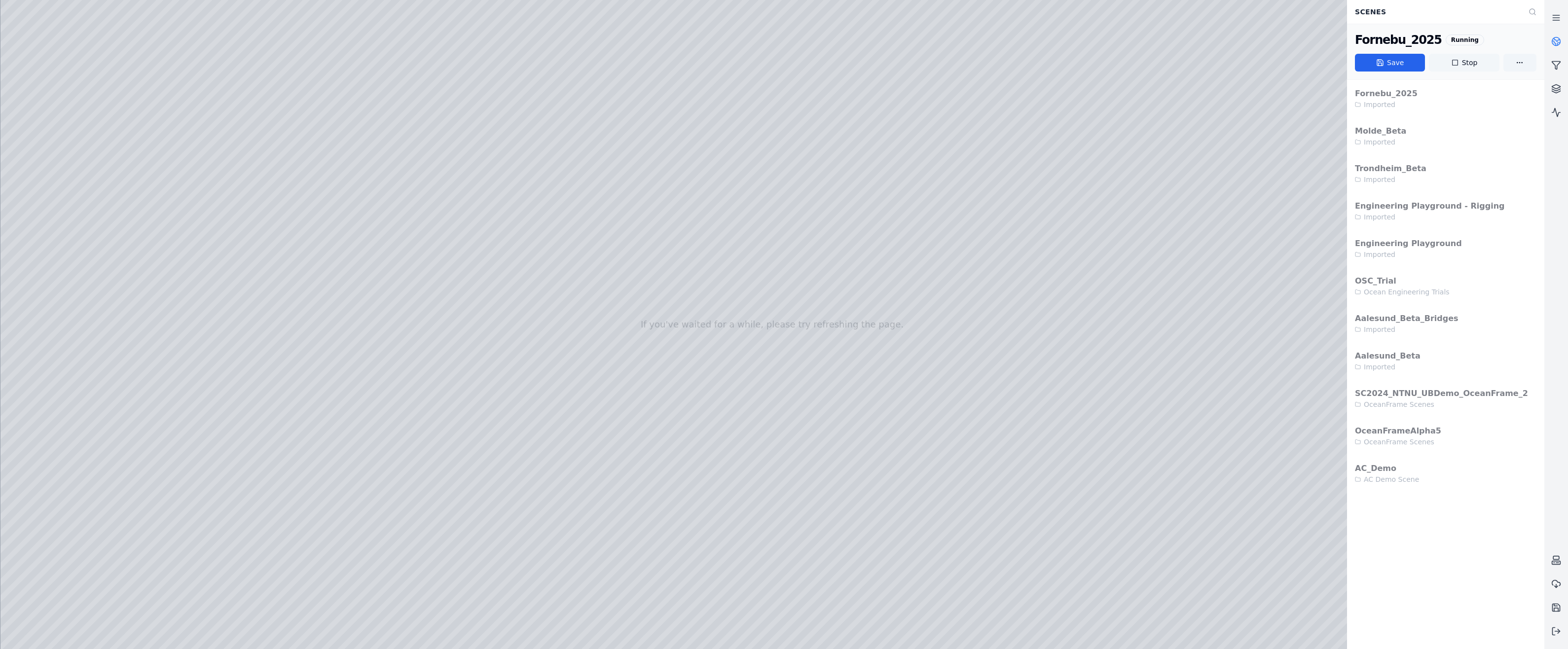
click at [1474, 58] on button "Stop" at bounding box center [1463, 62] width 70 height 18
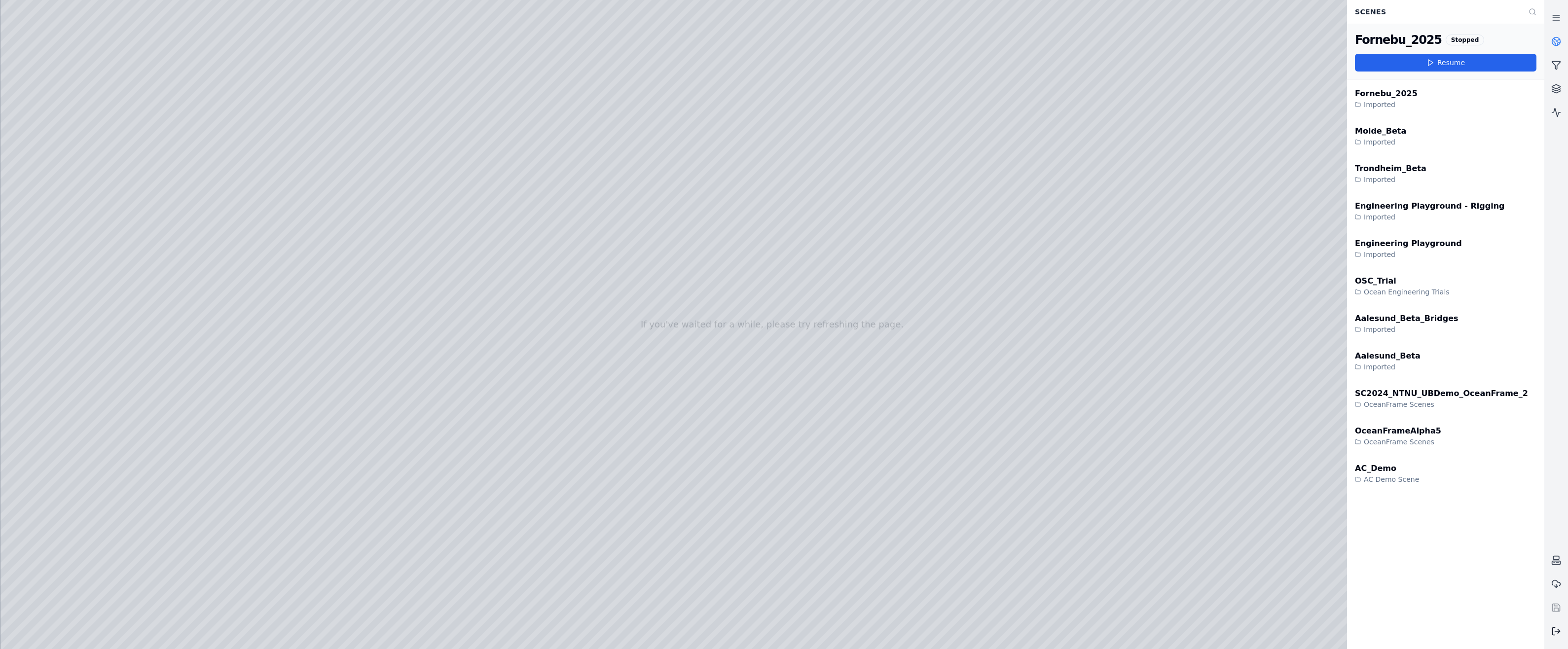
click at [1559, 632] on polyline at bounding box center [1558, 631] width 2 height 4
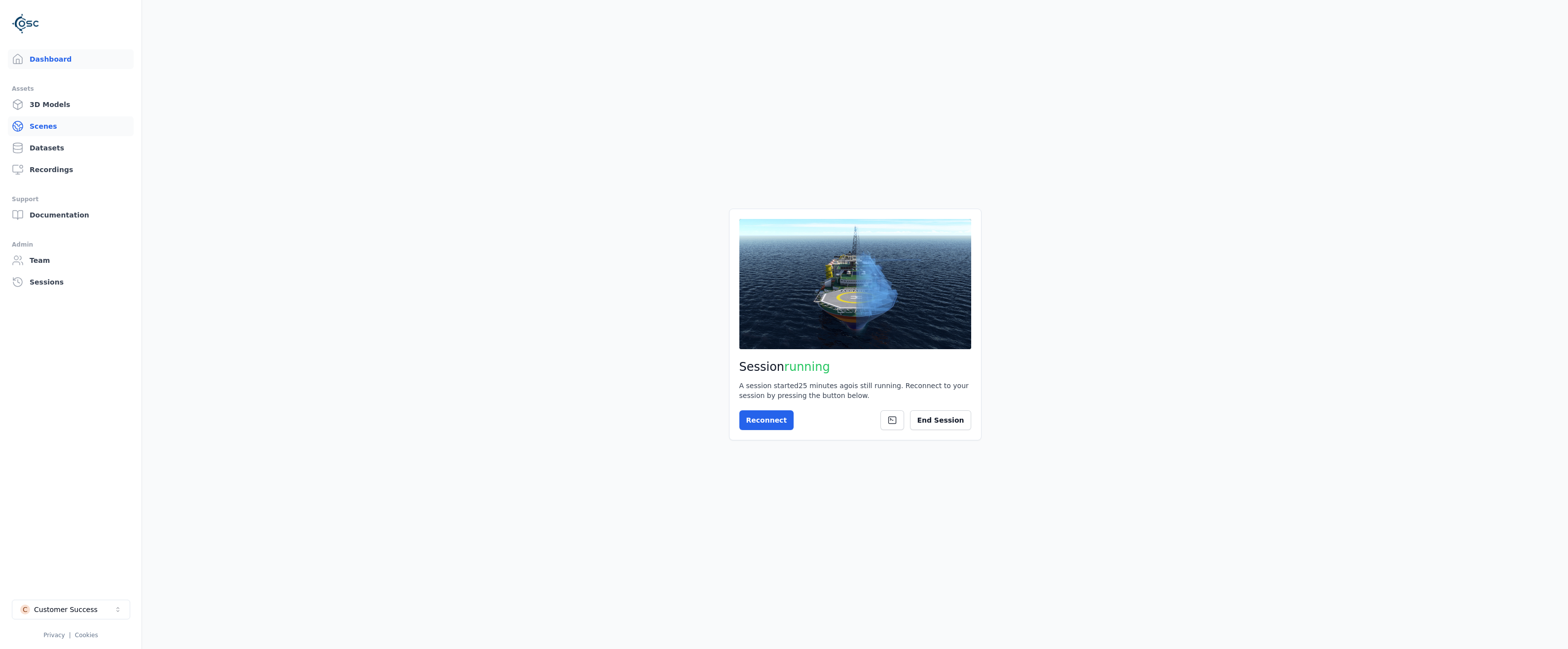
click at [35, 122] on link "Scenes" at bounding box center [71, 126] width 126 height 19
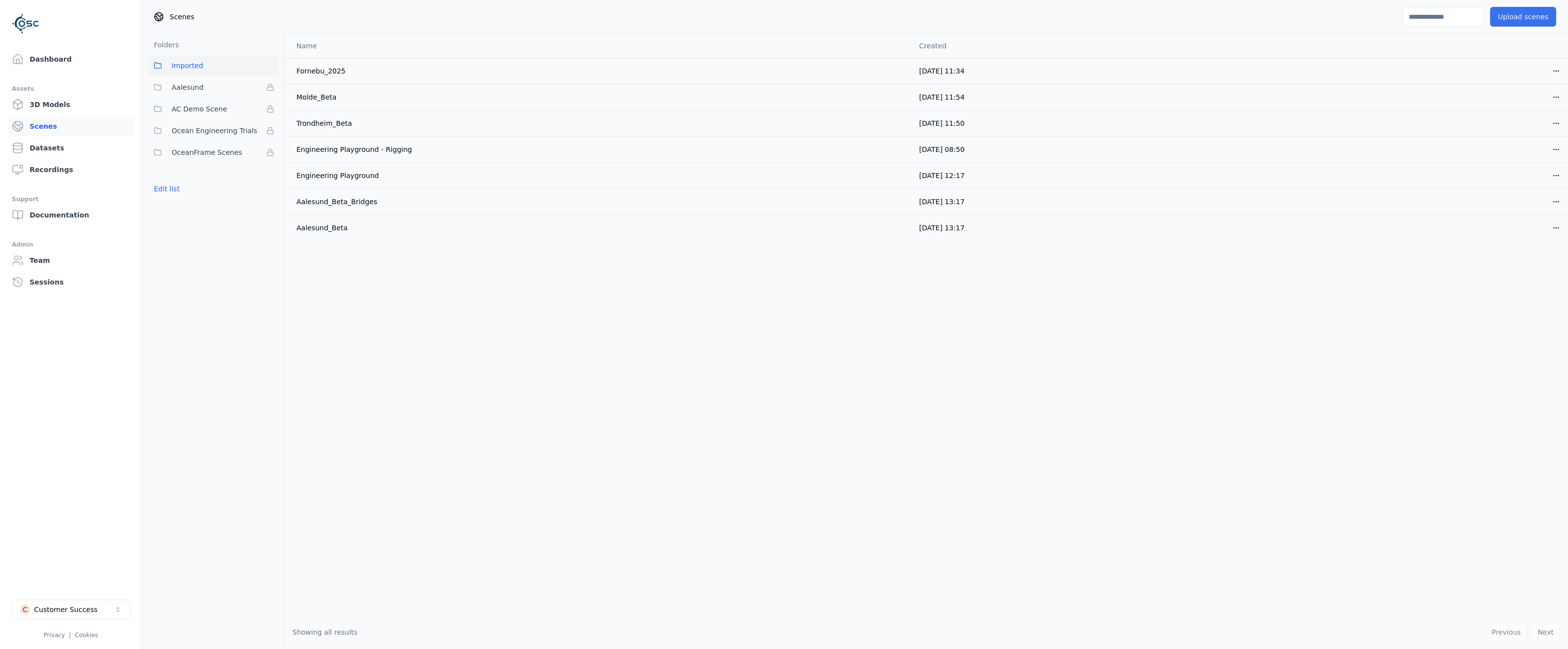
click at [1546, 18] on button "Upload scenes" at bounding box center [1523, 16] width 66 height 19
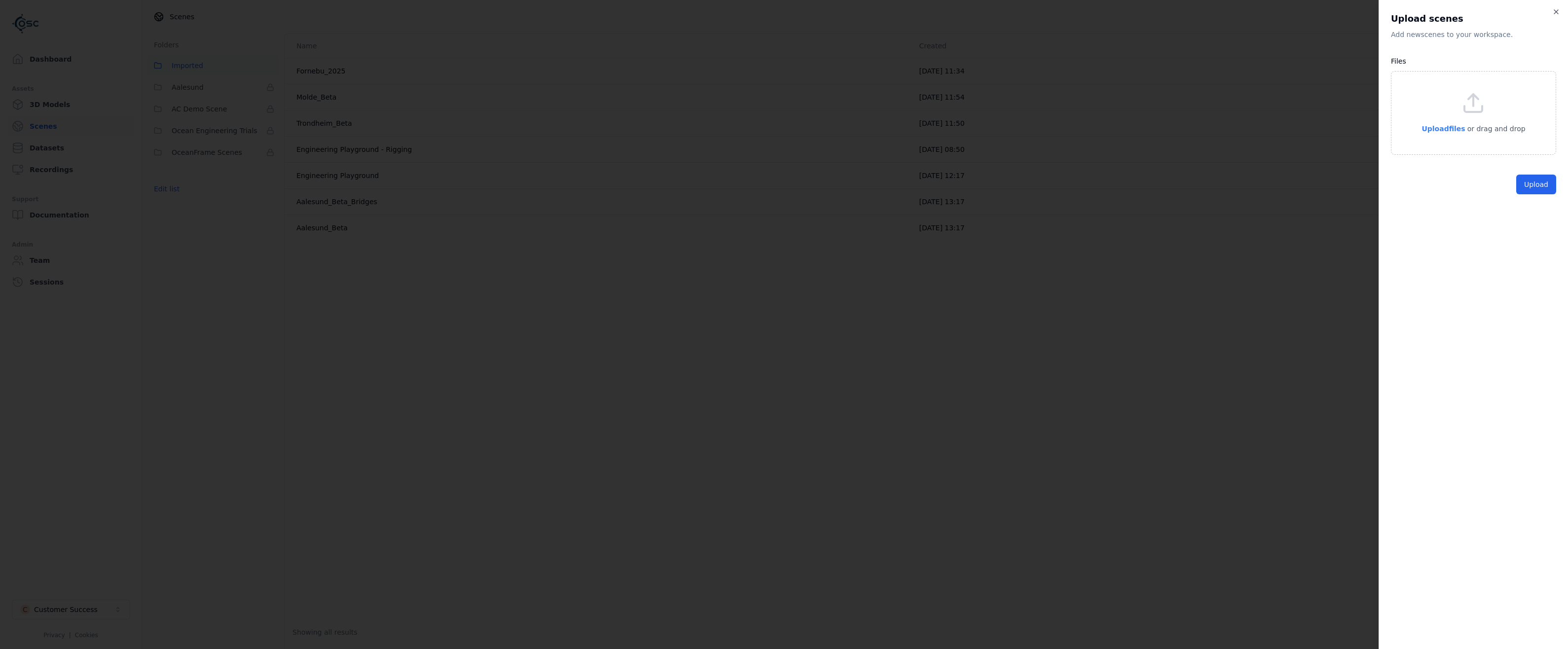
click at [1444, 129] on span "Upload files" at bounding box center [1443, 128] width 43 height 8
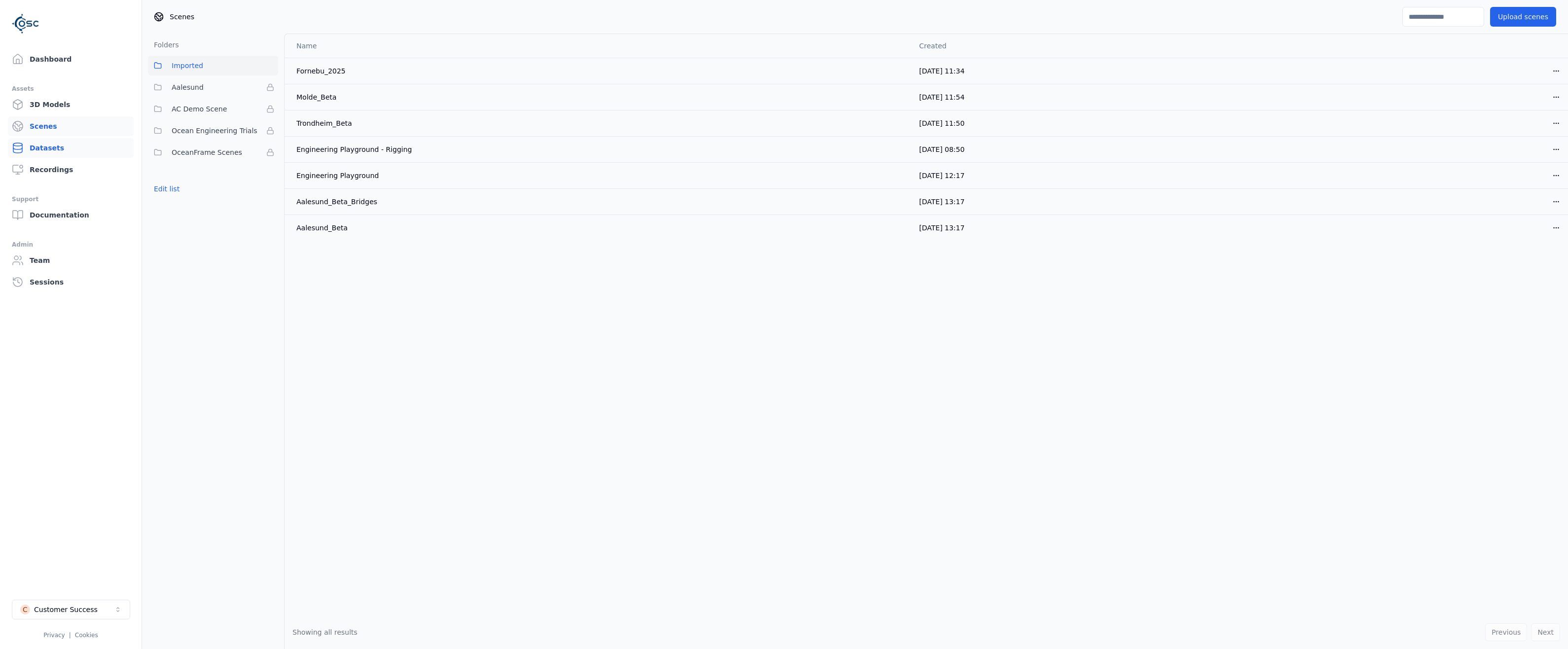
click at [41, 150] on link "Datasets" at bounding box center [71, 148] width 126 height 19
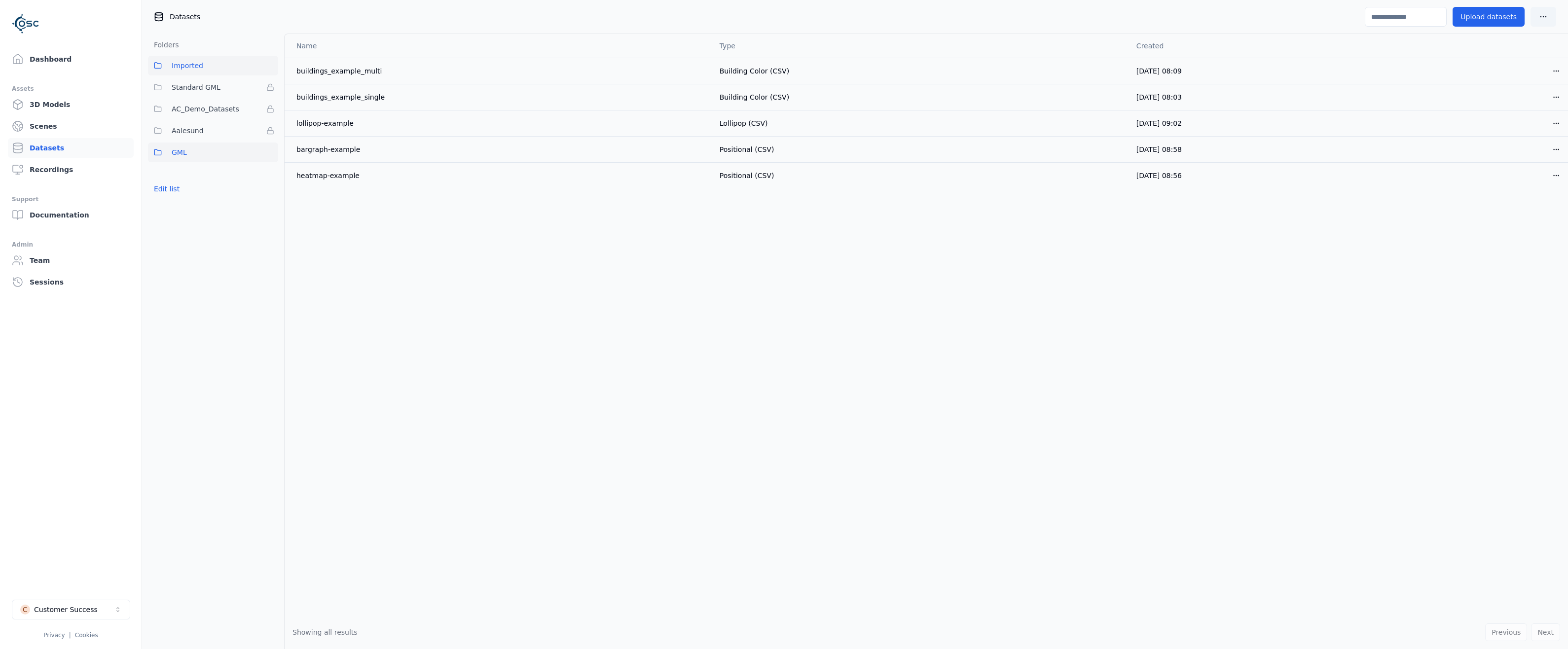
click at [192, 152] on button "GML" at bounding box center [213, 152] width 130 height 19
click at [1501, 19] on button "Upload datasets" at bounding box center [1488, 16] width 72 height 19
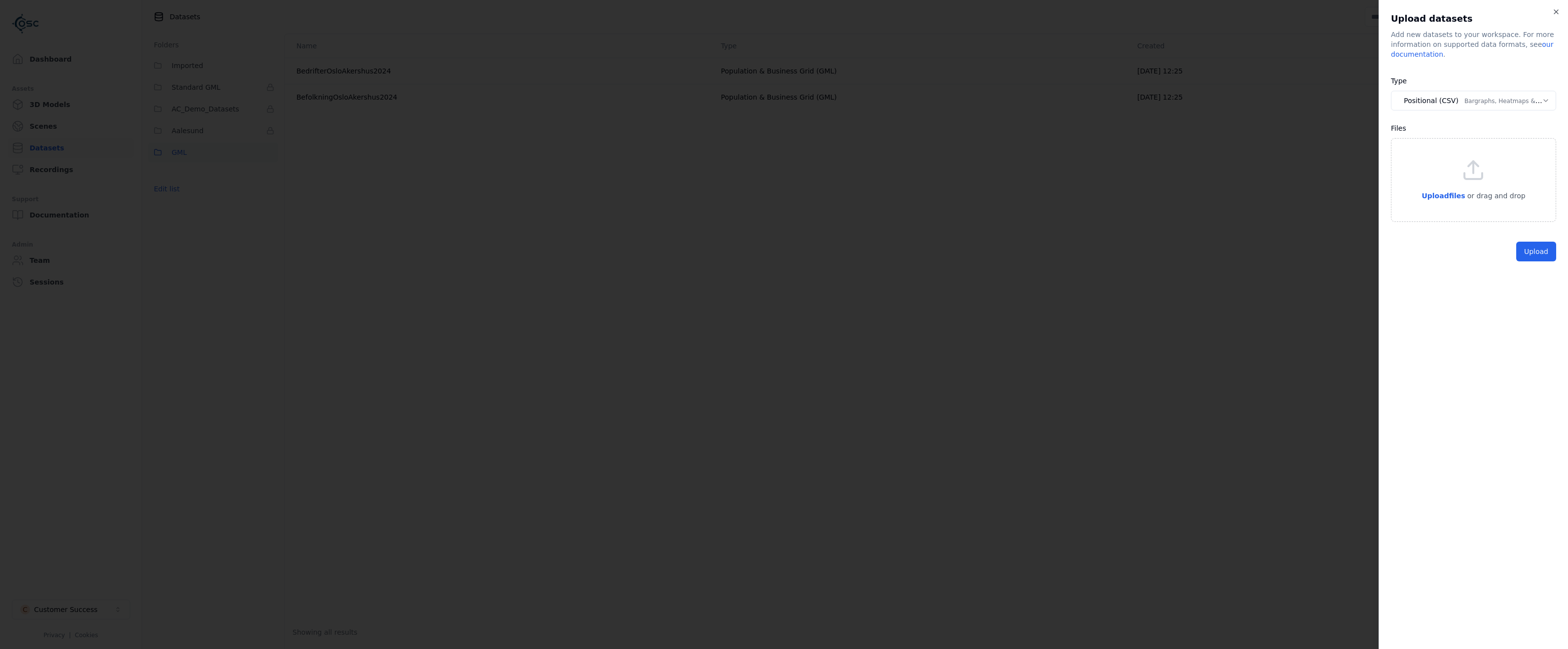
click at [1441, 102] on body "**********" at bounding box center [784, 324] width 1568 height 649
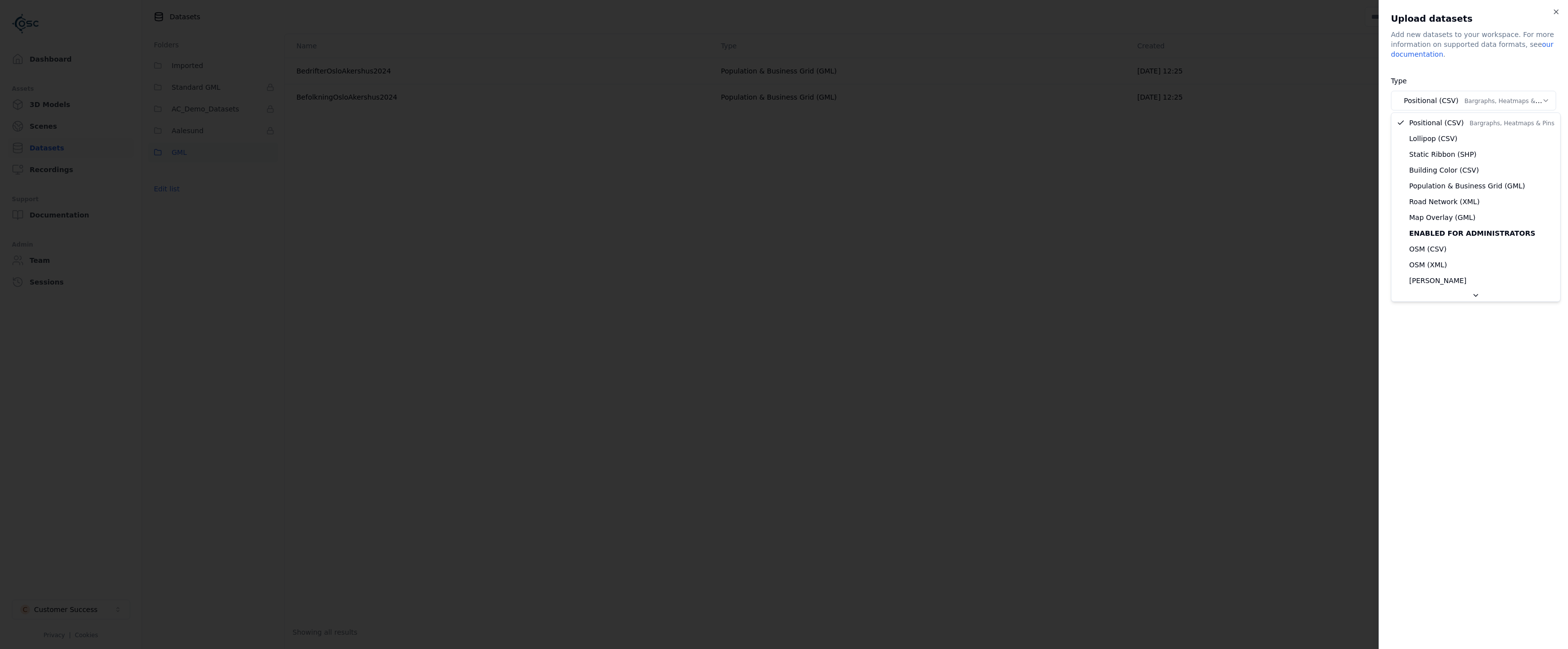
select select "***"
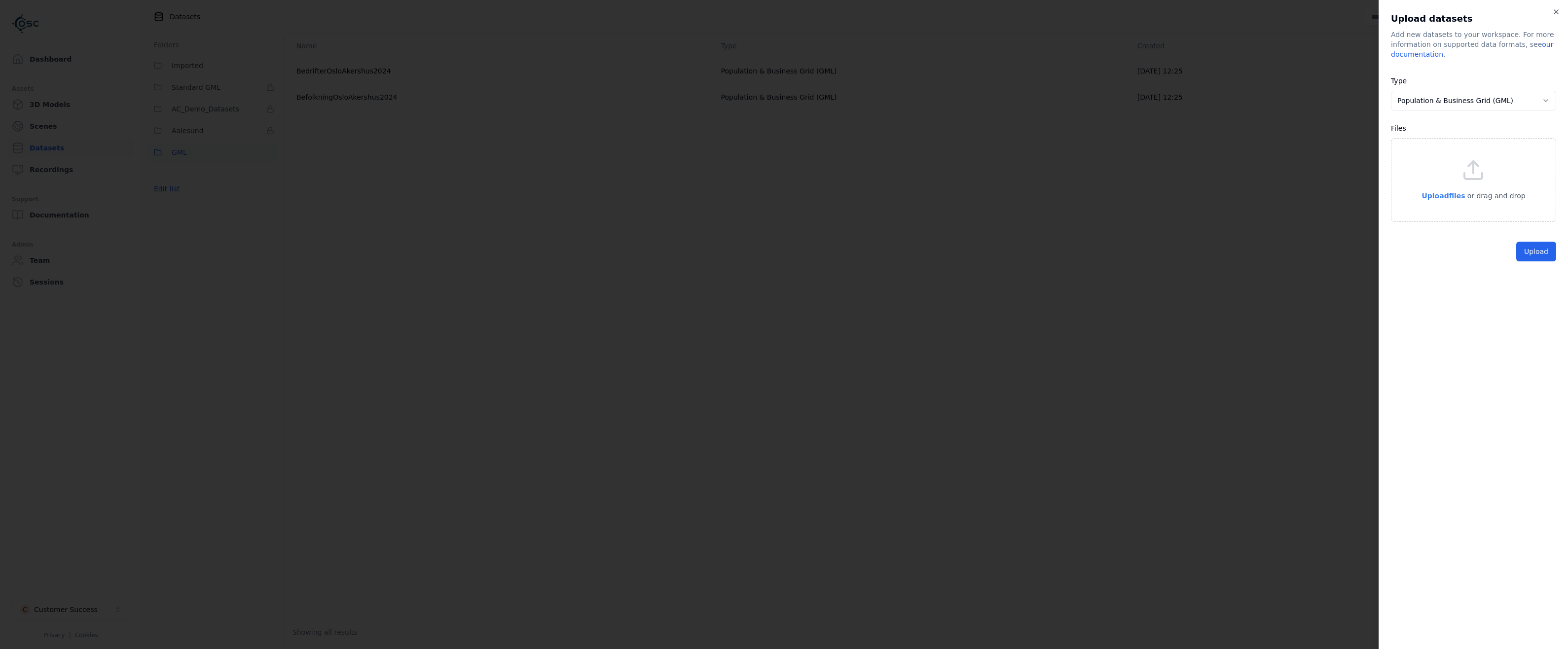
click at [1441, 195] on span "Upload files" at bounding box center [1443, 195] width 43 height 8
click at [1542, 290] on button "Upload" at bounding box center [1536, 292] width 40 height 19
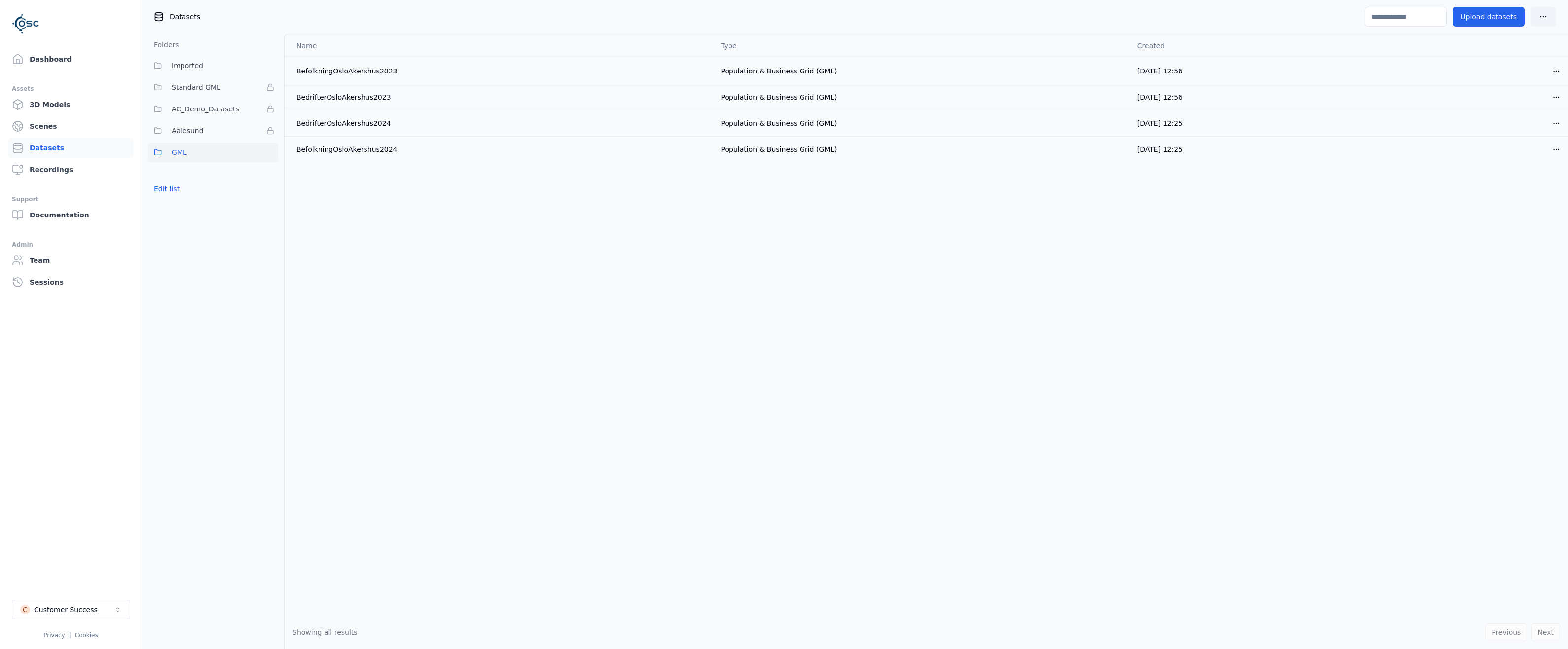
click at [511, 321] on div "Name Type Created BefolkningOsloAkershus2023 Population & Business Grid (GML) […" at bounding box center [926, 324] width 1283 height 581
click at [394, 253] on div "Name Type Created BefolkningOsloAkershus2023 Population & Business Grid (GML) […" at bounding box center [926, 324] width 1283 height 581
click at [43, 133] on link "Scenes" at bounding box center [71, 126] width 126 height 19
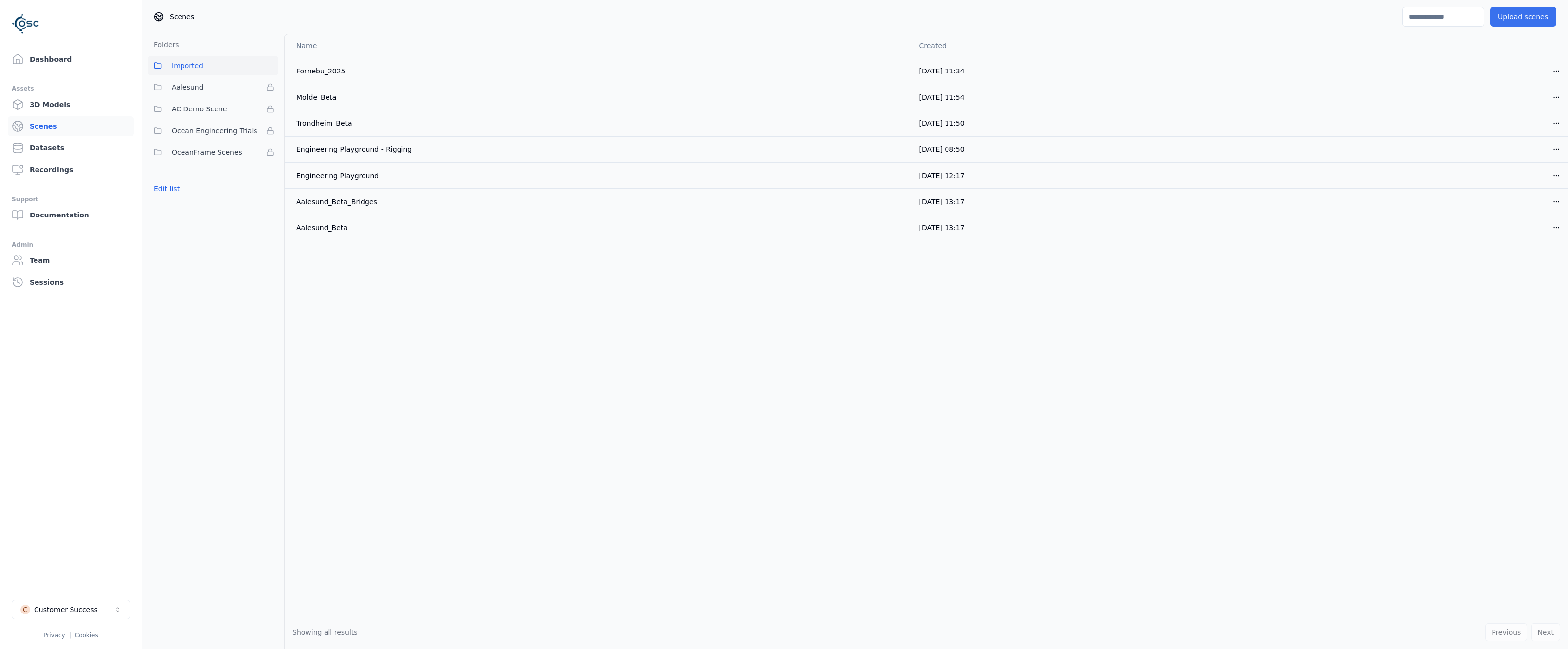
click at [1519, 21] on button "Upload scenes" at bounding box center [1523, 16] width 66 height 19
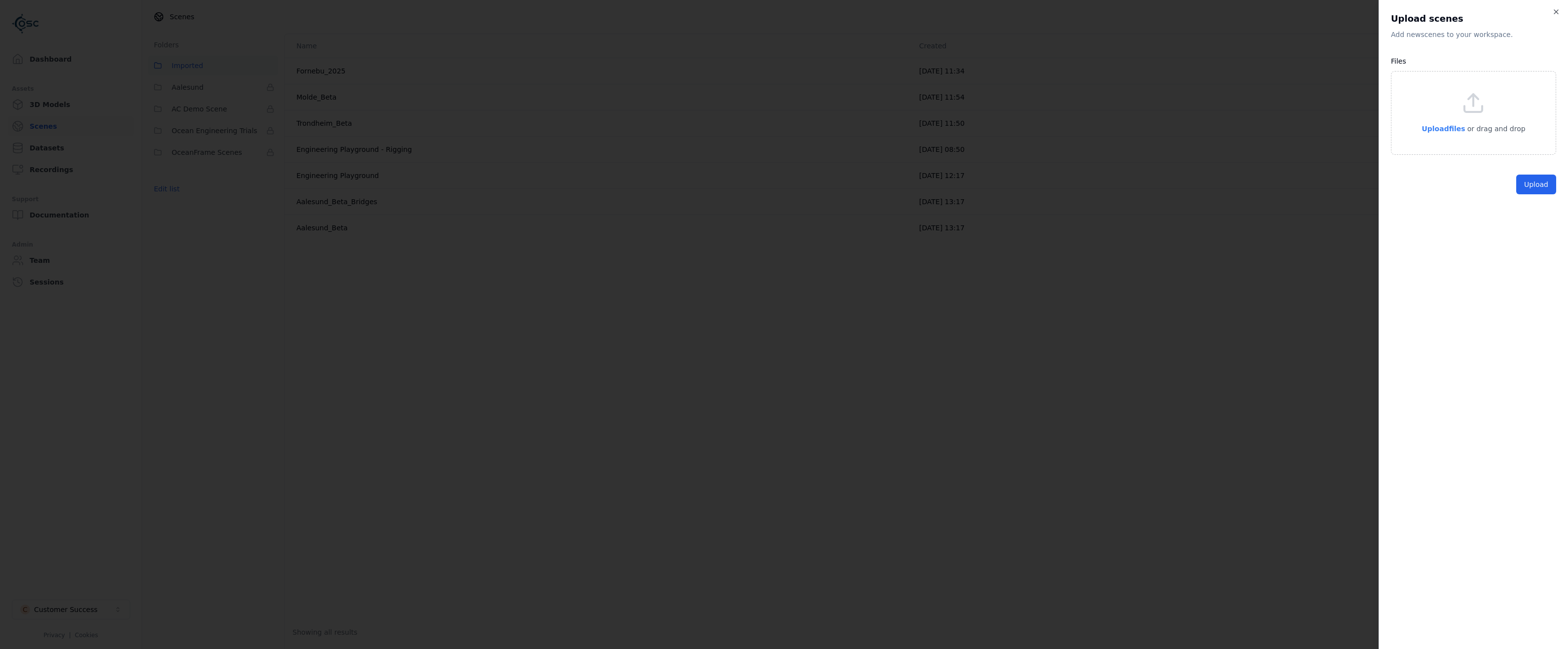
click at [1441, 132] on span "Upload files" at bounding box center [1443, 128] width 43 height 8
click at [1546, 205] on button "Upload" at bounding box center [1536, 207] width 40 height 19
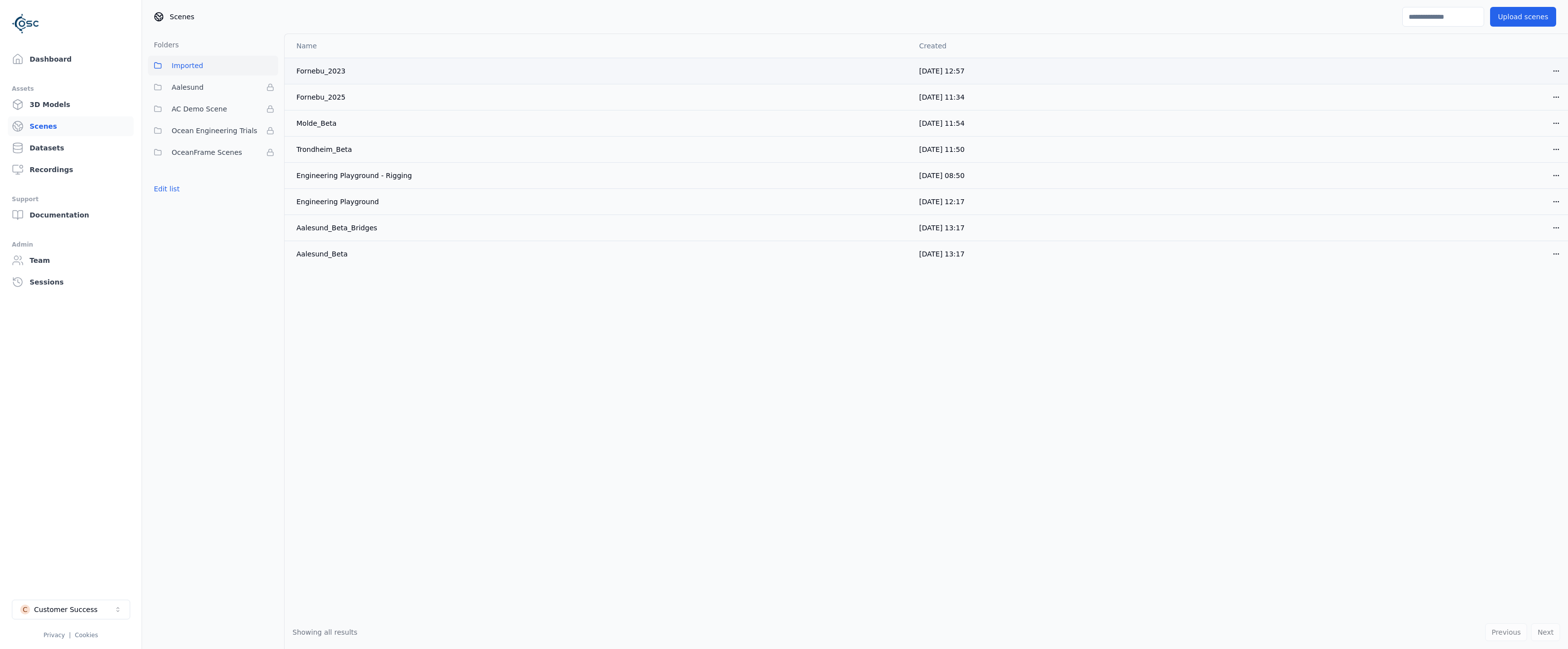
drag, startPoint x: 771, startPoint y: 376, endPoint x: 1379, endPoint y: 62, distance: 684.3
click at [789, 362] on div "Name Created Fornebu_2023 [DATE] 12:57 Open menu Fornebu_2025 [DATE] 11:34 Open…" at bounding box center [926, 324] width 1283 height 581
click at [66, 56] on link "Dashboard" at bounding box center [71, 59] width 126 height 19
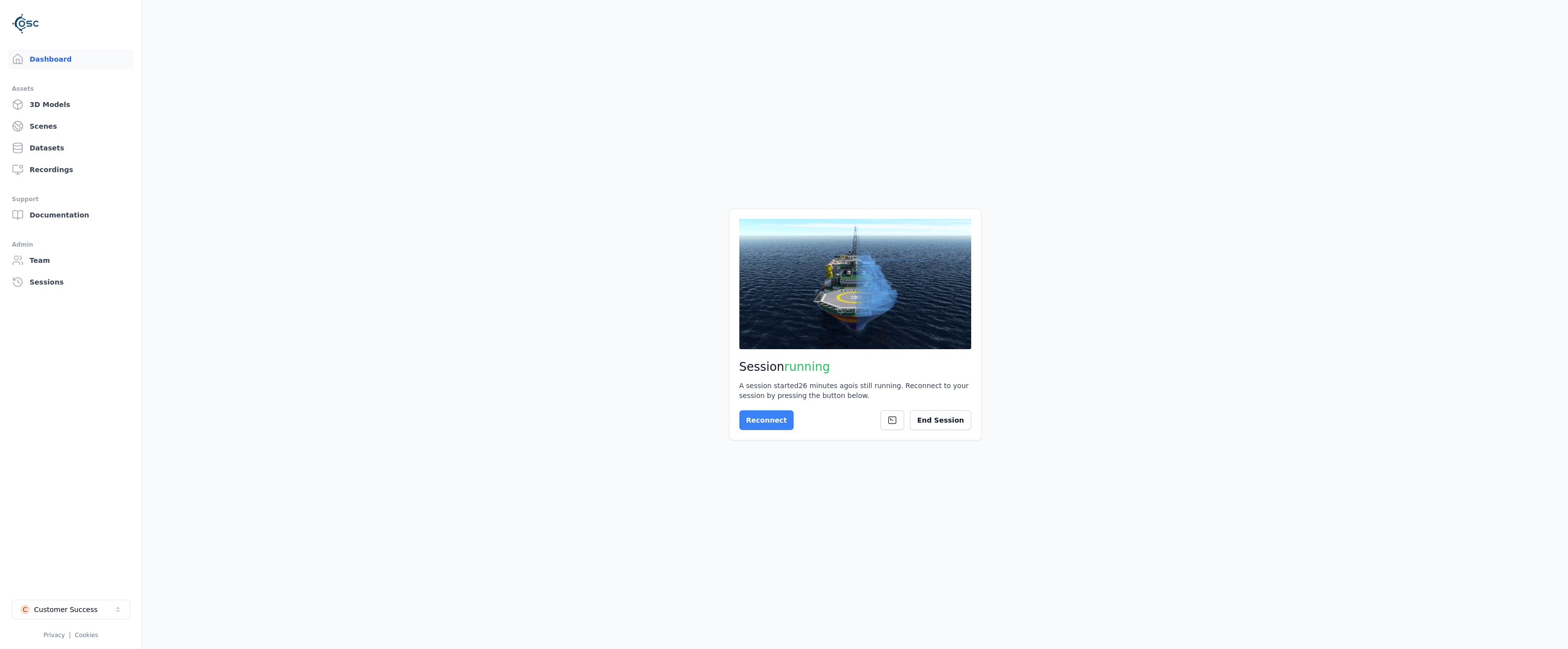
click at [761, 419] on button "Reconnect" at bounding box center [767, 420] width 55 height 19
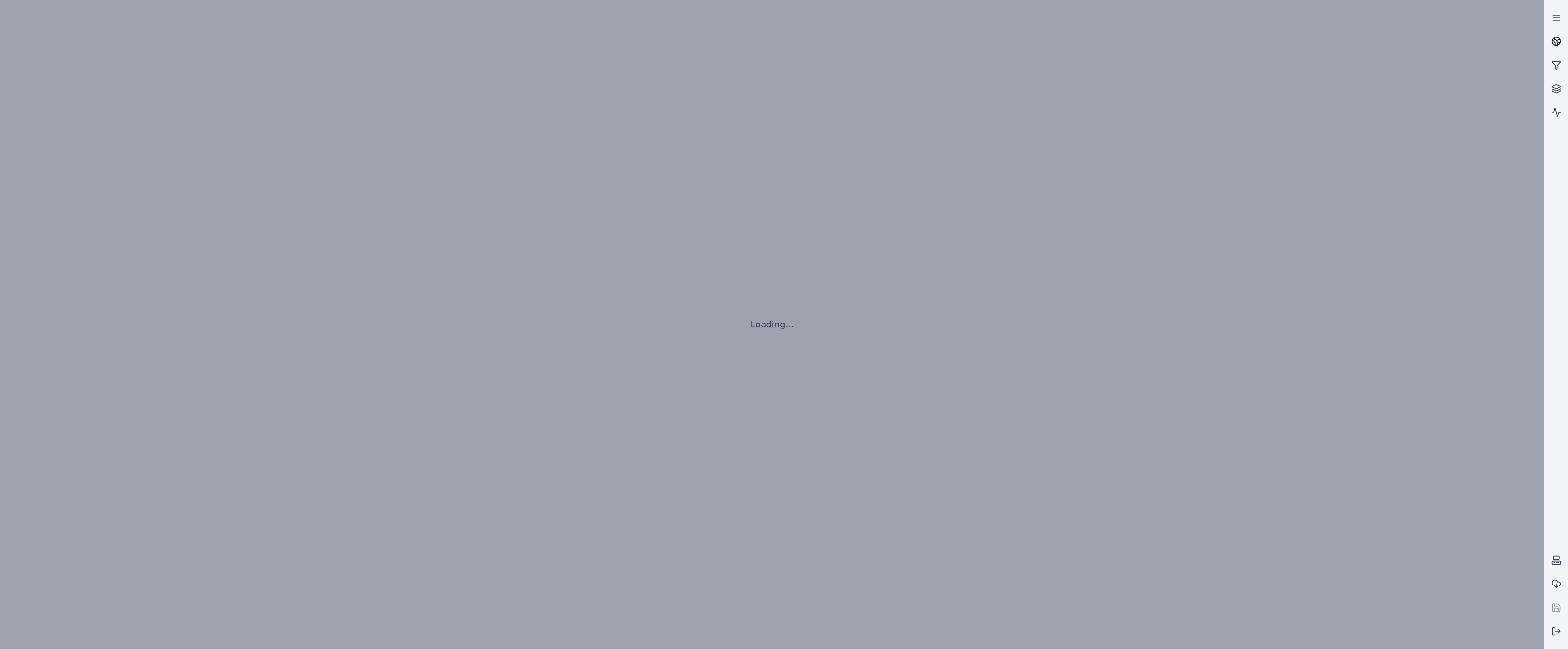
click at [1563, 38] on link at bounding box center [1556, 41] width 24 height 24
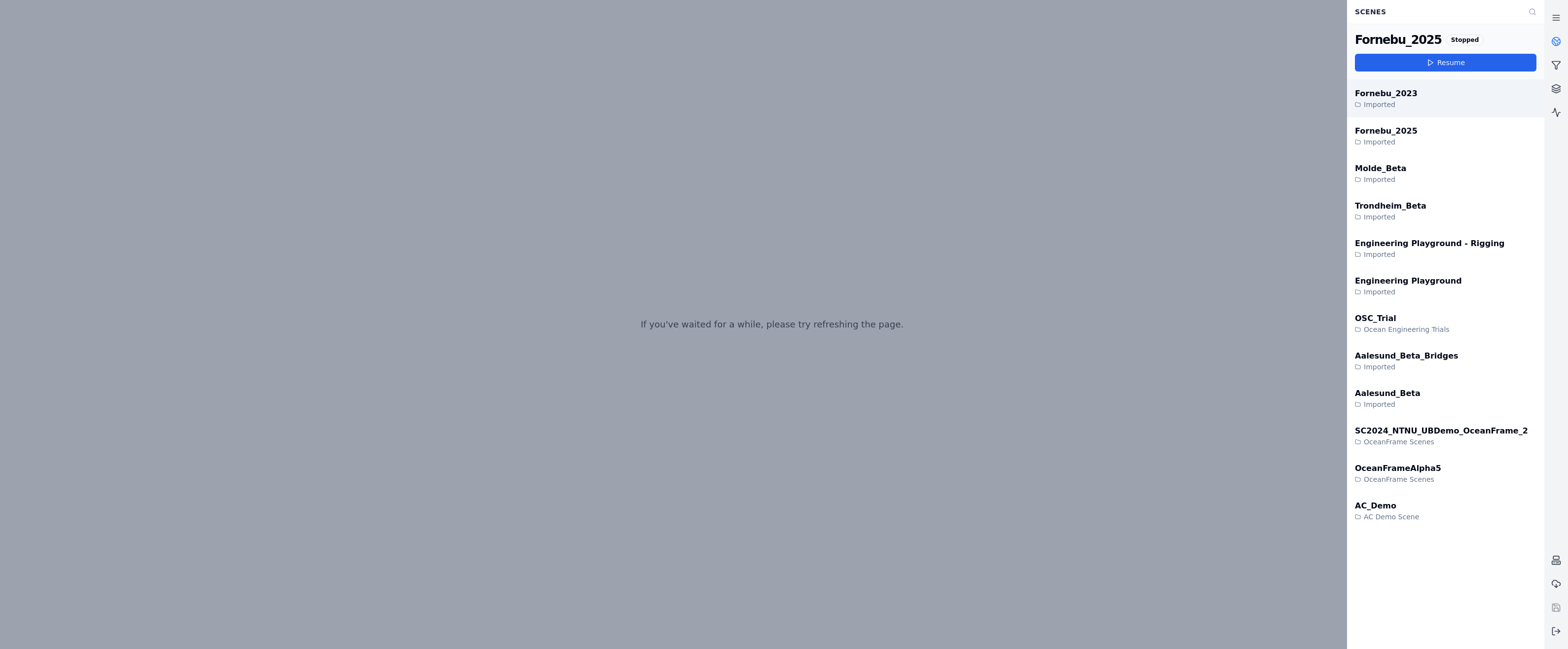
click at [1405, 103] on div "Fornebu_2023 Imported" at bounding box center [1446, 99] width 197 height 38
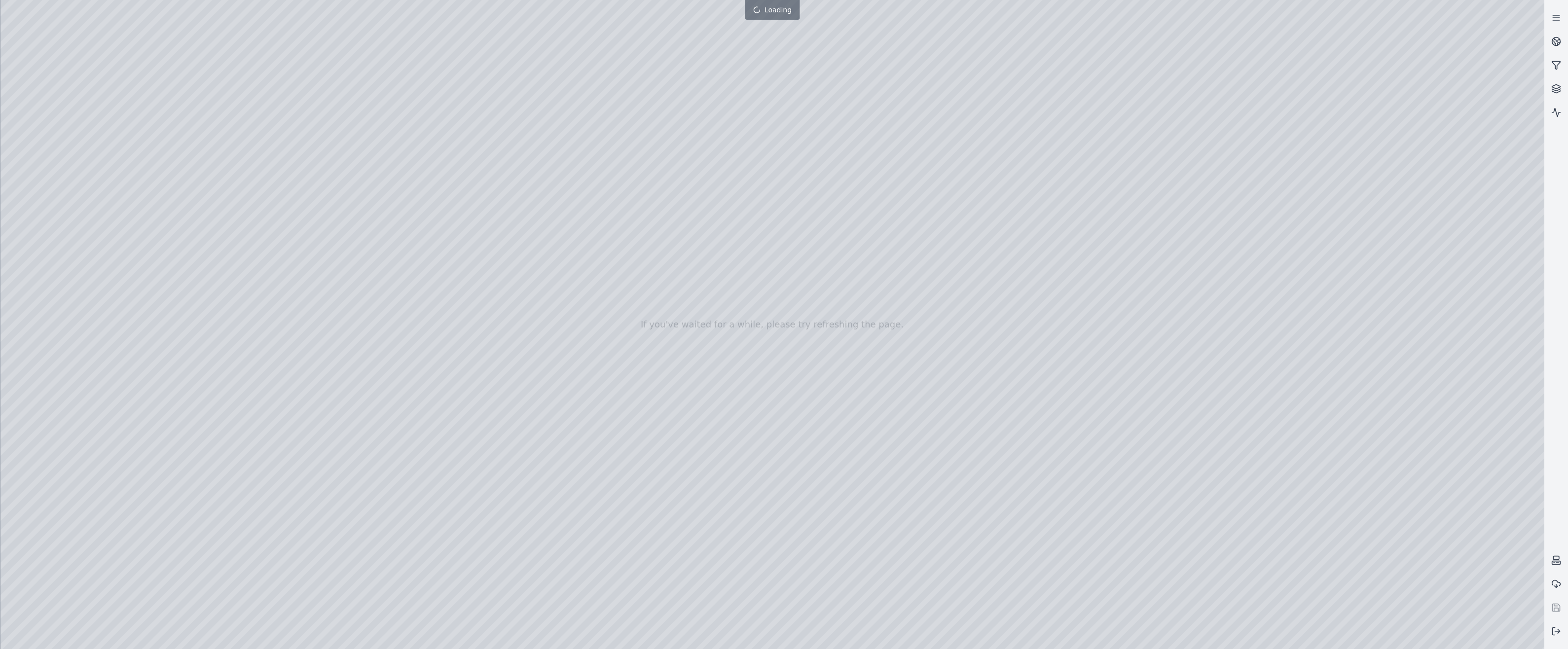
click at [629, 388] on div at bounding box center [772, 324] width 1544 height 649
drag, startPoint x: 635, startPoint y: 367, endPoint x: 641, endPoint y: 316, distance: 51.4
click at [9, 19] on div at bounding box center [772, 324] width 1544 height 649
drag, startPoint x: 717, startPoint y: 355, endPoint x: 705, endPoint y: 345, distance: 15.6
drag, startPoint x: 792, startPoint y: 332, endPoint x: 779, endPoint y: 309, distance: 26.4
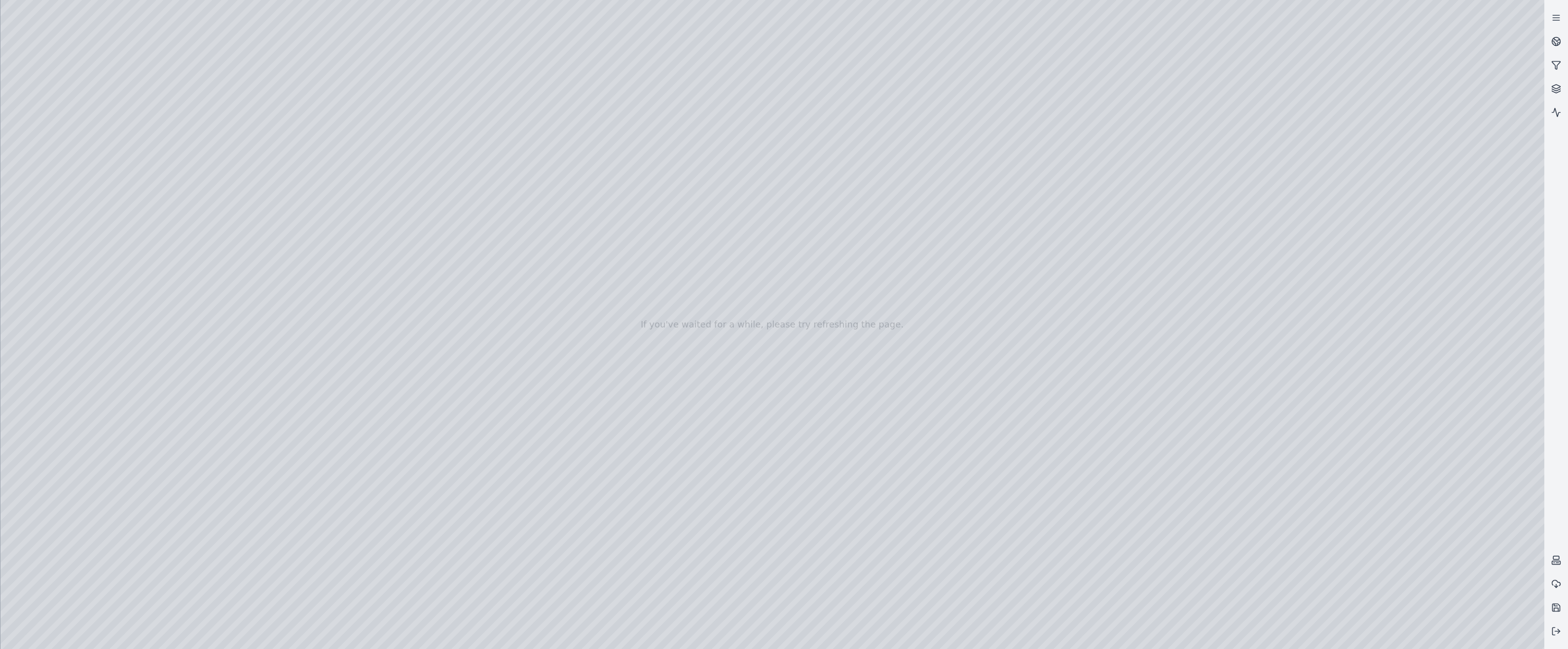
click at [495, 225] on div at bounding box center [772, 324] width 1544 height 649
click at [6, 19] on div at bounding box center [772, 324] width 1544 height 649
drag, startPoint x: 805, startPoint y: 120, endPoint x: 797, endPoint y: 184, distance: 64.5
drag, startPoint x: 845, startPoint y: 431, endPoint x: 841, endPoint y: 451, distance: 20.4
drag, startPoint x: 858, startPoint y: 405, endPoint x: 909, endPoint y: 249, distance: 164.1
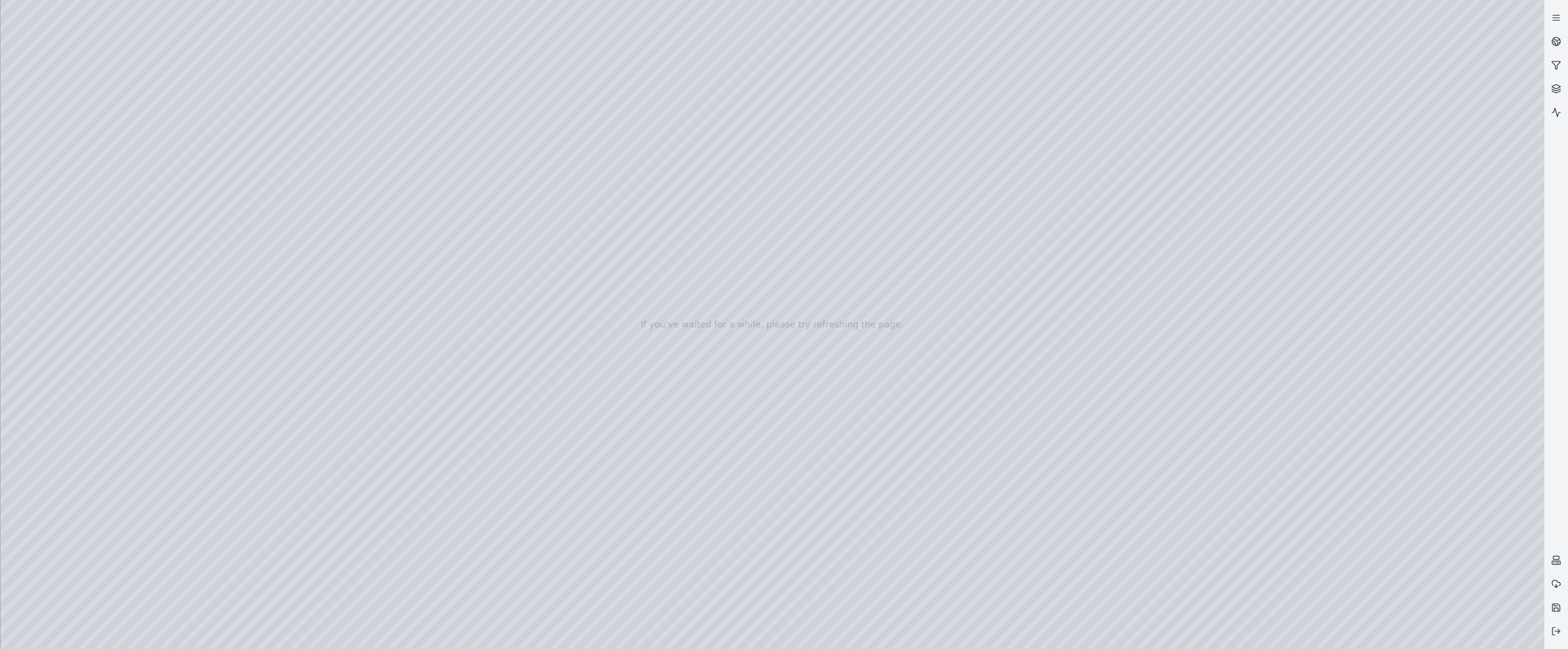
click at [63, 256] on div at bounding box center [772, 324] width 1544 height 649
click at [71, 211] on div at bounding box center [772, 324] width 1544 height 649
click at [297, 40] on div at bounding box center [772, 324] width 1544 height 649
click at [167, 116] on div at bounding box center [772, 324] width 1544 height 649
click at [1424, 379] on div at bounding box center [772, 324] width 1544 height 649
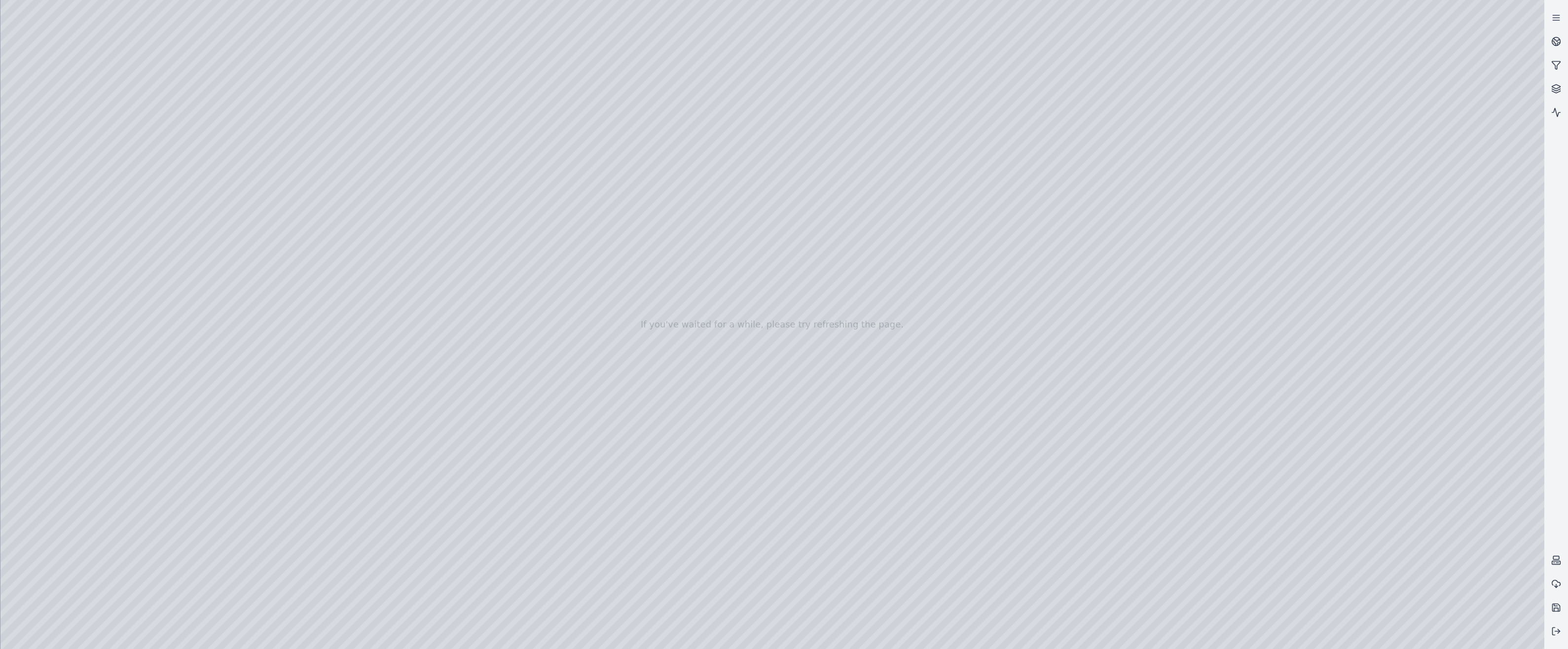
click at [1421, 398] on div at bounding box center [772, 324] width 1544 height 649
click at [1396, 485] on div at bounding box center [772, 324] width 1544 height 649
click at [612, 449] on div at bounding box center [772, 324] width 1544 height 649
click at [51, 139] on div at bounding box center [772, 324] width 1544 height 649
click at [57, 183] on div at bounding box center [772, 324] width 1544 height 649
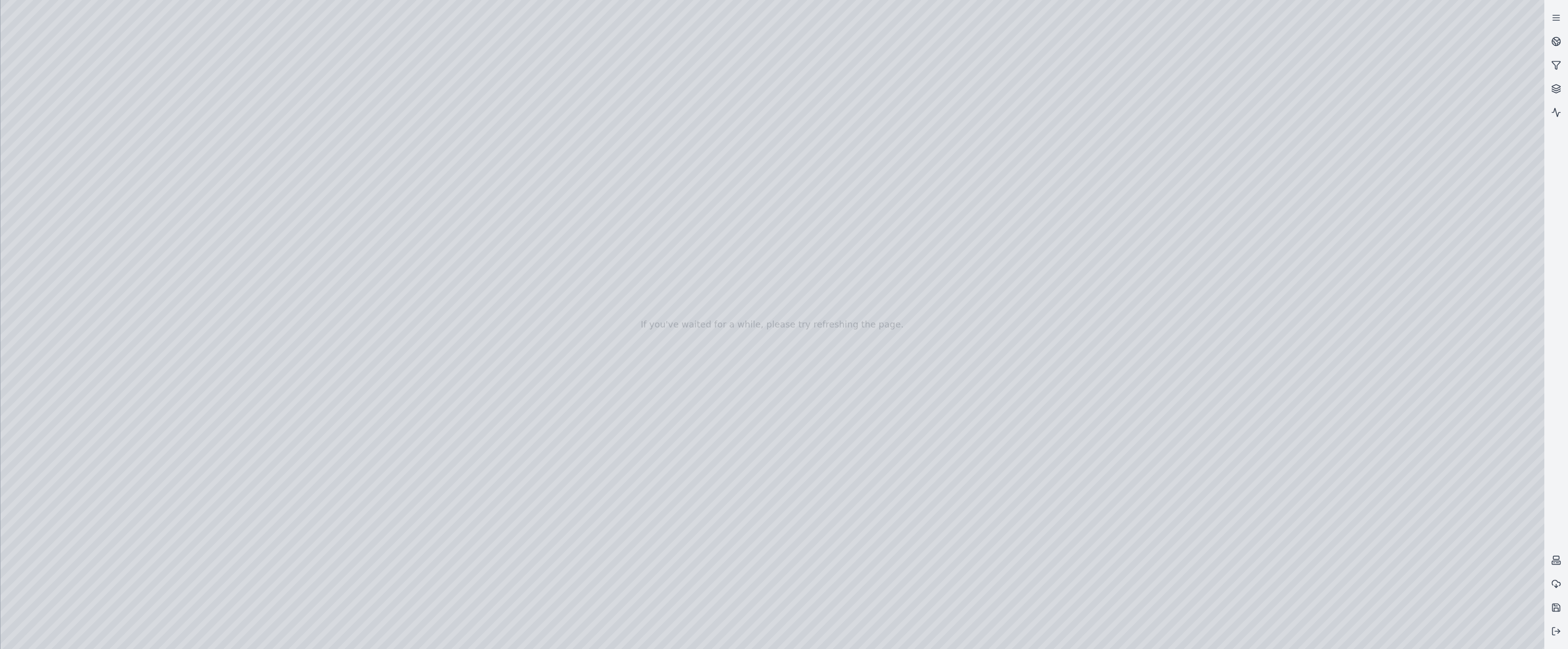
click at [290, 401] on div at bounding box center [772, 324] width 1544 height 649
click at [7, 18] on div at bounding box center [772, 324] width 1544 height 649
click at [9, 20] on div at bounding box center [772, 324] width 1544 height 649
click at [285, 402] on div at bounding box center [772, 324] width 1544 height 649
click at [1559, 632] on polyline at bounding box center [1558, 631] width 2 height 4
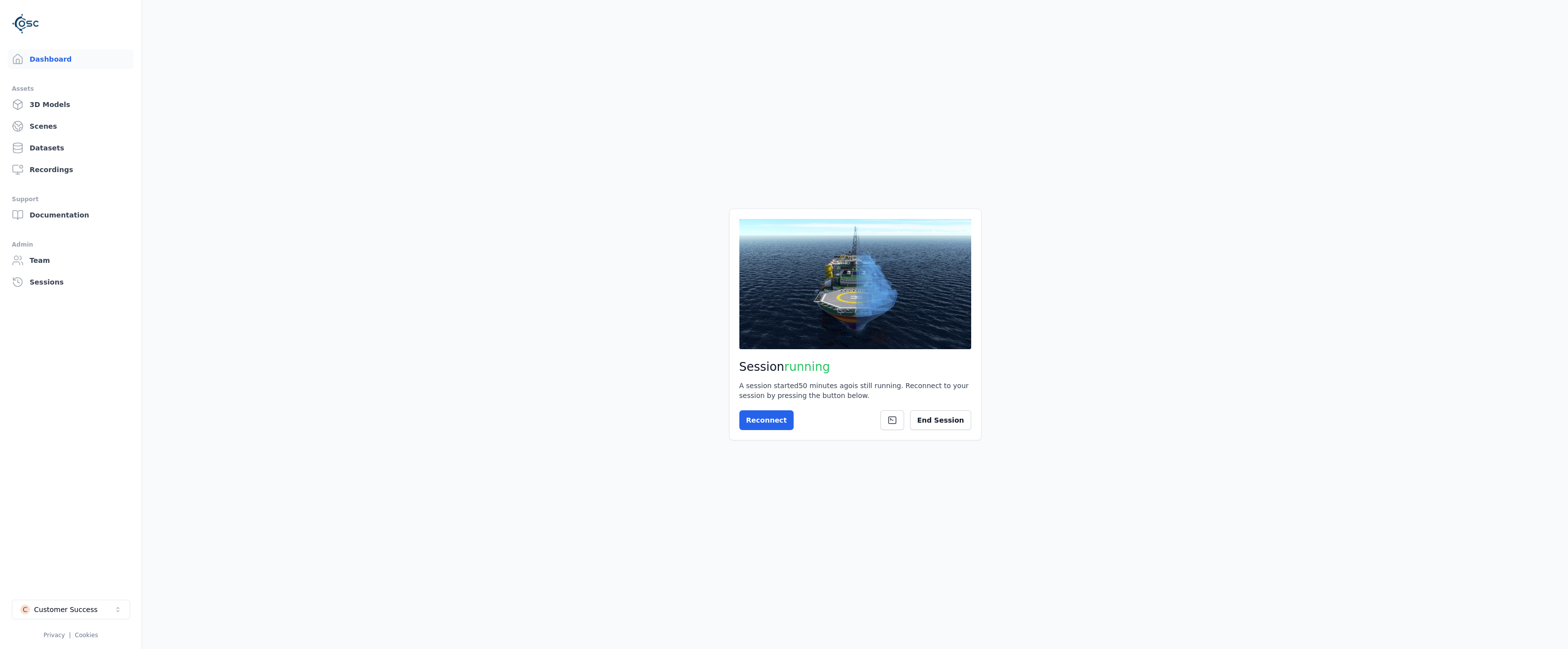
click at [539, 397] on main "Session running A session started 50 minutes ago is still running. Reconnect to…" at bounding box center [855, 324] width 1426 height 649
click at [52, 617] on button "C Customer Success" at bounding box center [71, 609] width 118 height 19
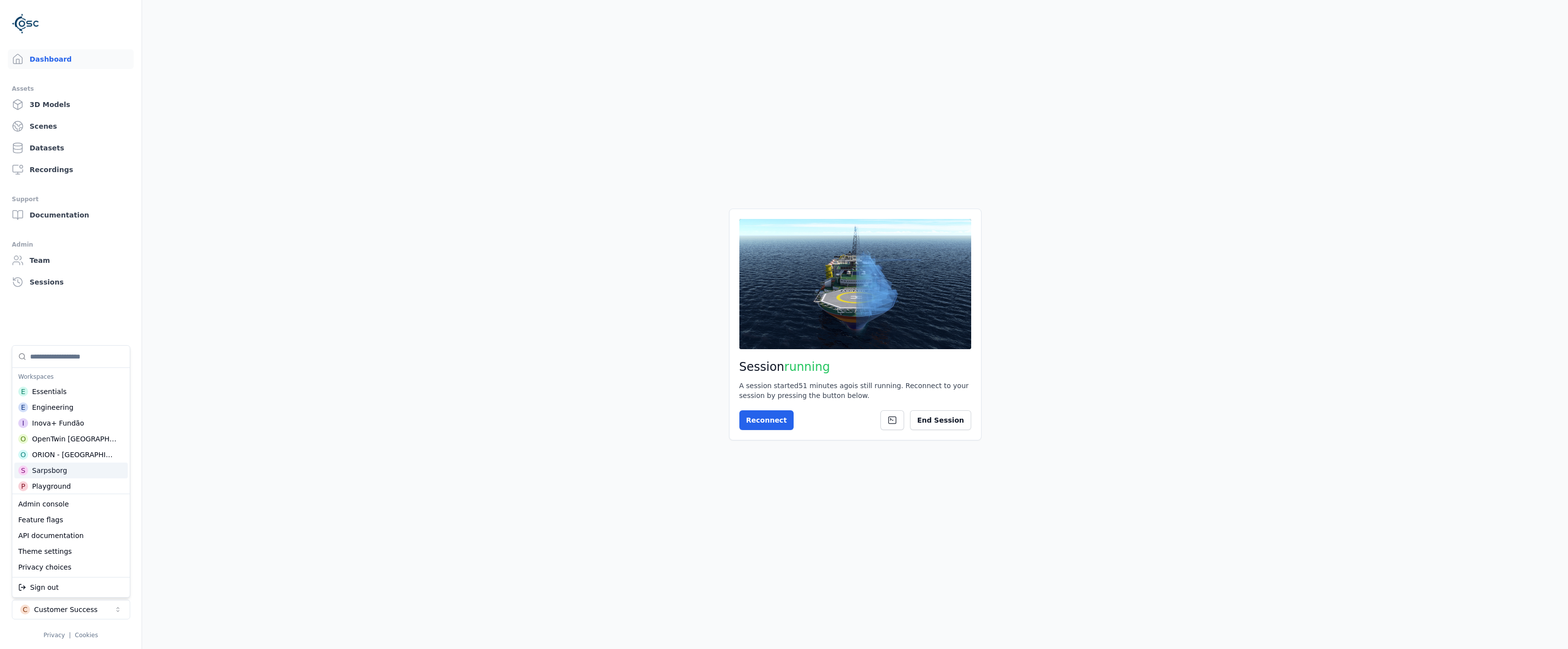
drag, startPoint x: 50, startPoint y: 488, endPoint x: 51, endPoint y: 475, distance: 13.0
click at [51, 472] on div "Sarpsborg" at bounding box center [50, 471] width 35 height 10
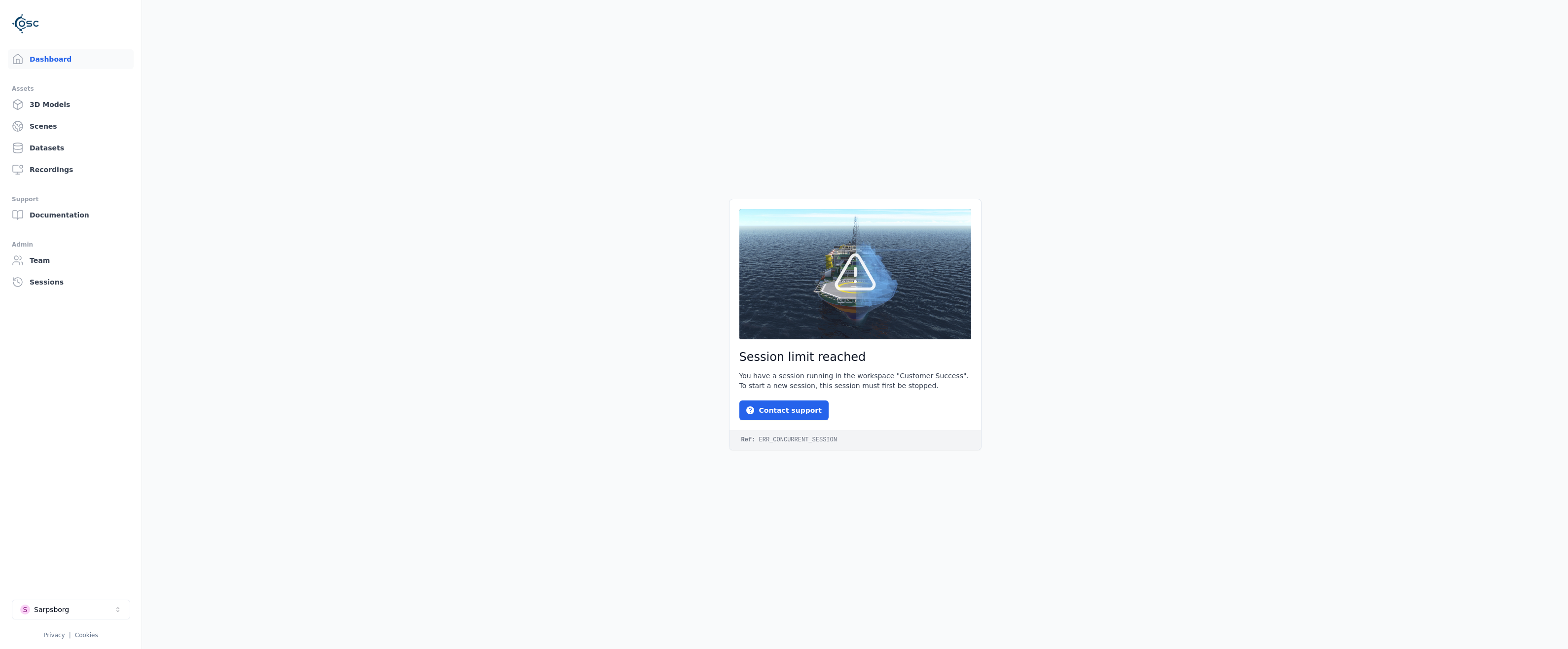
drag, startPoint x: 285, startPoint y: 432, endPoint x: 222, endPoint y: 480, distance: 79.2
click at [281, 438] on main "Session limit reached You have a session running in the workspace "Customer Suc…" at bounding box center [855, 324] width 1426 height 649
click at [44, 144] on link "Datasets" at bounding box center [71, 148] width 126 height 19
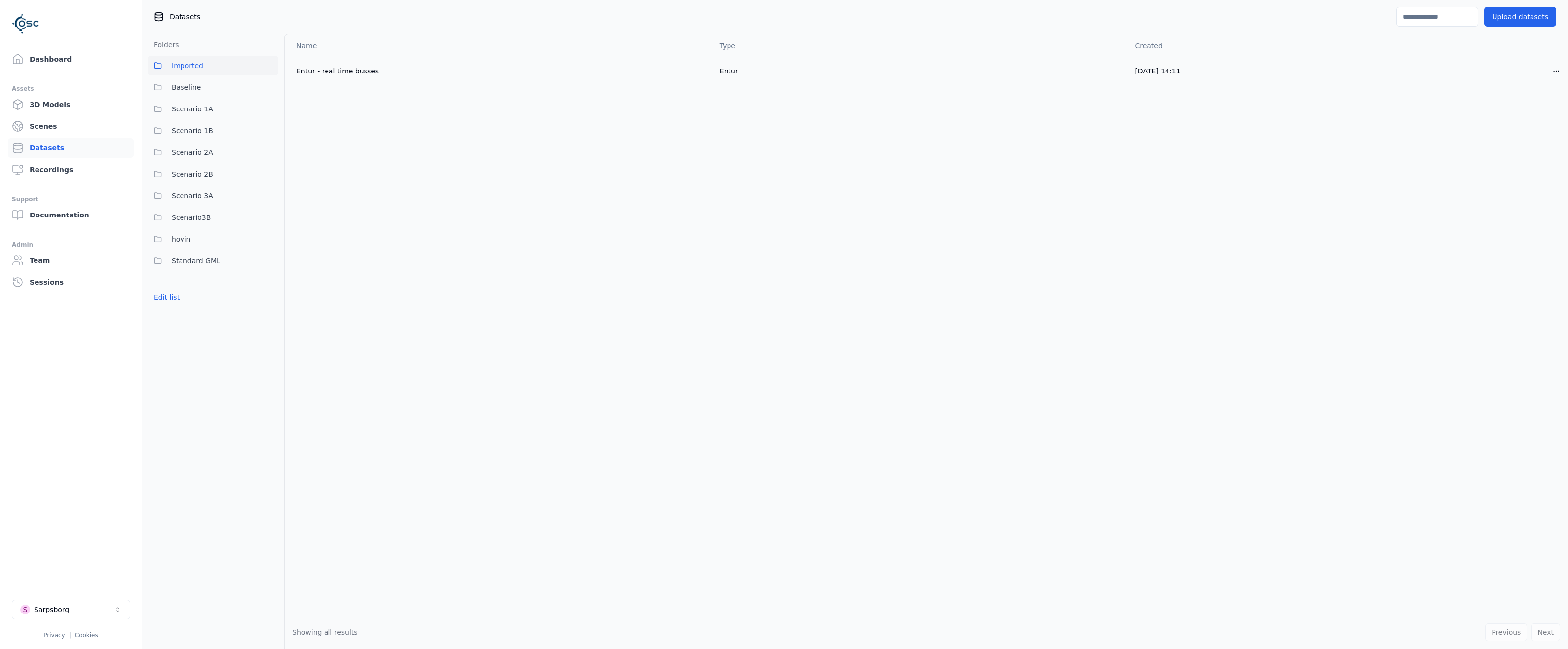
click at [412, 461] on div "Name Type Created Entur - real time busses Entur [DATE] 14:11 Open menu" at bounding box center [926, 324] width 1283 height 581
click at [192, 262] on span "Standard GML" at bounding box center [196, 261] width 49 height 12
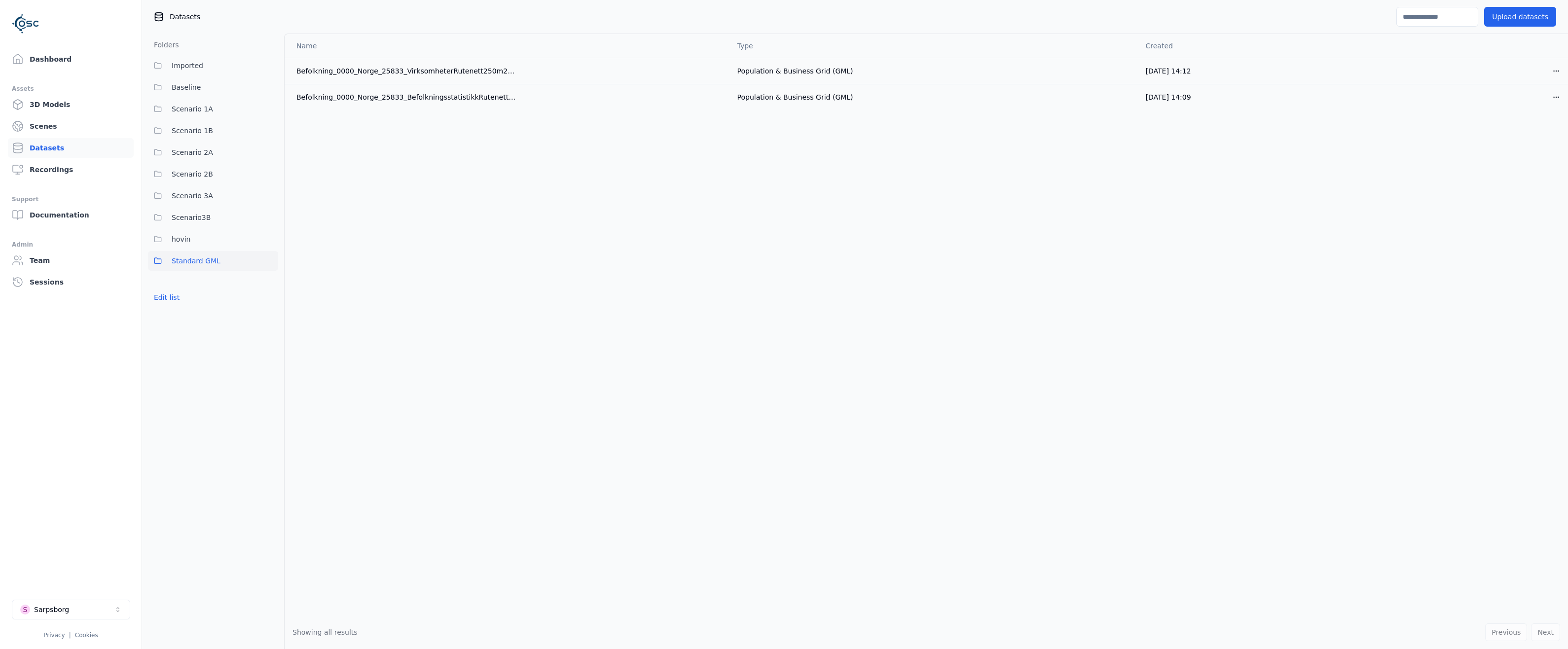
click at [514, 376] on div "Name Type Created Befolkning_0000_Norge_25833_VirksomheterRutenett250m2017_GML …" at bounding box center [926, 324] width 1283 height 581
drag, startPoint x: 399, startPoint y: 219, endPoint x: 410, endPoint y: 210, distance: 14.2
click at [399, 219] on div "Name Type Created Befolkning_0000_Norge_25833_VirksomheterRutenett250m2017_GML …" at bounding box center [926, 324] width 1283 height 581
click at [1553, 71] on html "Dashboard Assets 3D Models Scenes Datasets Recordings Support Documentation Adm…" at bounding box center [784, 324] width 1568 height 649
click at [1524, 141] on div "Download" at bounding box center [1535, 141] width 58 height 16
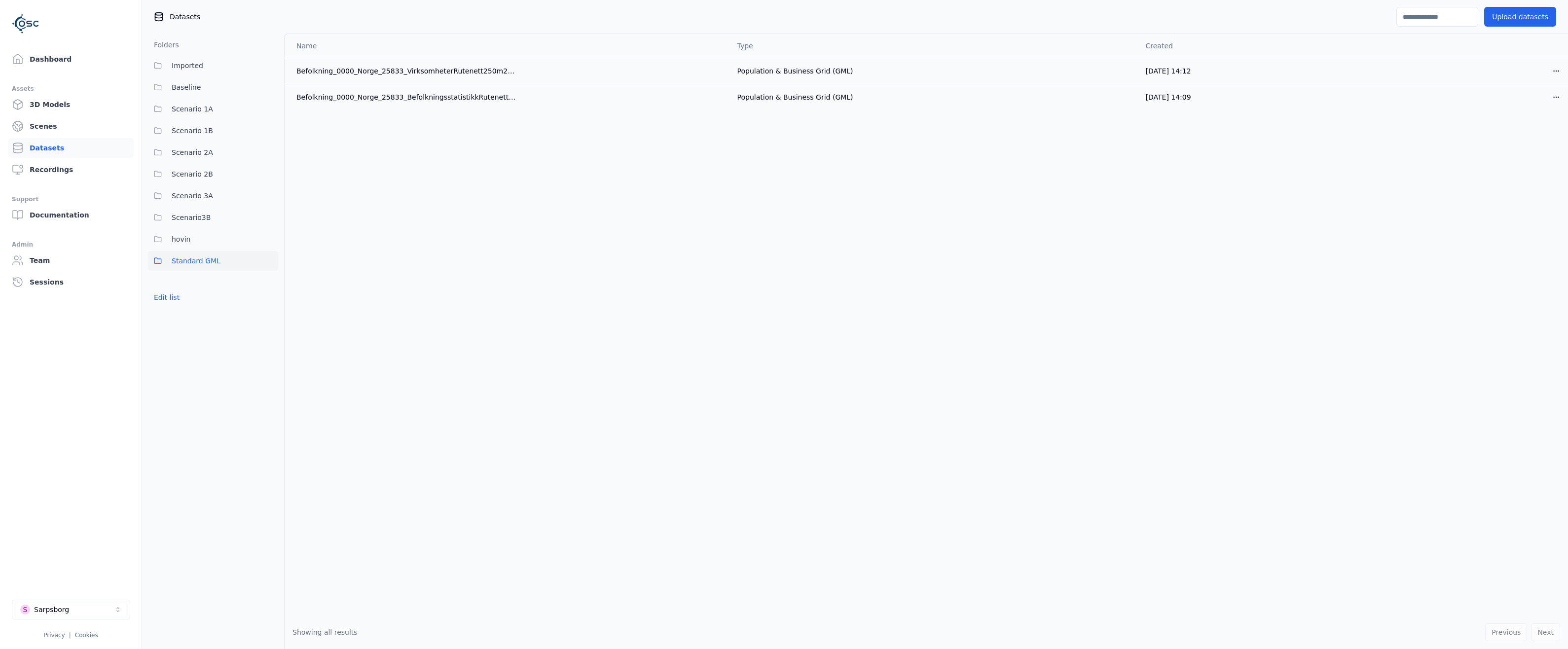
drag, startPoint x: 1130, startPoint y: 602, endPoint x: 883, endPoint y: 565, distance: 249.8
click at [1125, 599] on div "Name Type Created Befolkning_0000_Norge_25833_VirksomheterRutenett250m2017_GML …" at bounding box center [926, 324] width 1283 height 581
click at [506, 337] on div "Name Type Created Befolkning_0000_Norge_25833_VirksomheterRutenett250m2017_GML …" at bounding box center [926, 324] width 1283 height 581
